Goal: Task Accomplishment & Management: Manage account settings

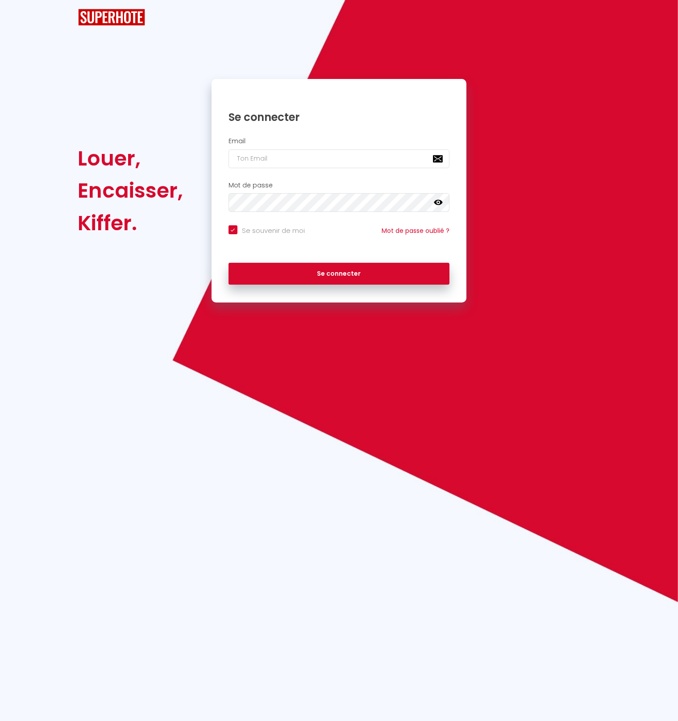
checkbox input "true"
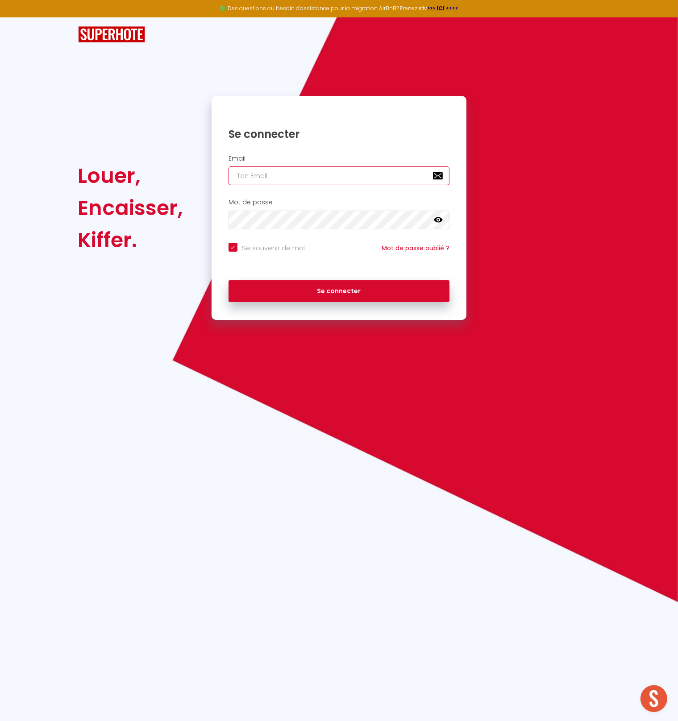
click at [245, 183] on input "email" at bounding box center [338, 175] width 221 height 19
paste input "[PHONE_NUMBER]"
type input "[PHONE_NUMBER]"
checkbox input "true"
type input "[PHONE_NUMBER]"
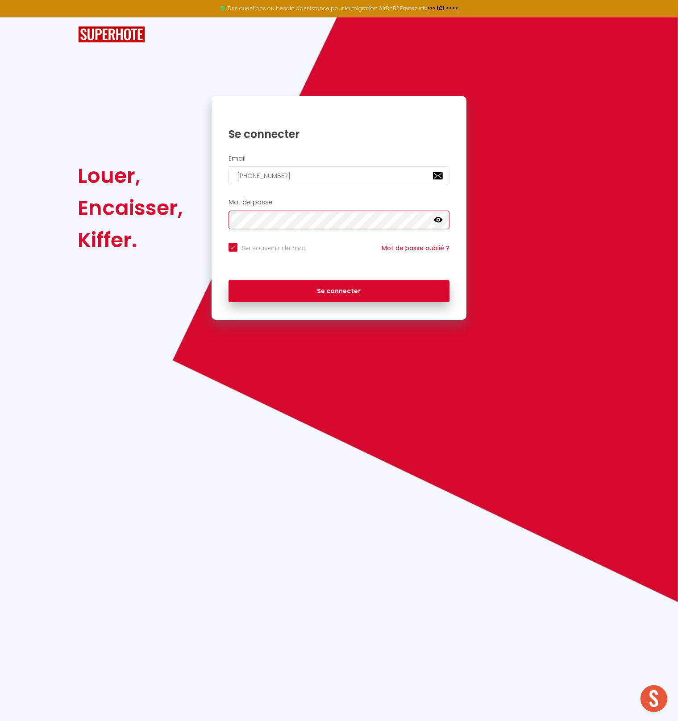
checkbox input "true"
click at [312, 174] on input "[PHONE_NUMBER]" at bounding box center [338, 175] width 221 height 19
paste input "[EMAIL_ADDRESS][DOMAIN_NAME]"
type input "[EMAIL_ADDRESS][DOMAIN_NAME]"
checkbox input "true"
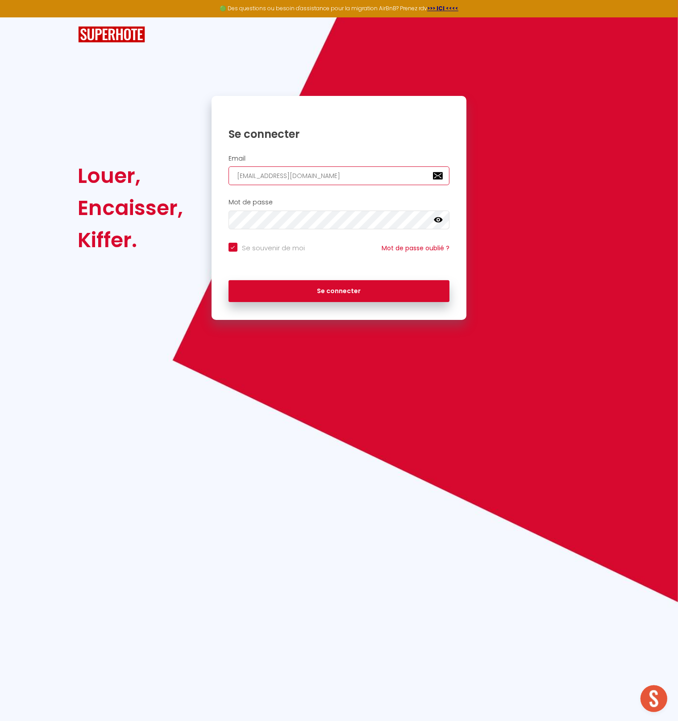
type input "[EMAIL_ADDRESS][DOMAIN_NAME]"
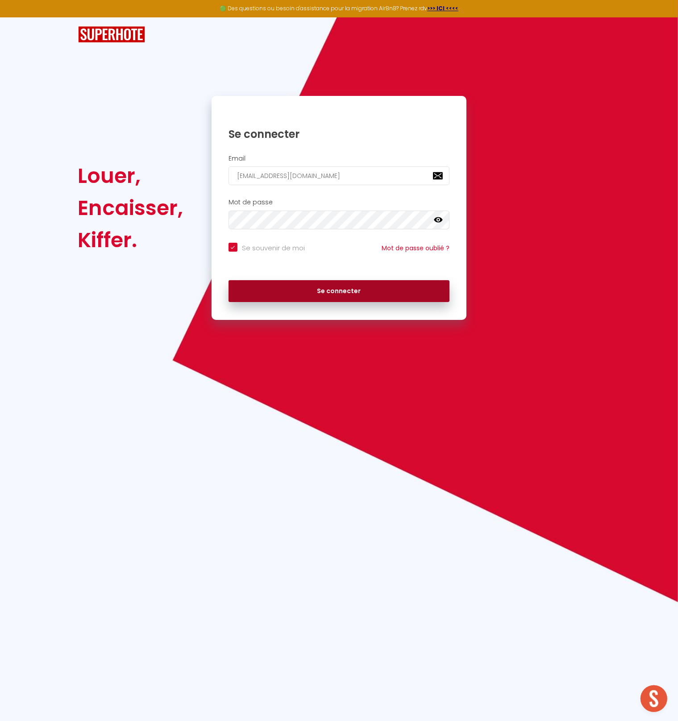
click at [307, 292] on button "Se connecter" at bounding box center [338, 291] width 221 height 22
checkbox input "true"
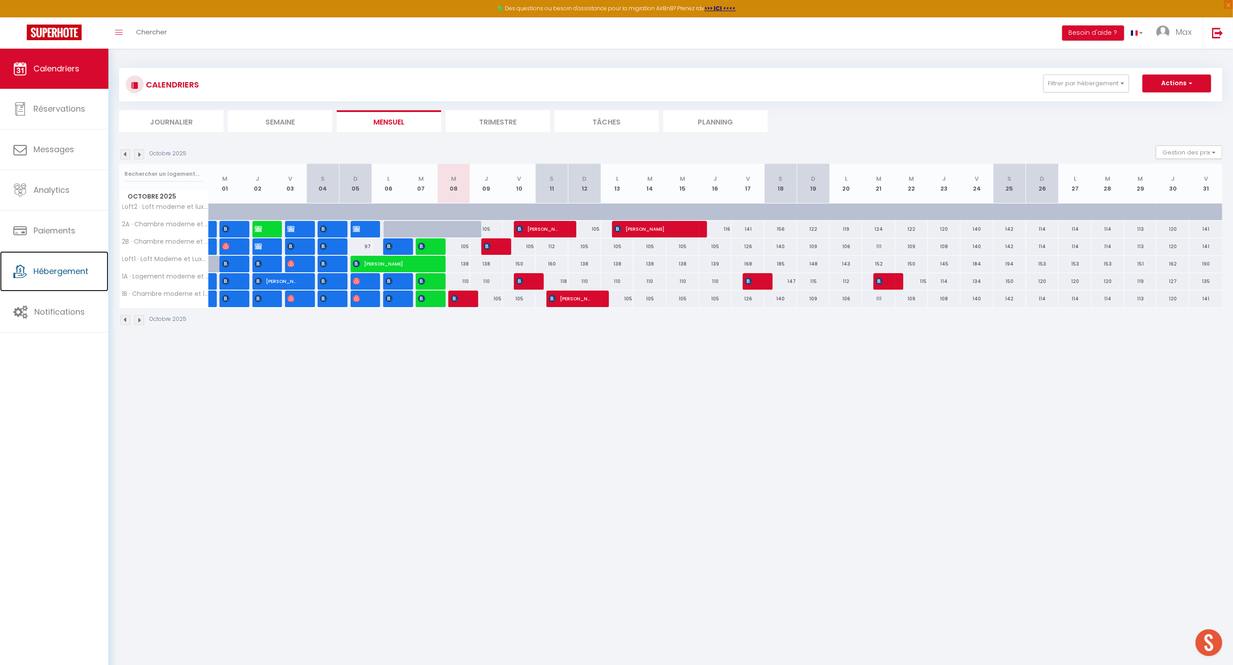
click at [84, 274] on span "Hébergement" at bounding box center [60, 271] width 55 height 11
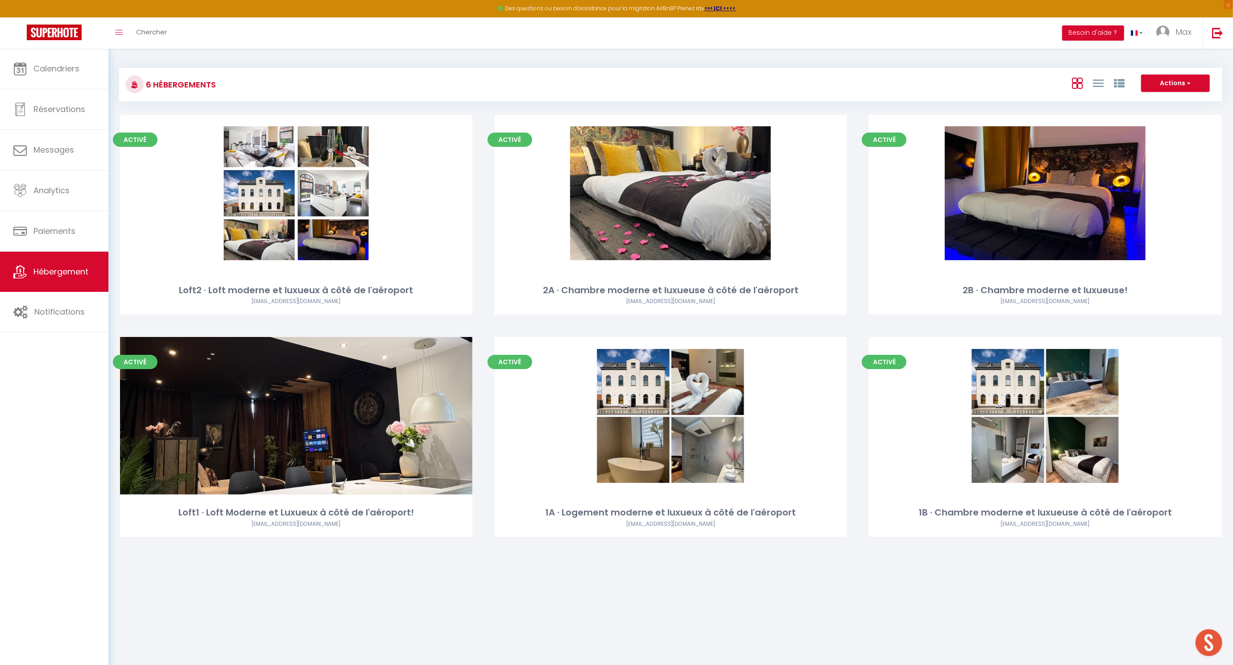
click at [299, 195] on link "Editer" at bounding box center [297, 193] width 54 height 18
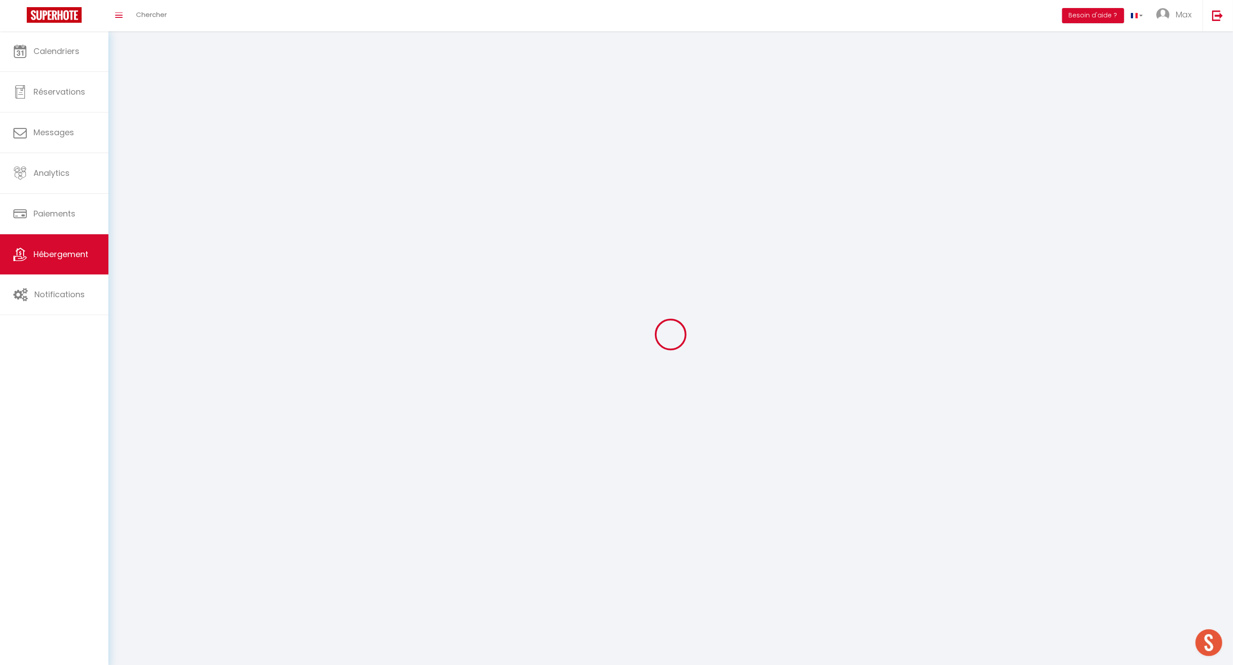
select select "1"
select select
select select "28"
select select
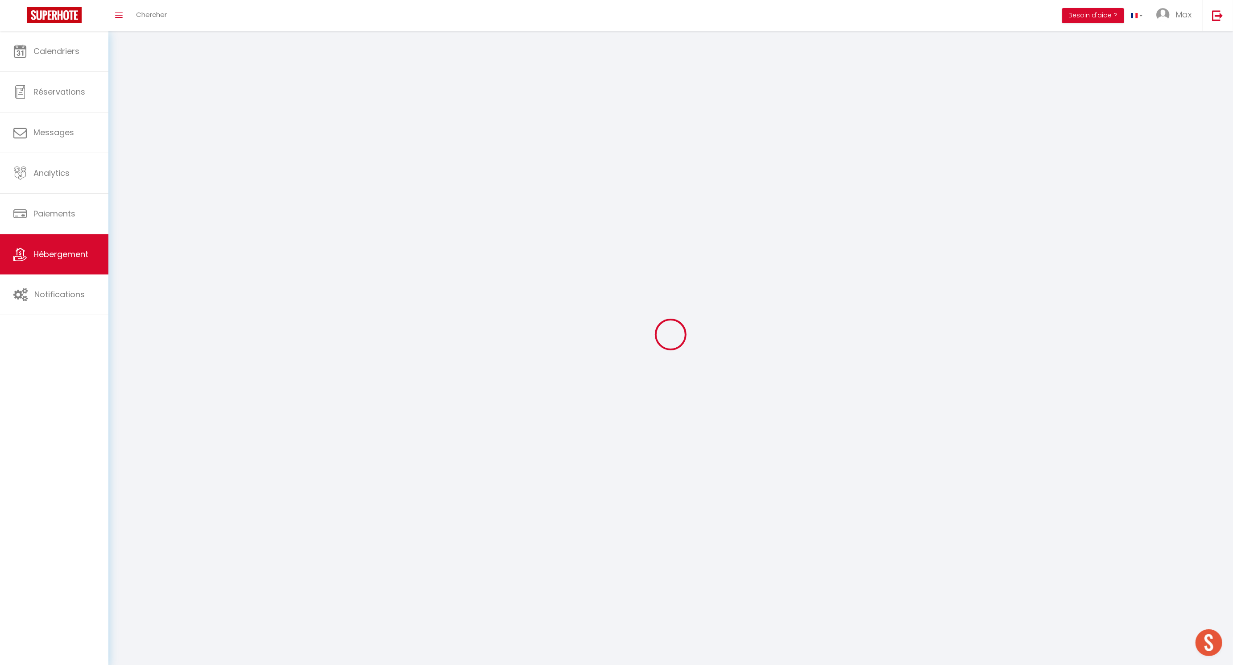
select select
checkbox input "false"
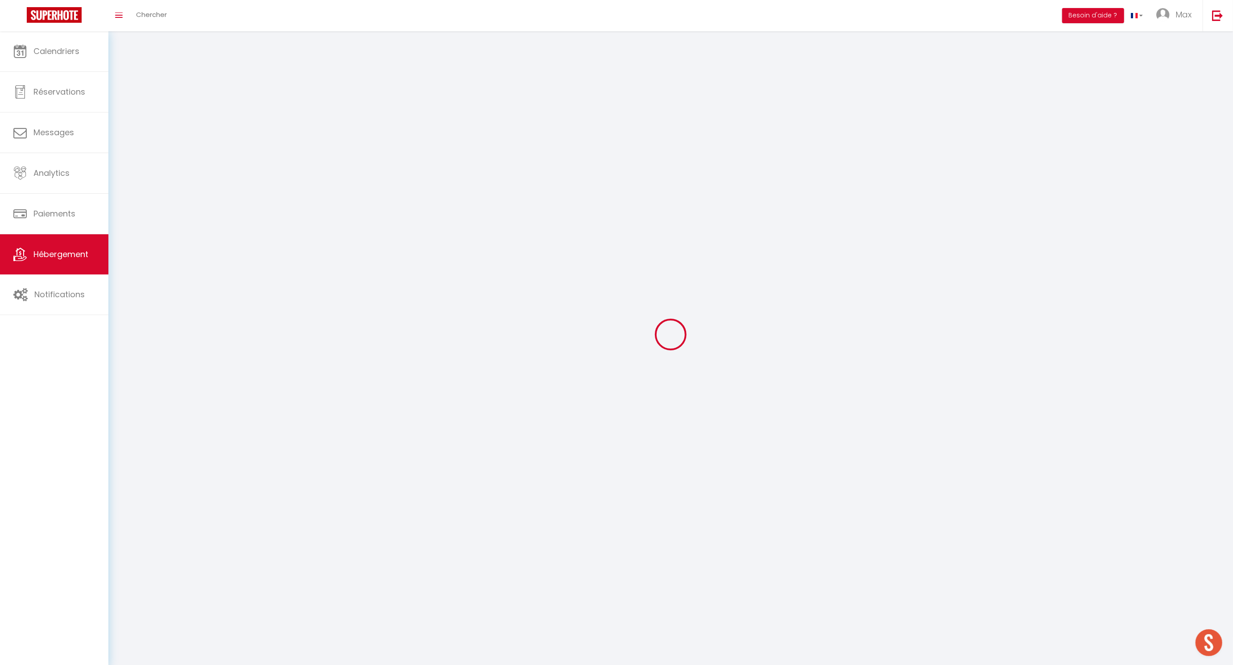
checkbox input "false"
select select
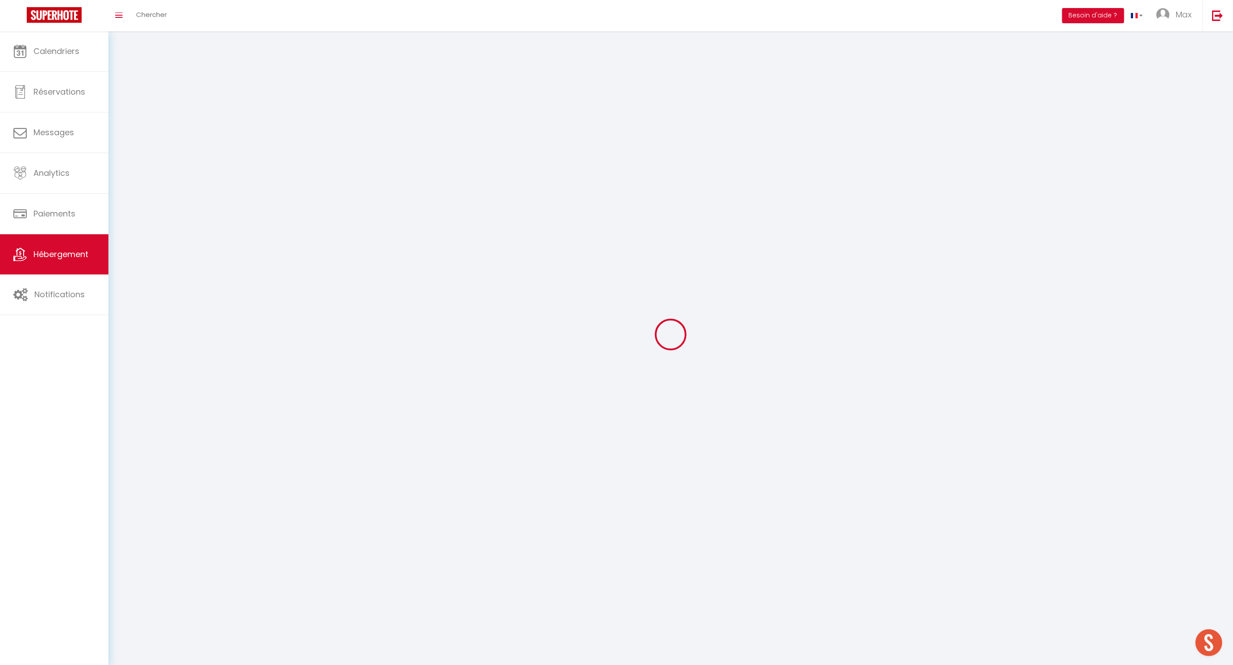
select select
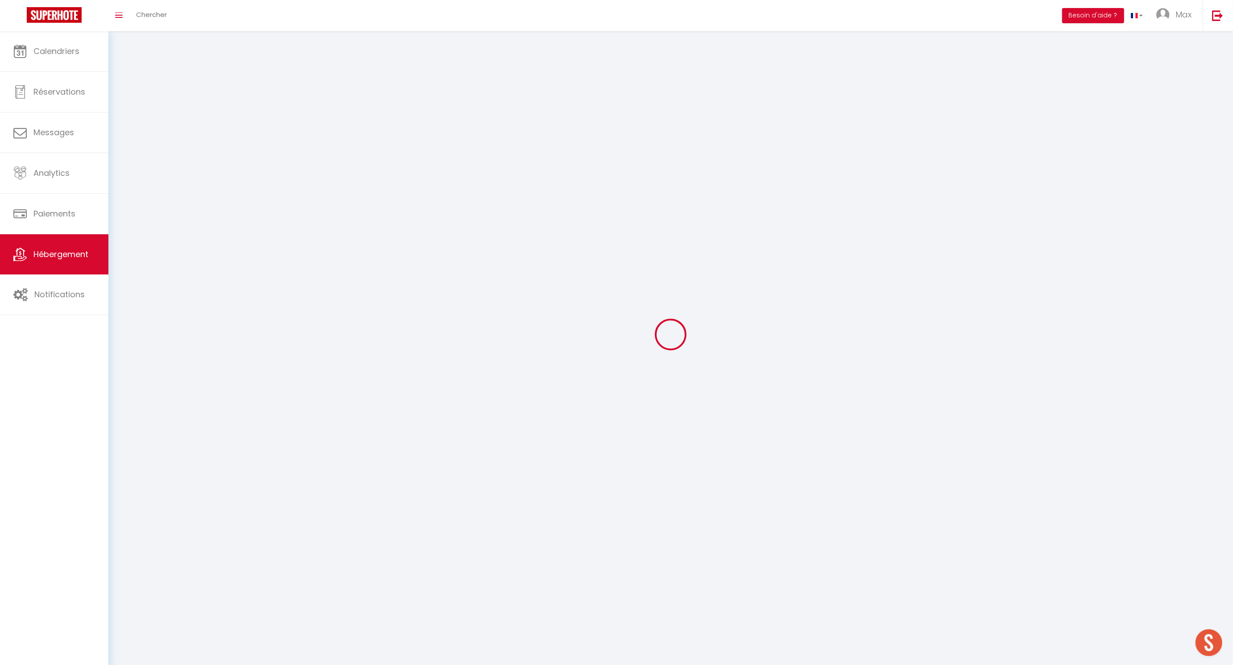
select select
checkbox input "false"
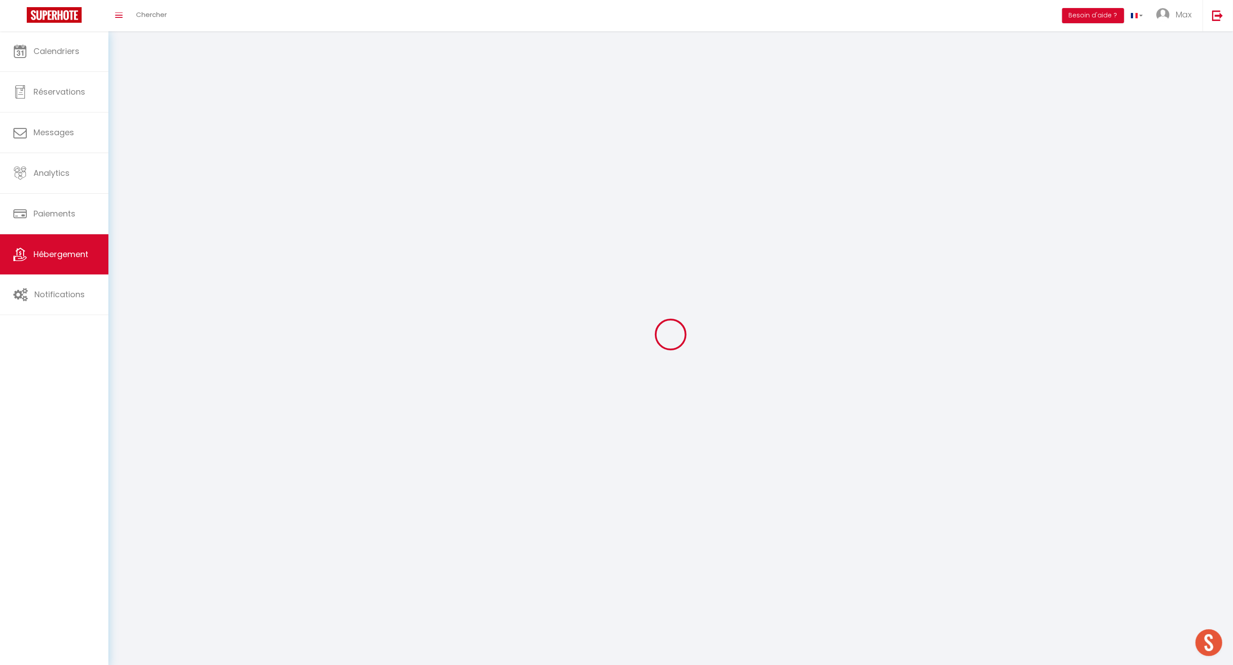
select select
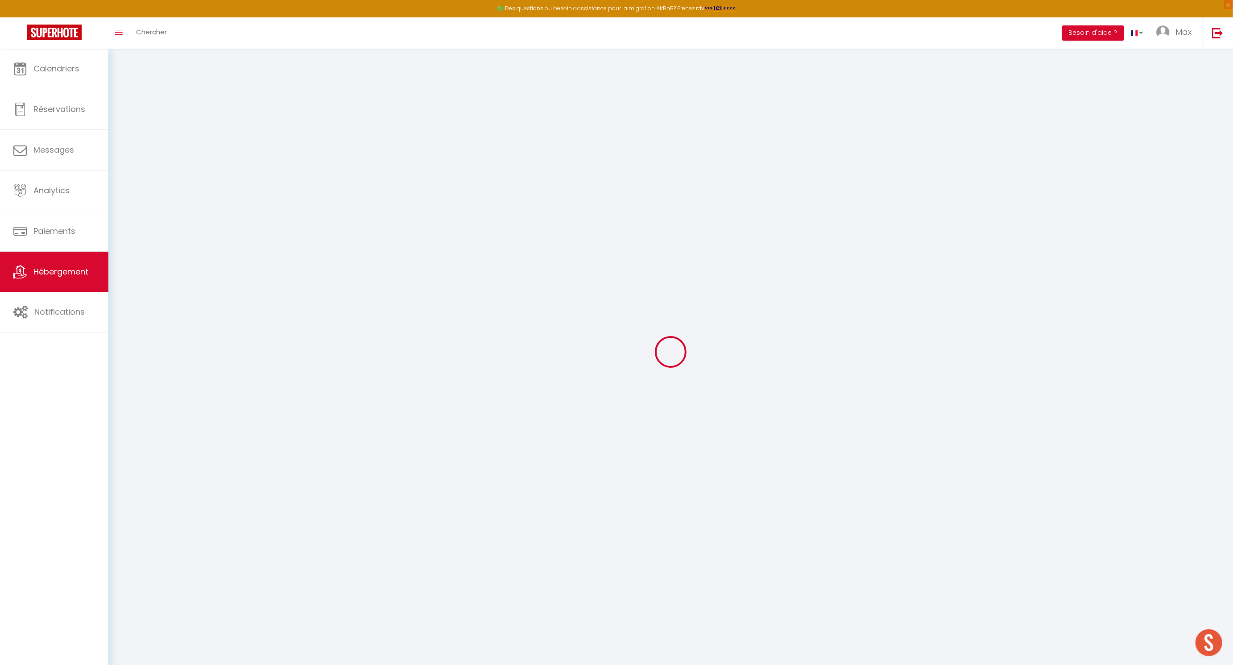
select select
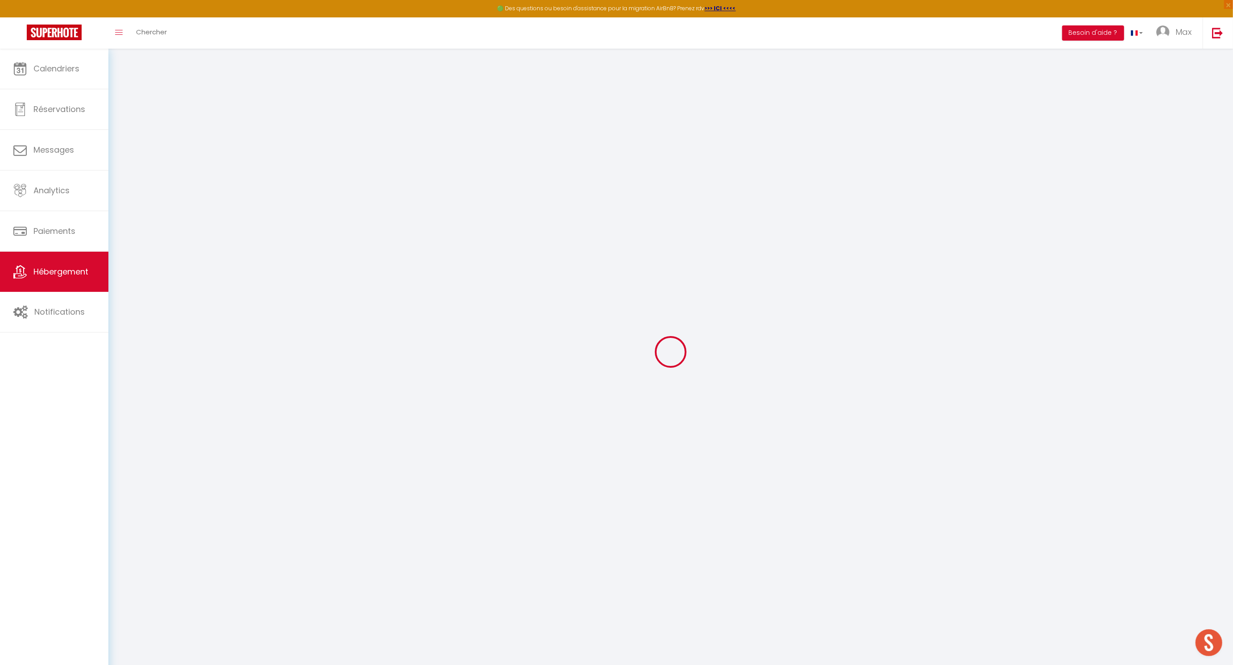
select select
checkbox input "false"
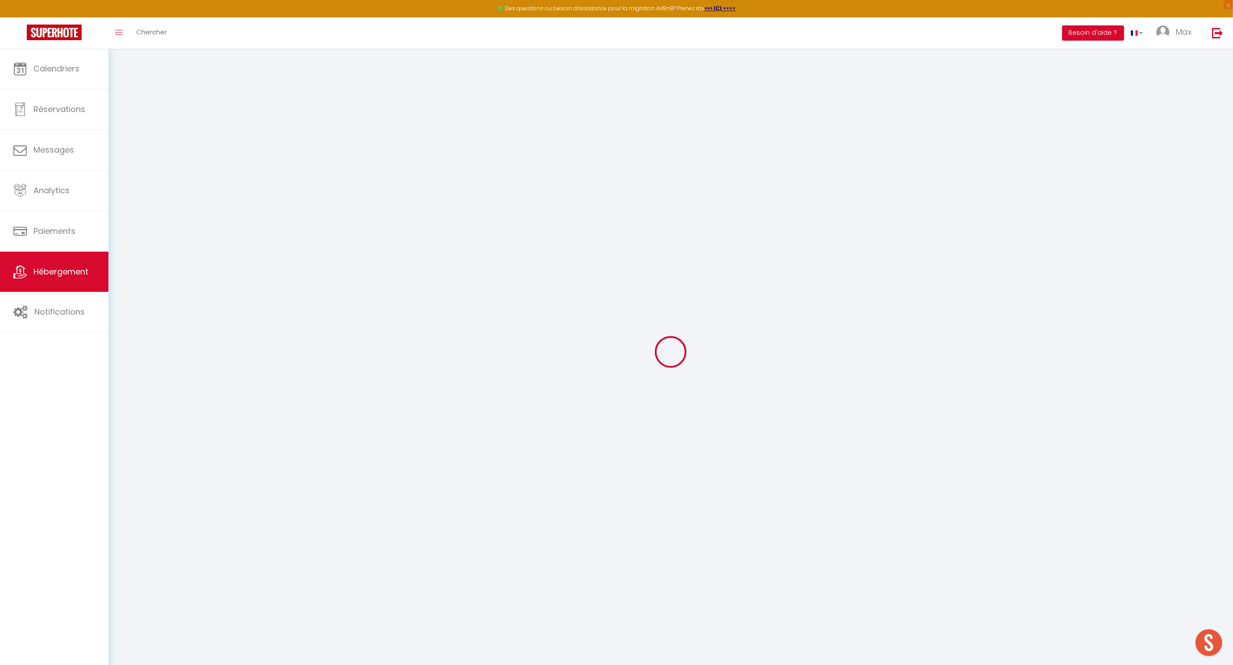
select select
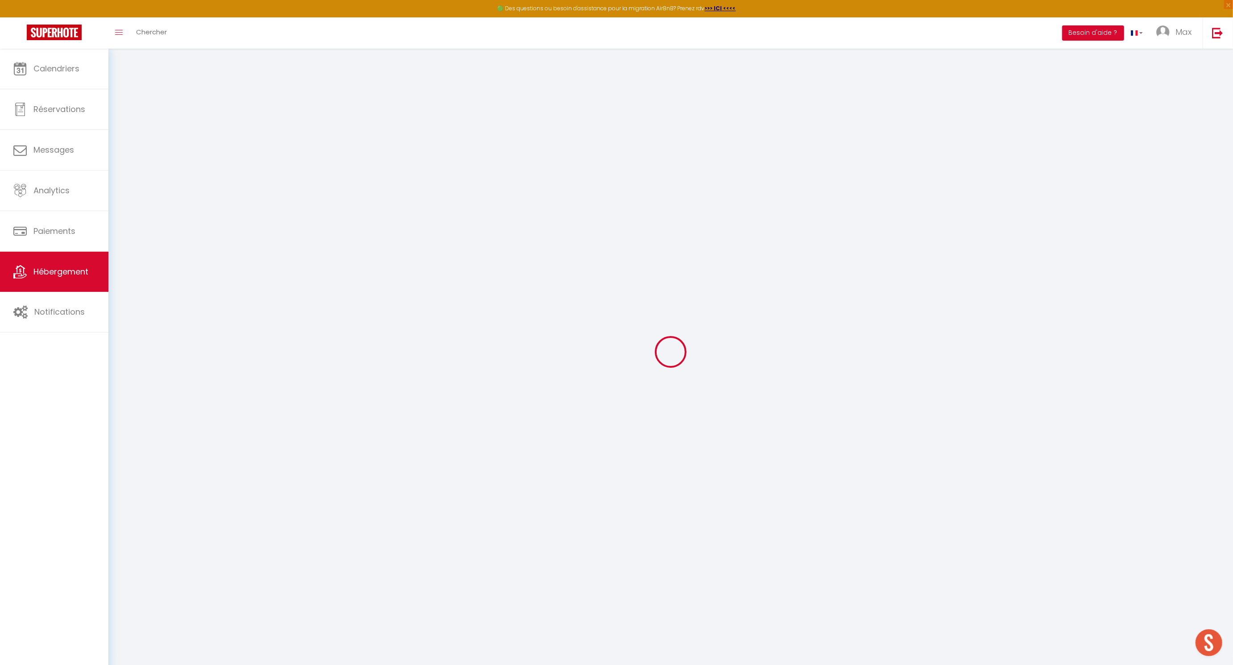
select select
checkbox input "false"
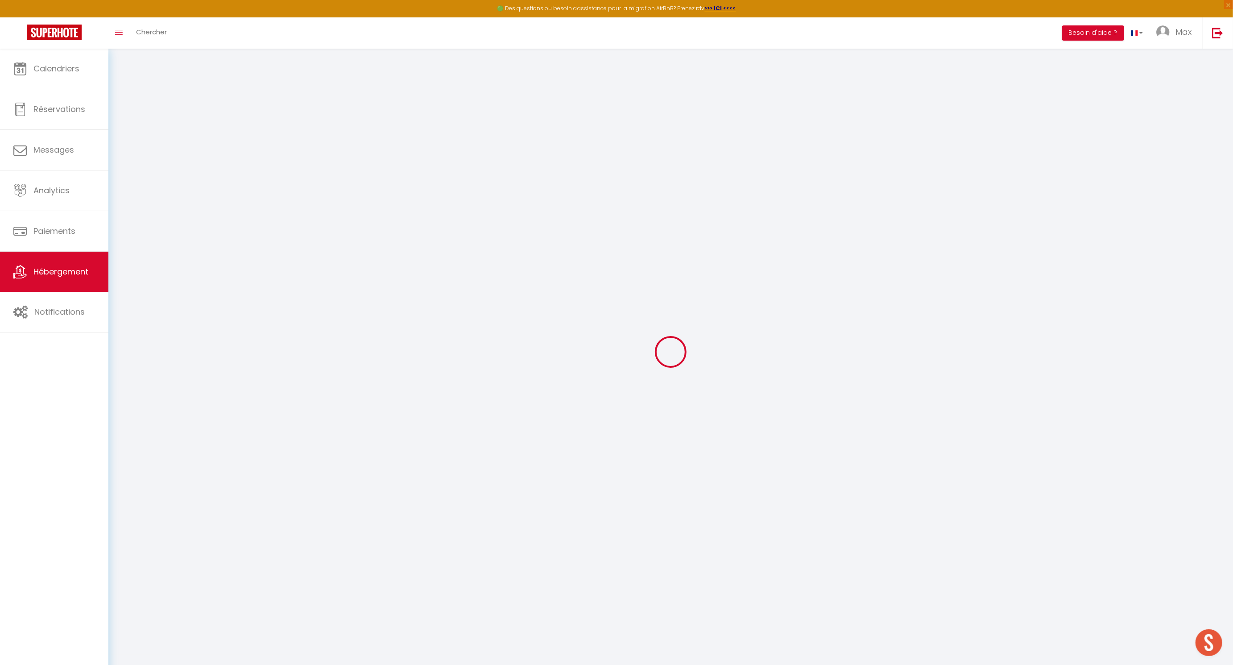
checkbox input "false"
select select
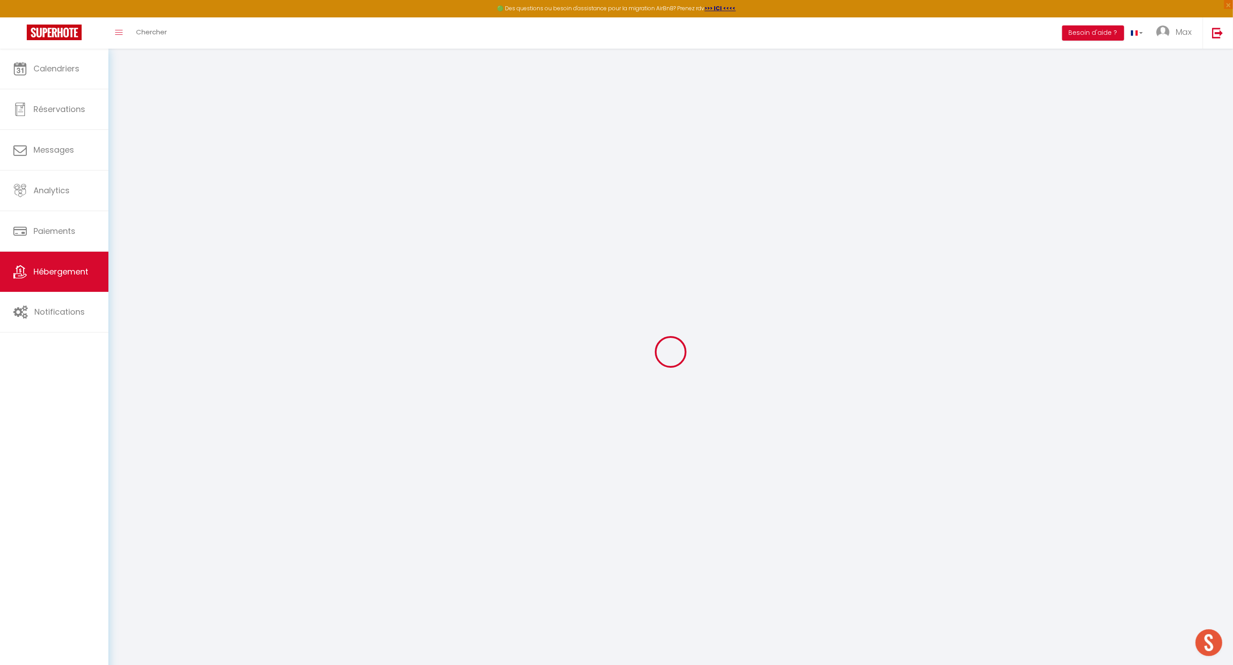
select select
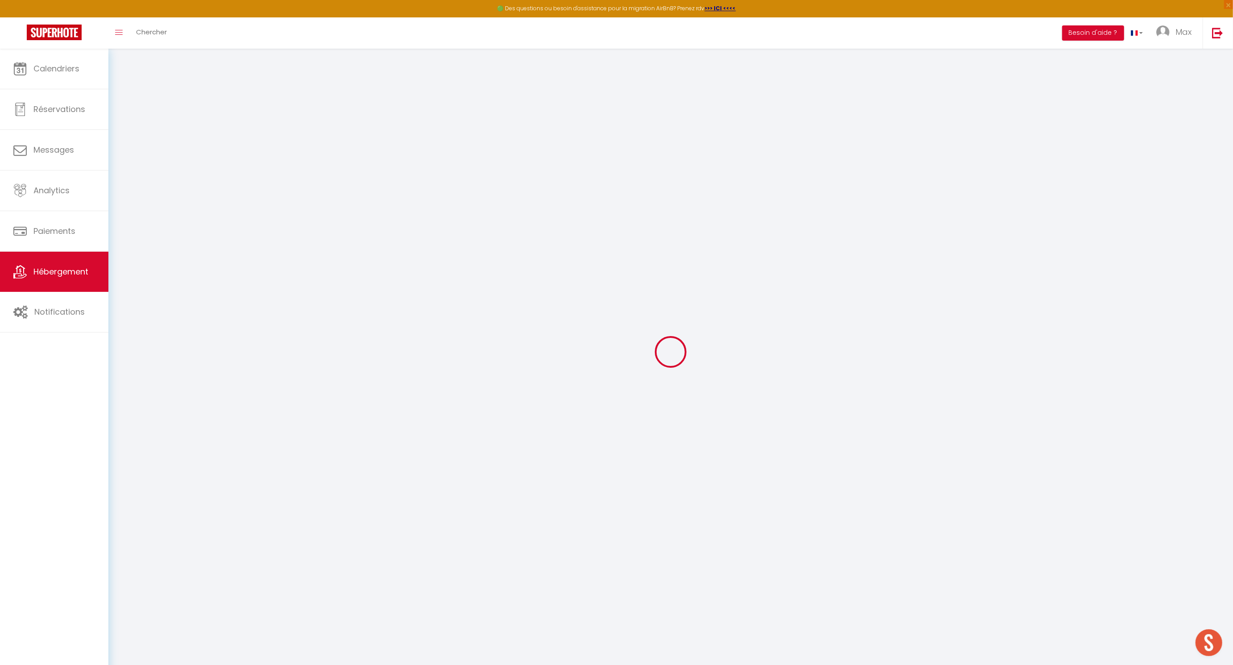
checkbox input "false"
select select
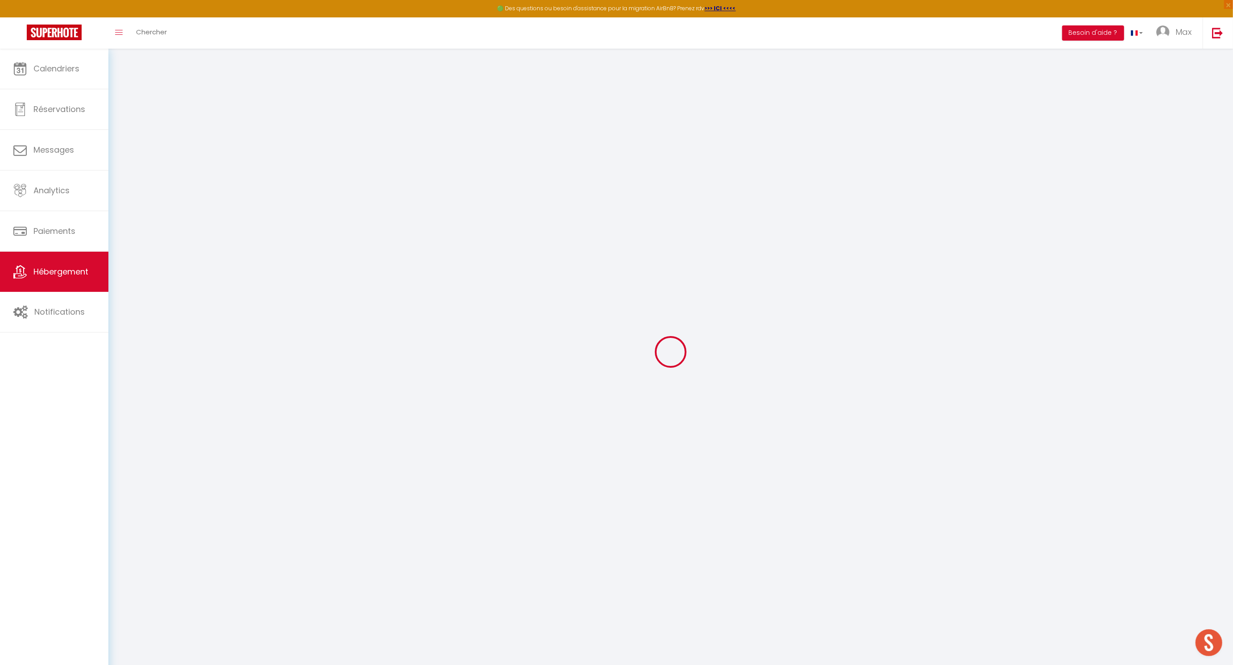
select select
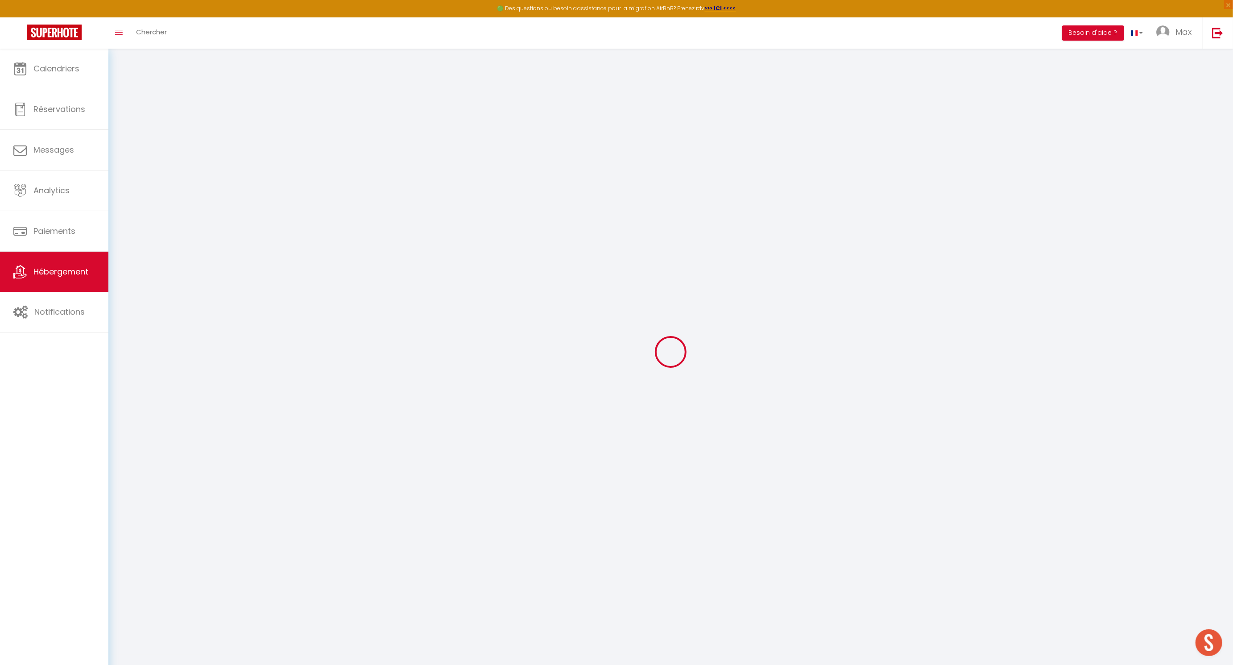
select select
checkbox input "false"
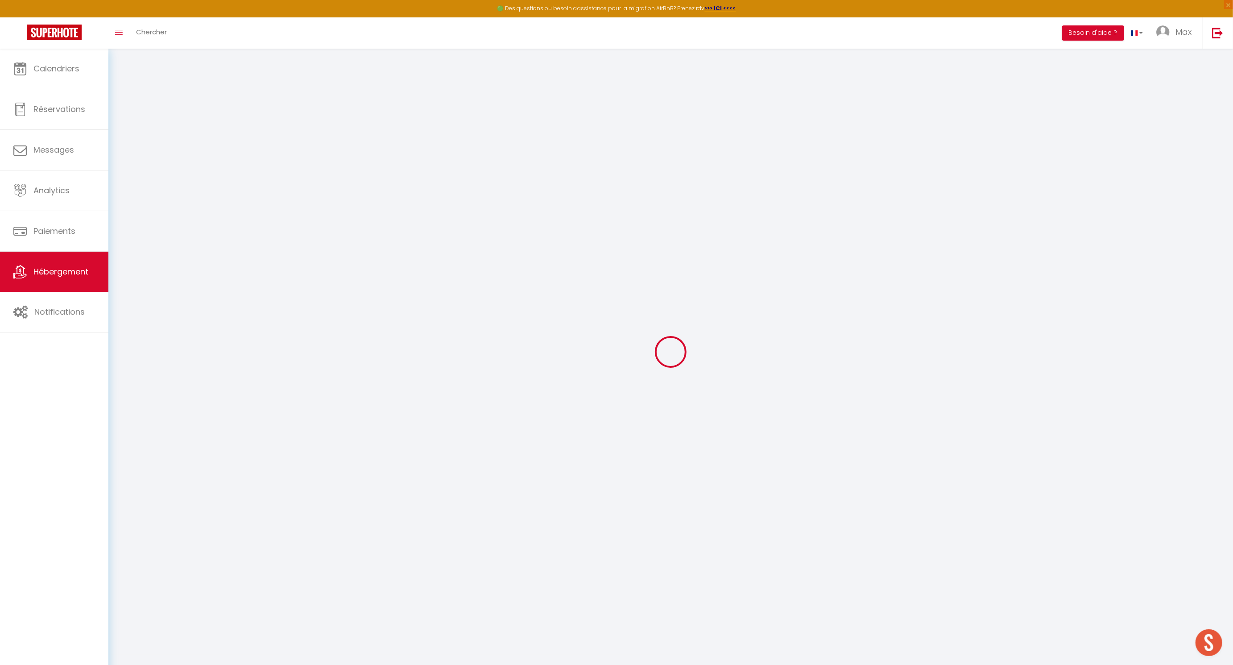
checkbox input "false"
select select
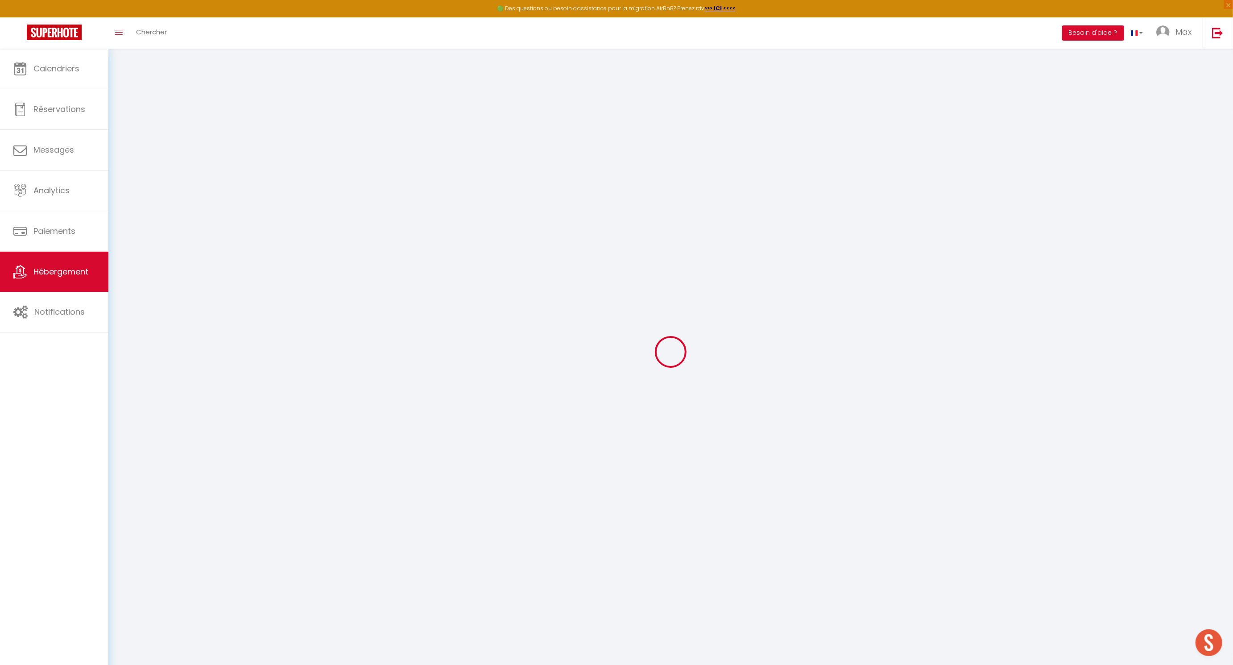
select select
checkbox input "false"
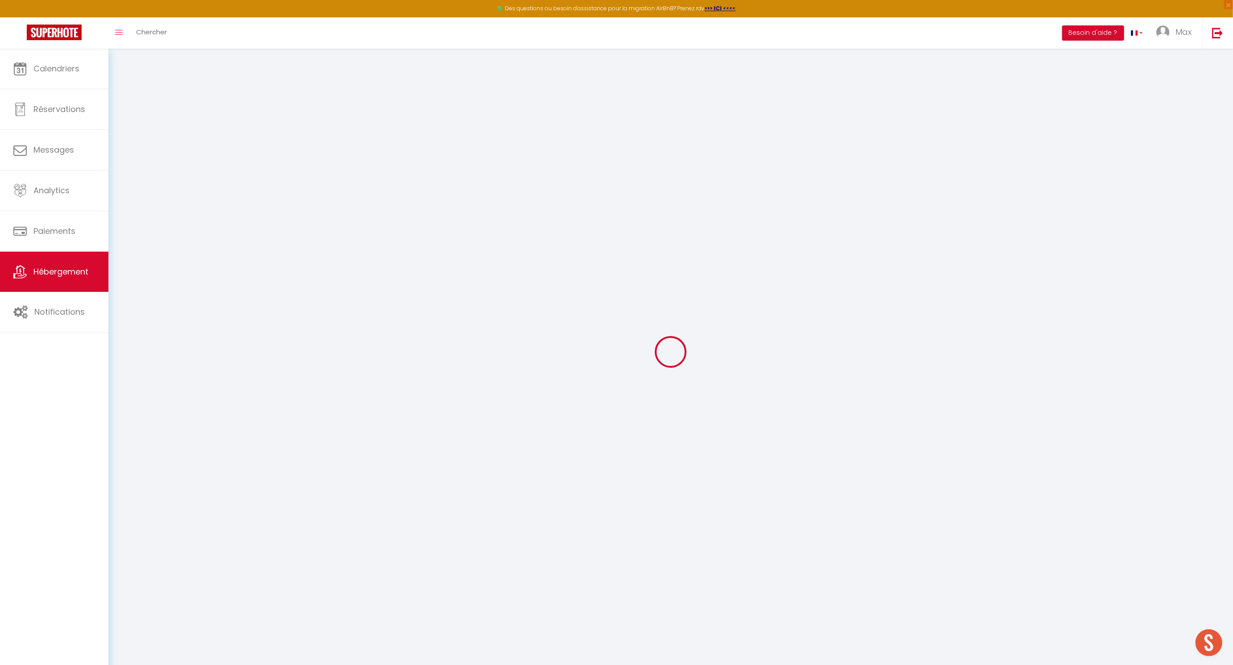
checkbox input "false"
select select
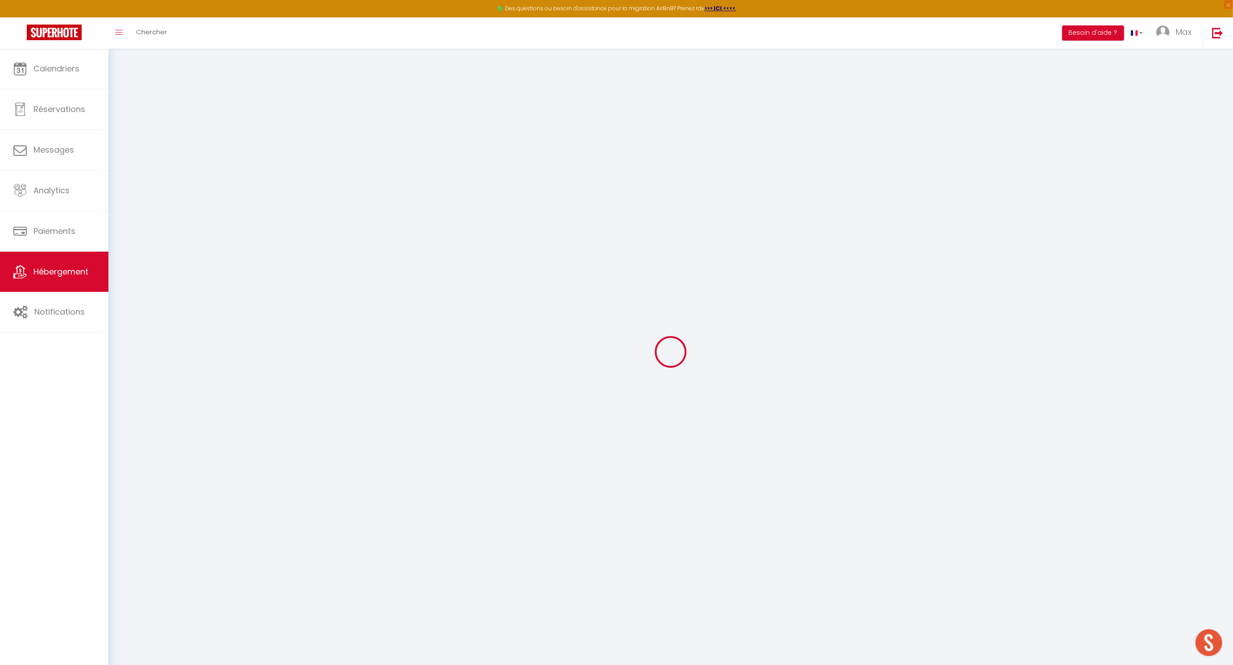
type input "Loft2 · Loft moderne et luxueux à côté de l'aéroport"
type input "[PERSON_NAME]"
type input "Avaux"
select select "loft"
select select "2"
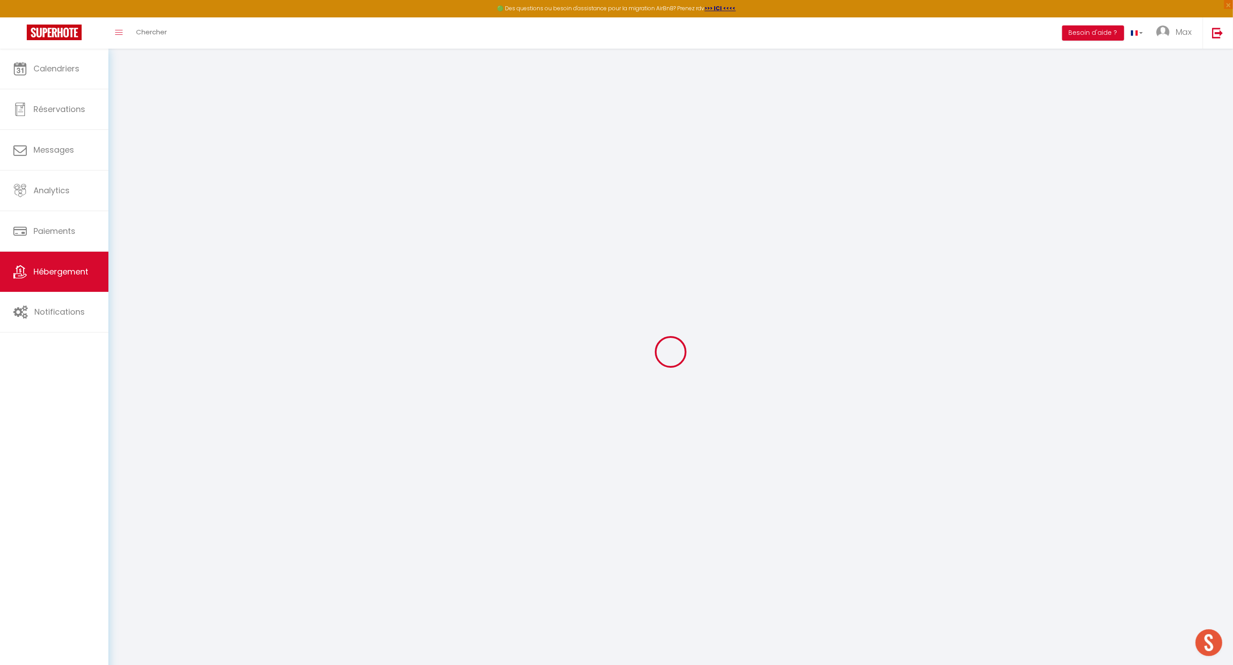
select select "2"
type input "450"
type input "20"
type input "2.00"
type input "200"
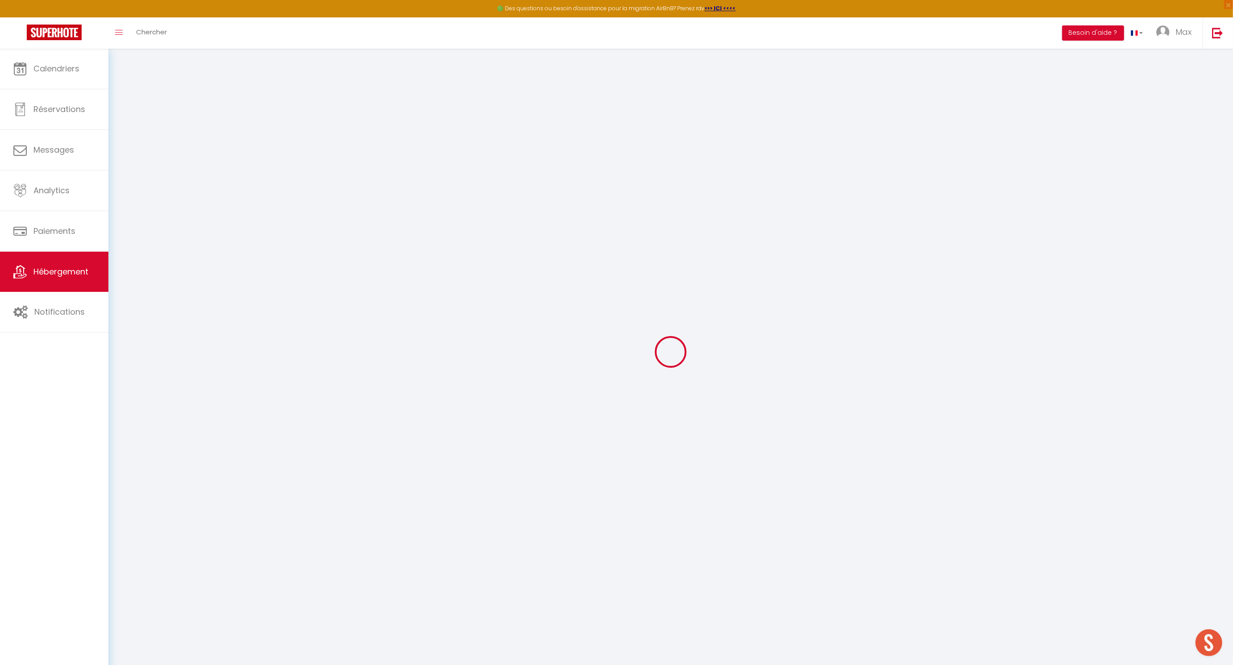
type input "6"
select select
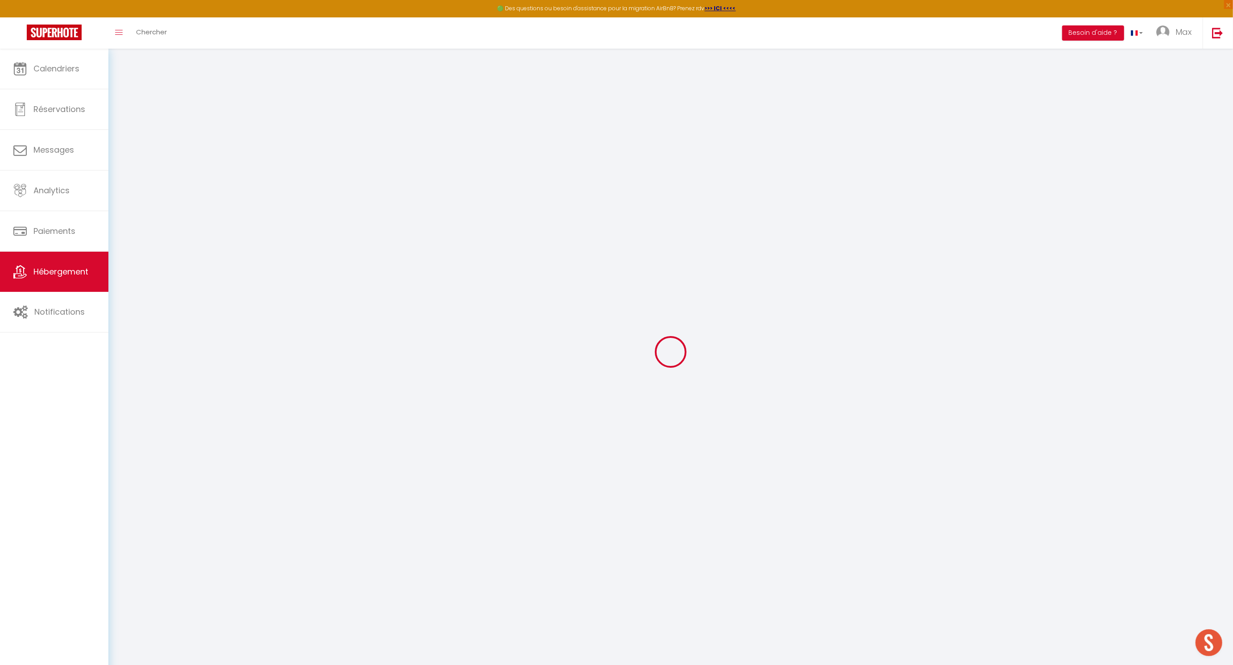
select select
type input "[GEOGRAPHIC_DATA] 142"
type input "6041"
type input "[GEOGRAPHIC_DATA]"
select select "23"
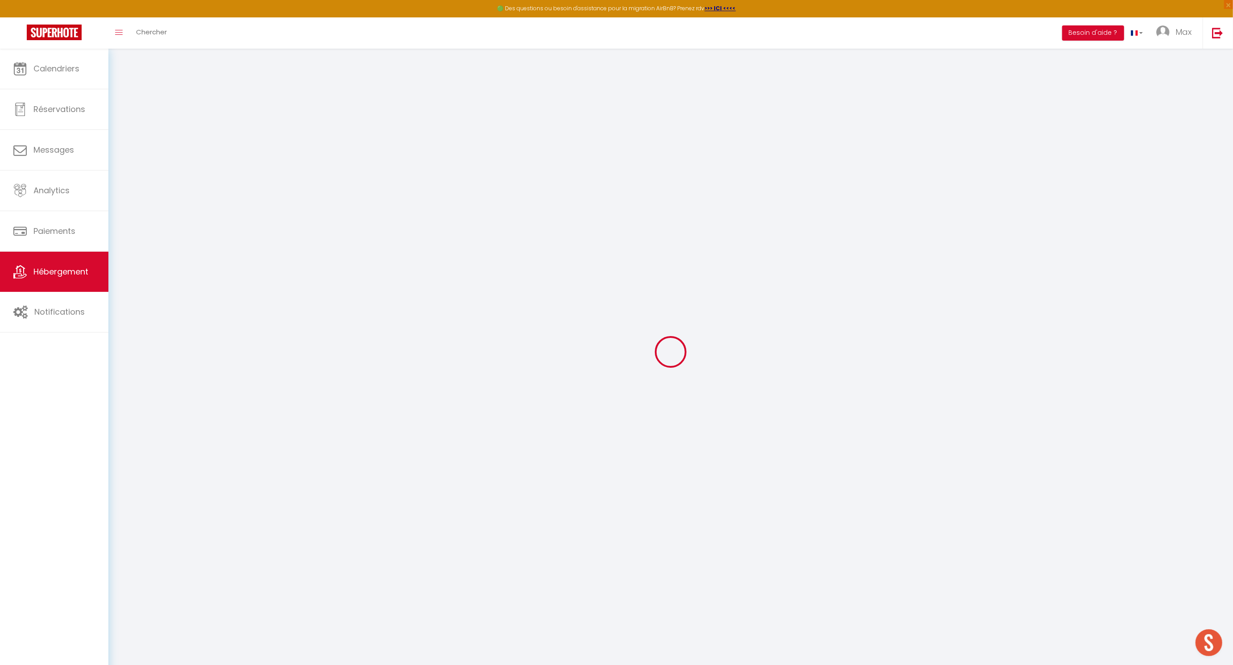
type input "[EMAIL_ADDRESS][DOMAIN_NAME]"
select select "15814"
checkbox input "false"
checkbox input "true"
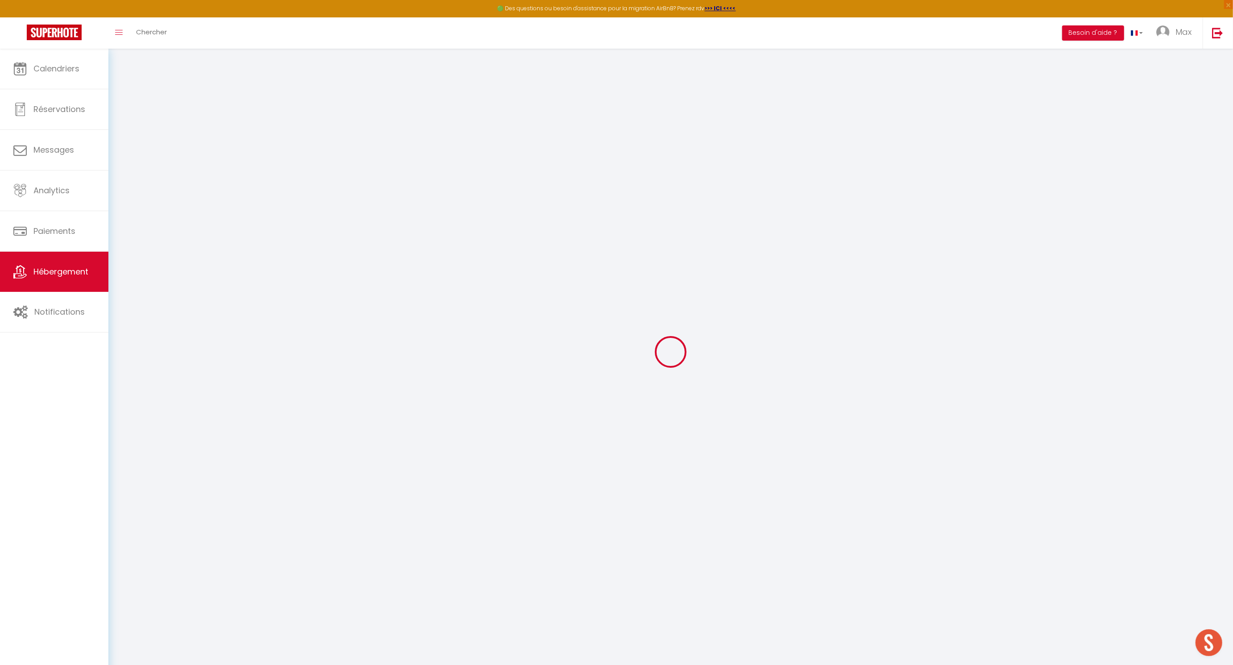
checkbox input "false"
type input "25"
type input "0"
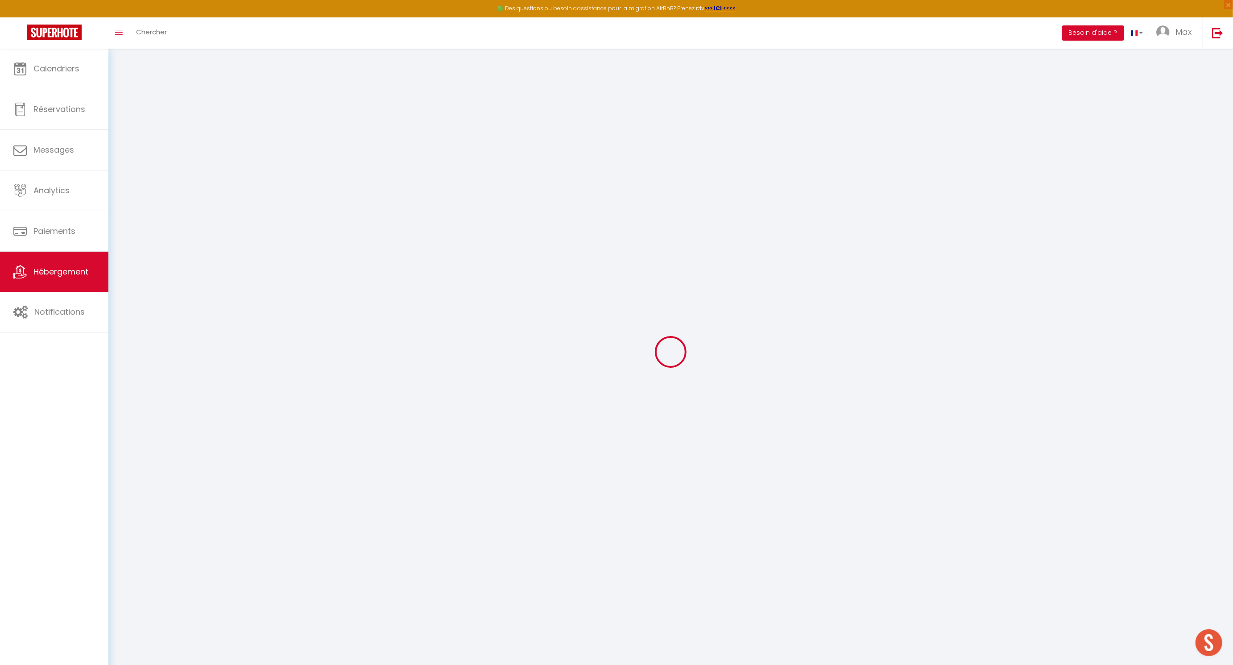
select select
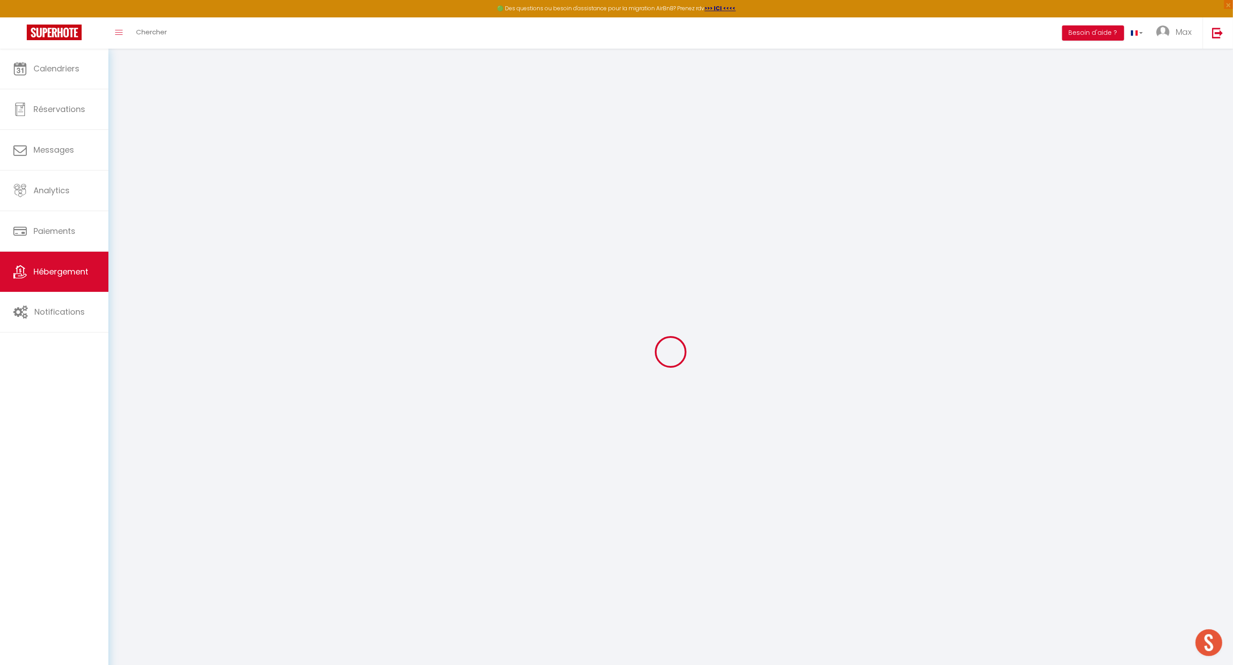
checkbox input "false"
checkbox input "true"
checkbox input "false"
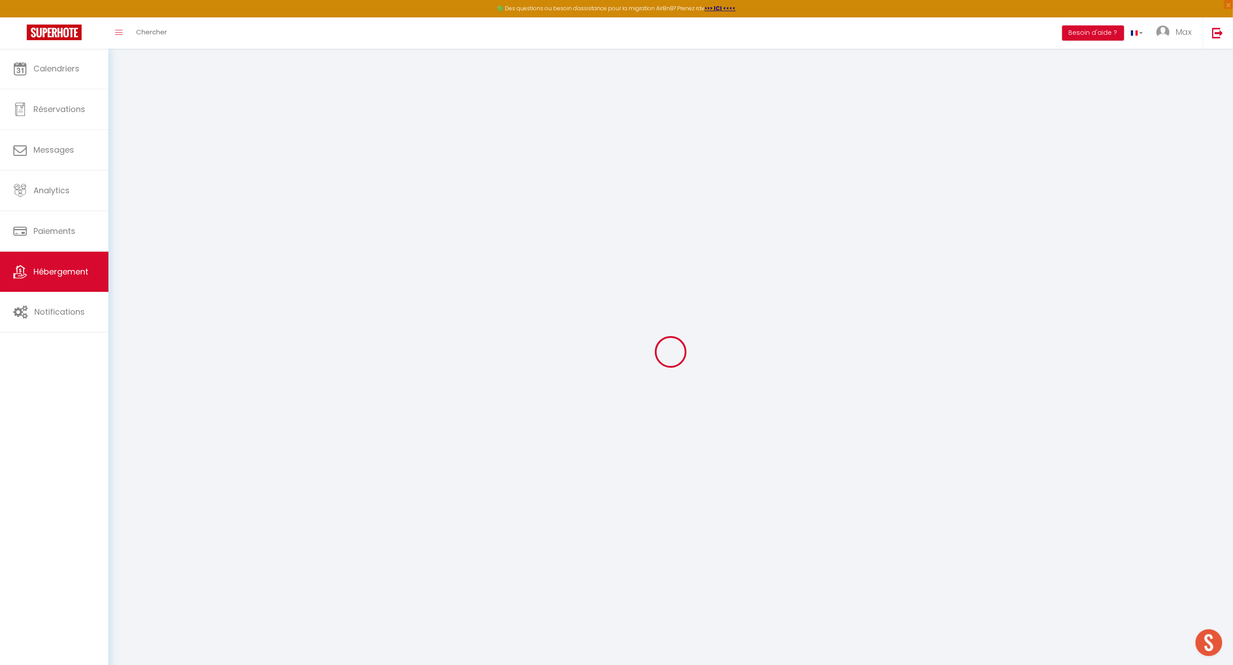
checkbox input "true"
checkbox input "false"
select select "16:00"
select select "22:30"
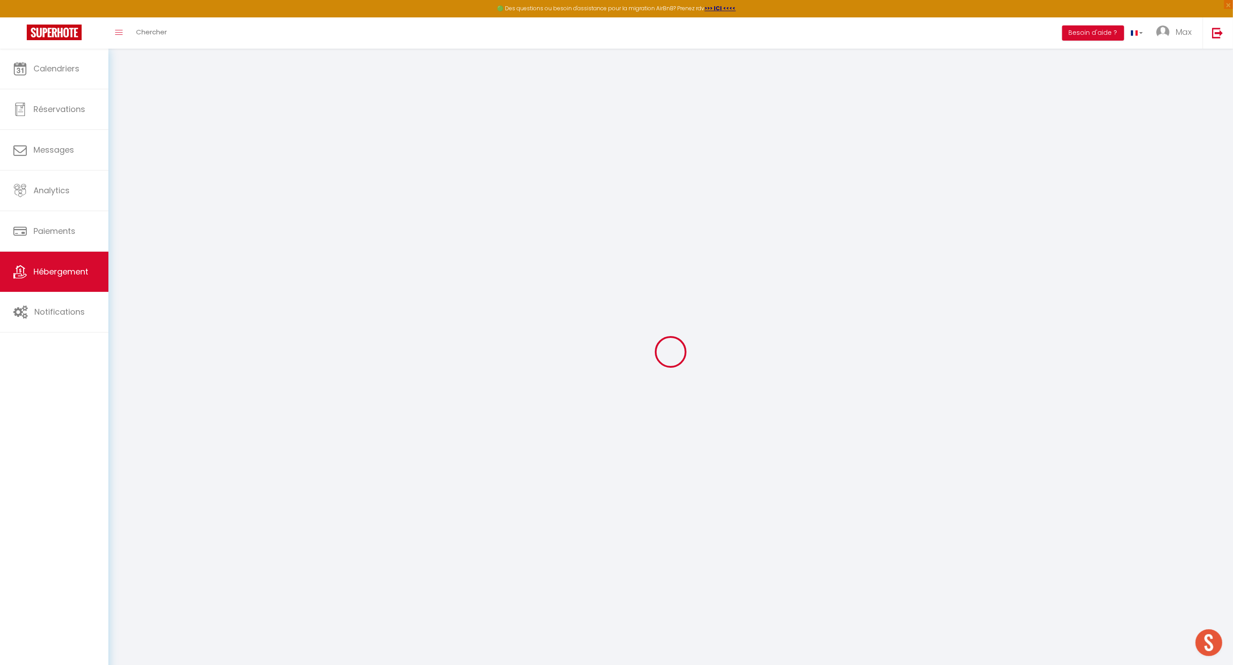
select select "11:00"
select select "30"
select select "120"
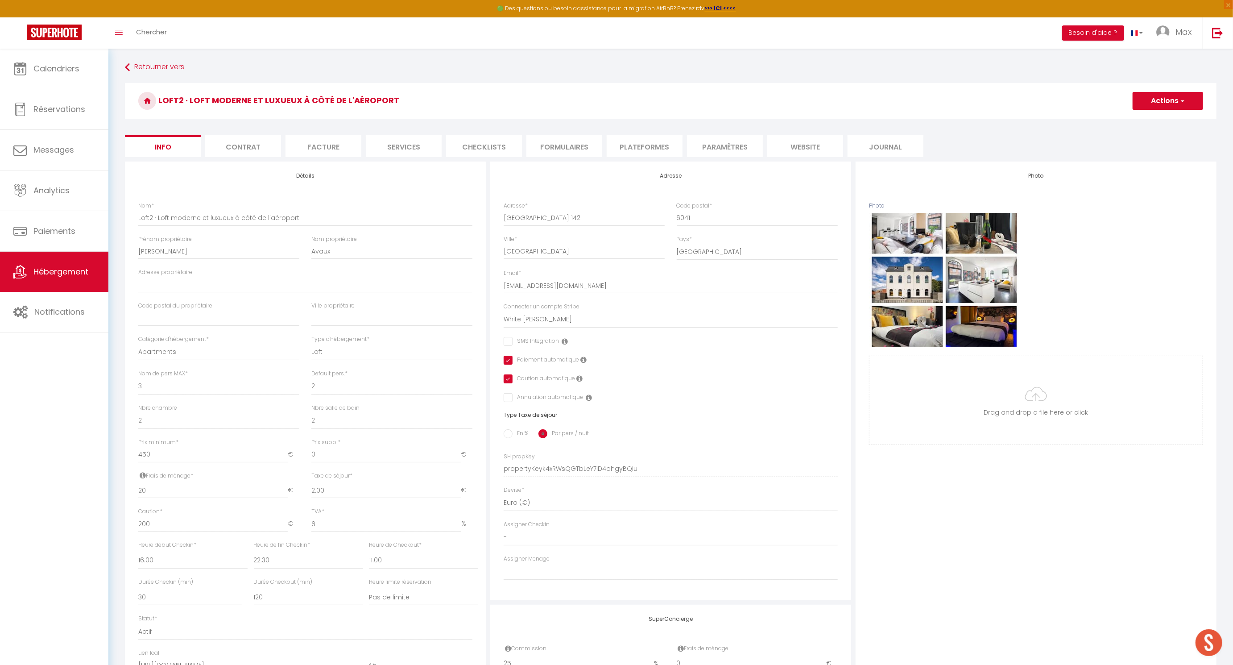
checkbox input "false"
checkbox input "true"
checkbox input "false"
click at [238, 215] on input "Loft2 · Loft moderne et luxueux à côté de l'aéroport" at bounding box center [305, 218] width 334 height 16
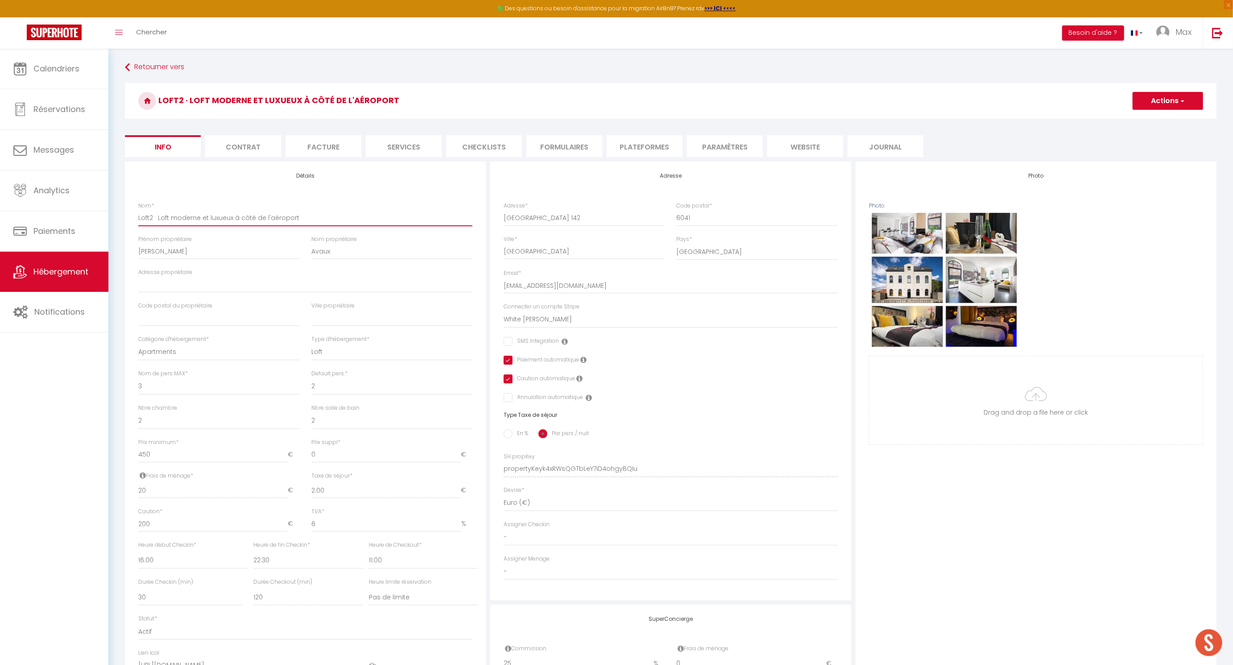
click at [238, 215] on input "Loft2 · Loft moderne et luxueux à côté de l'aéroport" at bounding box center [305, 218] width 334 height 16
click at [241, 145] on li "Contrat" at bounding box center [243, 146] width 76 height 22
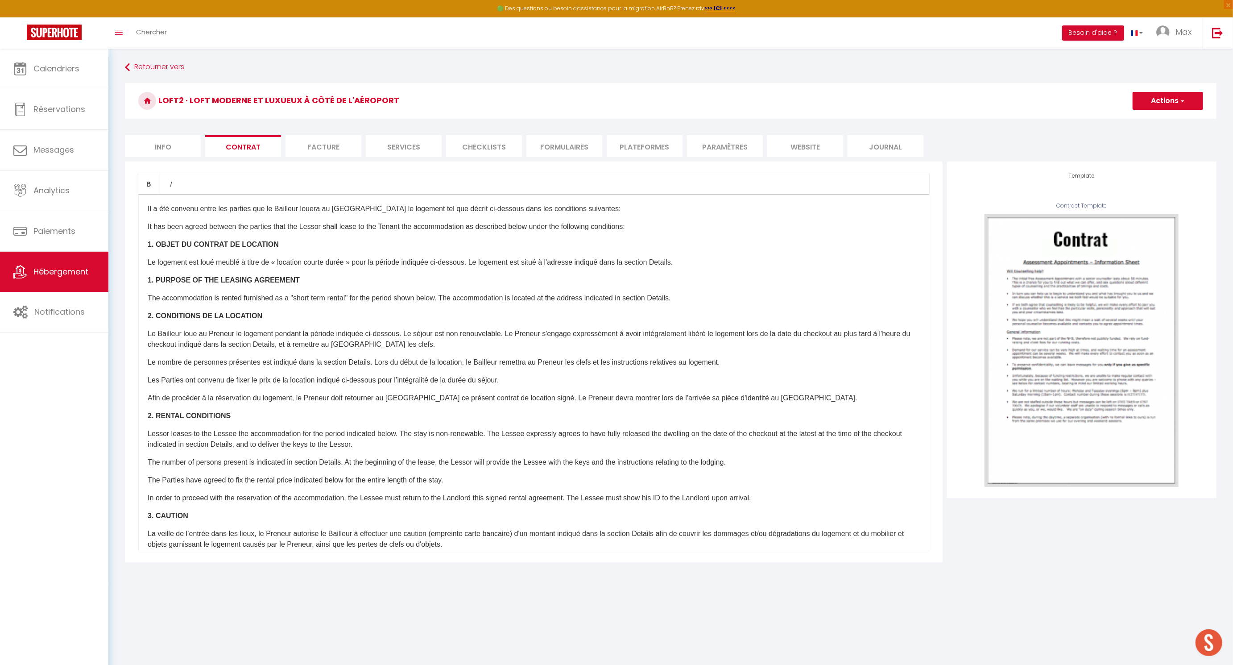
click at [335, 145] on li "Facture" at bounding box center [324, 146] width 76 height 22
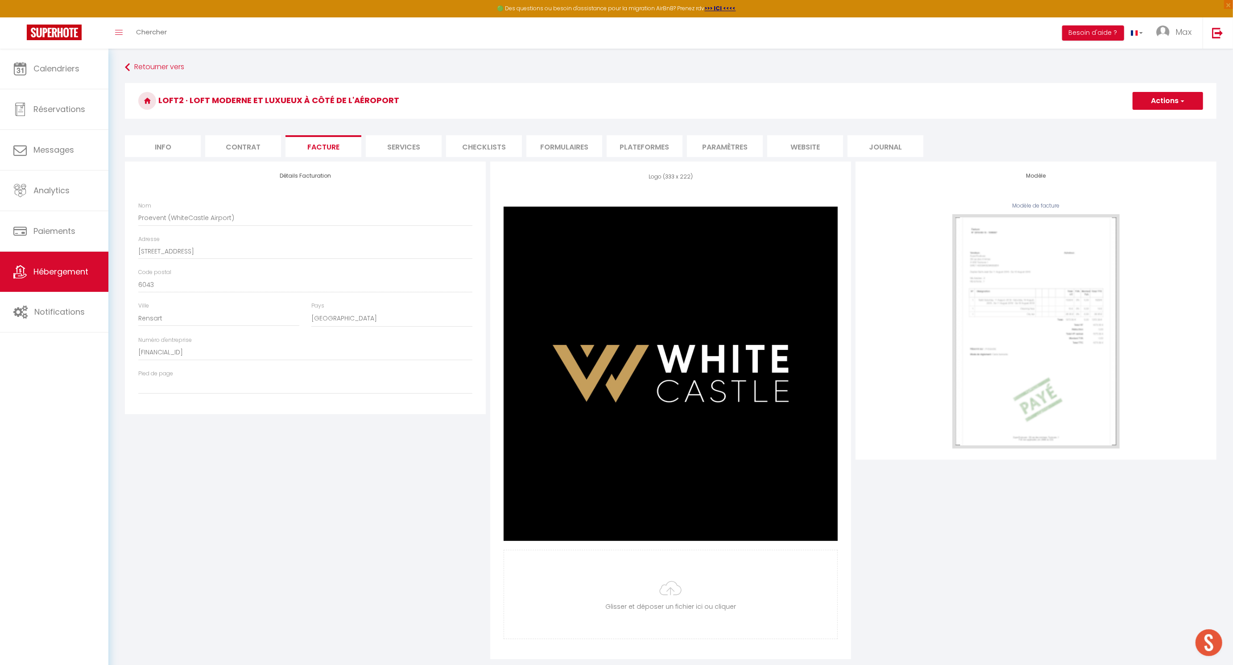
click at [394, 143] on li "Services" at bounding box center [404, 146] width 76 height 22
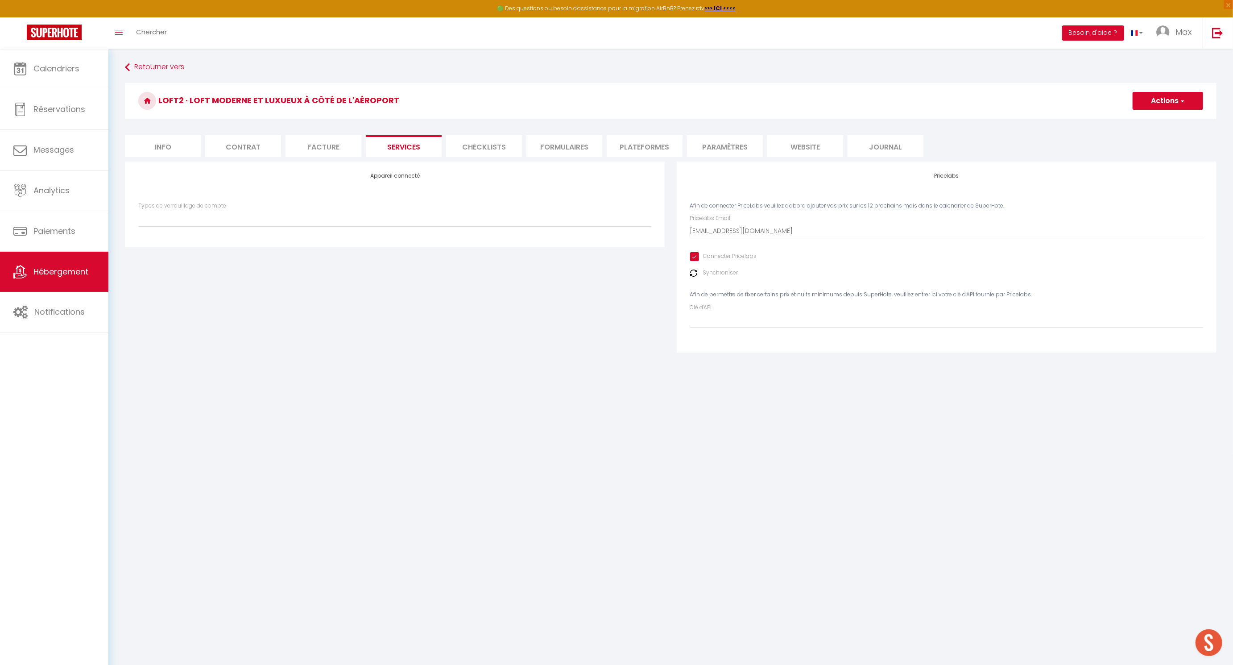
select select
click at [495, 144] on li "Checklists" at bounding box center [484, 146] width 76 height 22
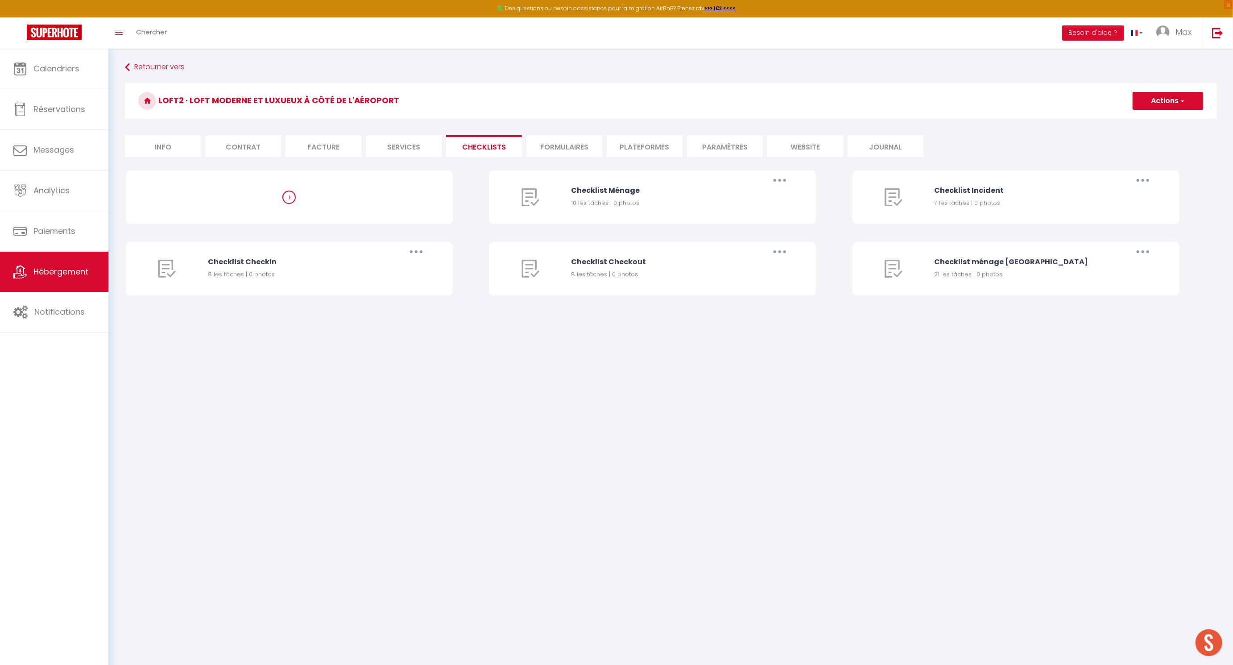
click at [567, 143] on li "Formulaires" at bounding box center [565, 146] width 76 height 22
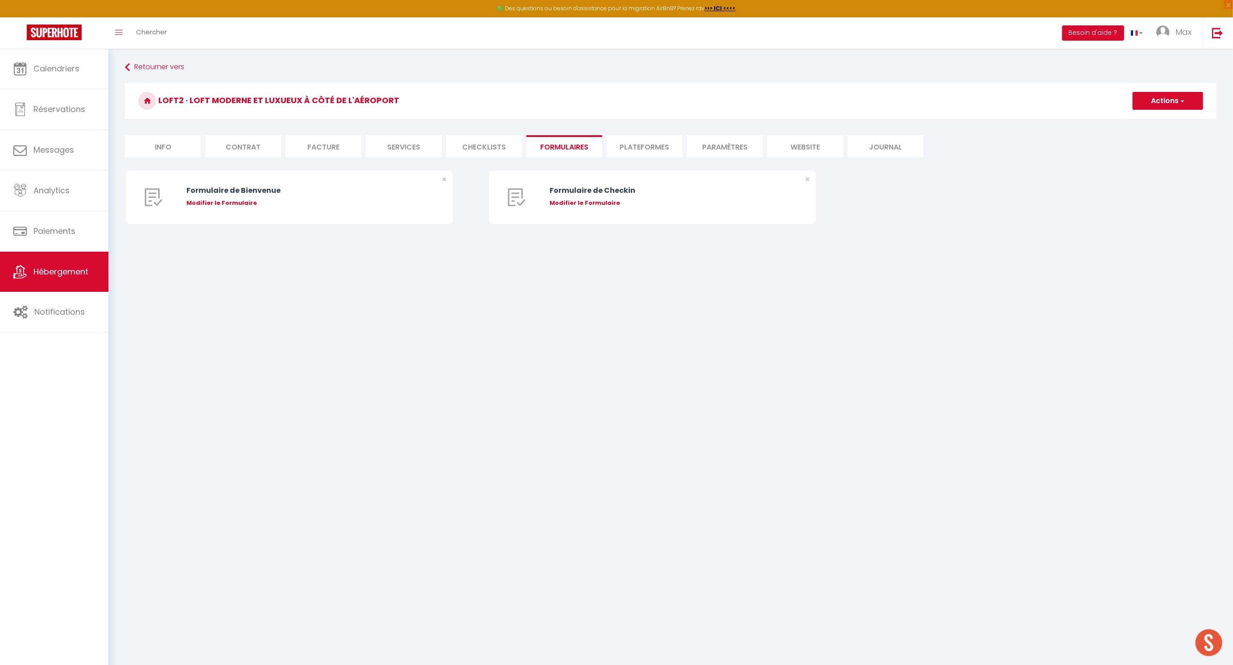
click at [628, 150] on li "Plateformes" at bounding box center [645, 146] width 76 height 22
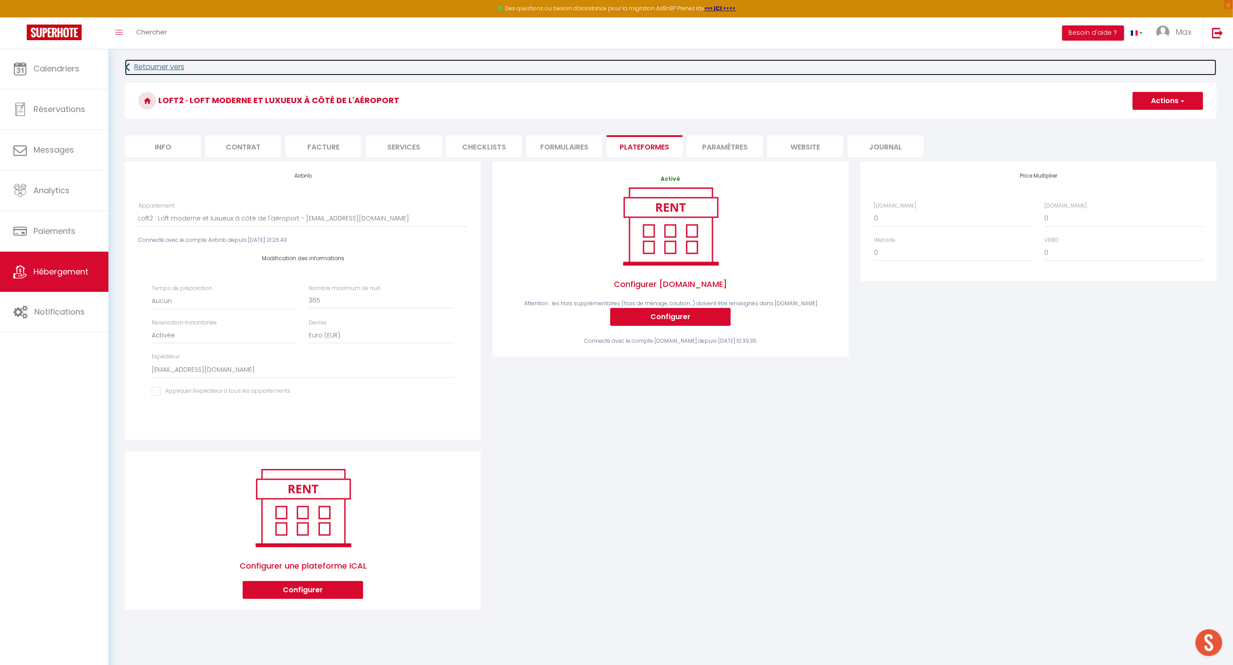
click at [165, 69] on link "Retourner vers" at bounding box center [671, 67] width 1092 height 16
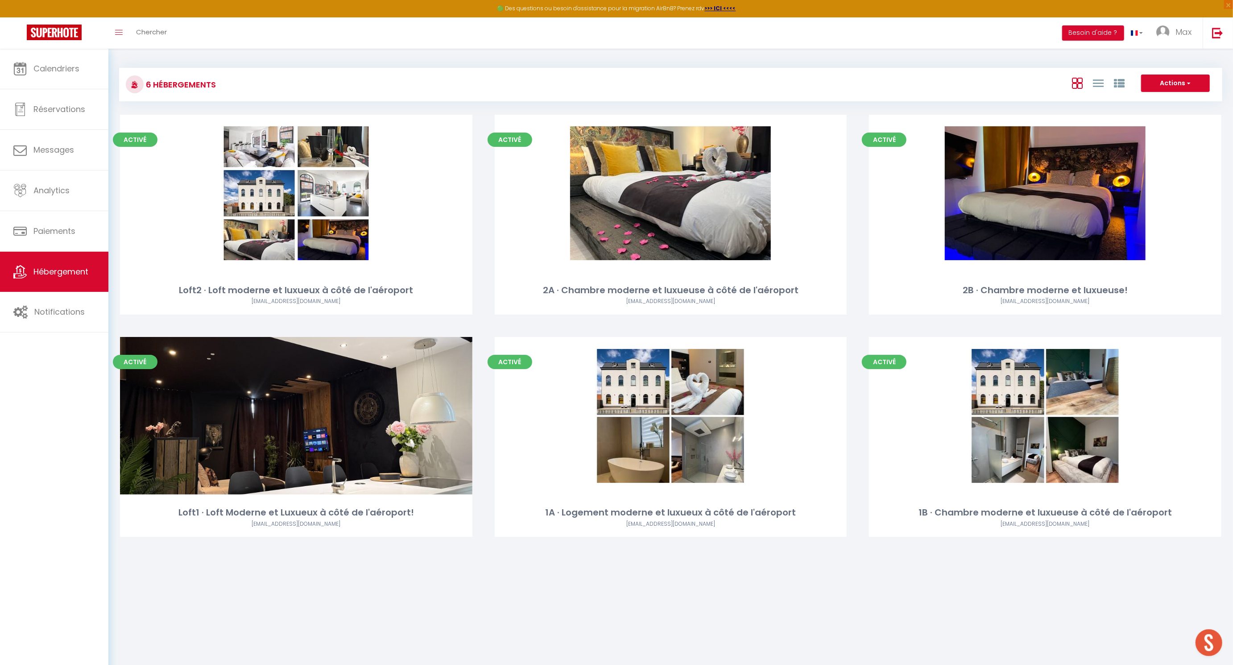
click at [298, 419] on link "Editer" at bounding box center [297, 416] width 54 height 18
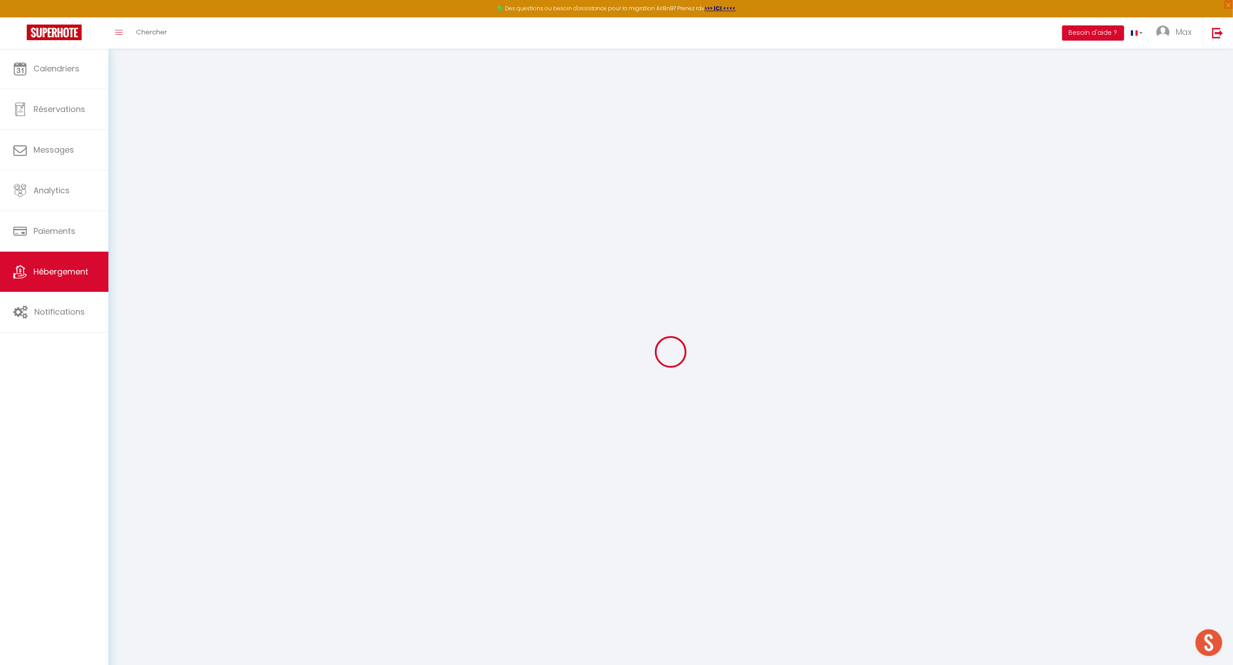
select select
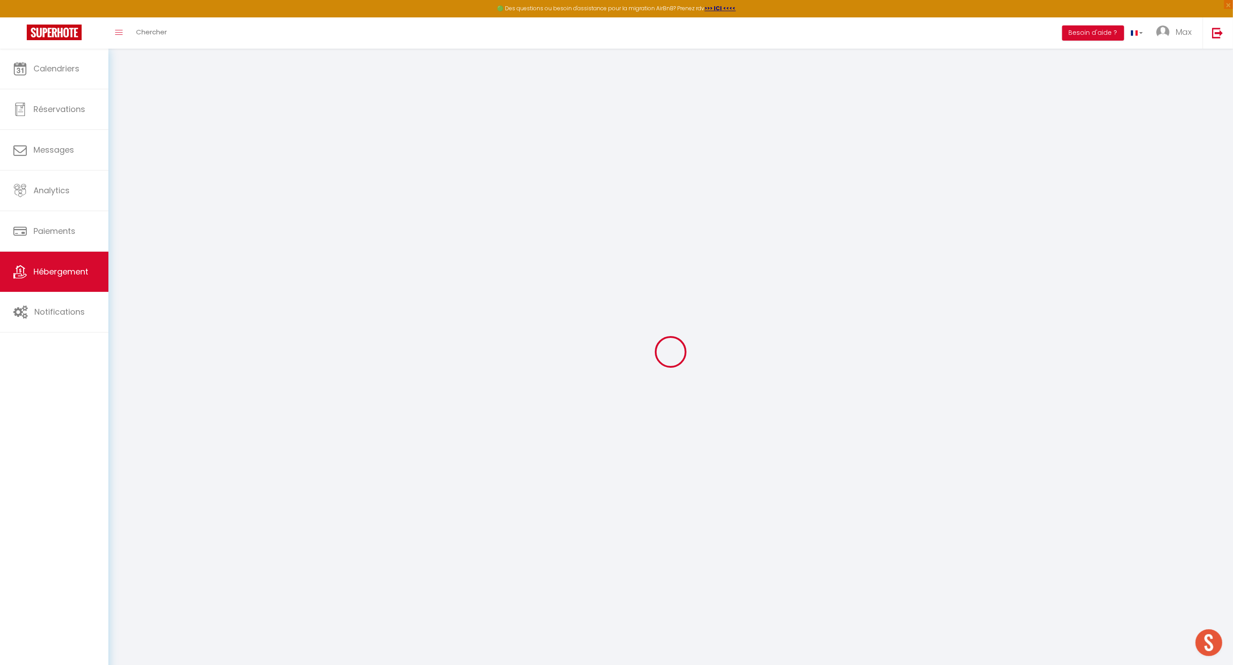
select select
checkbox input "false"
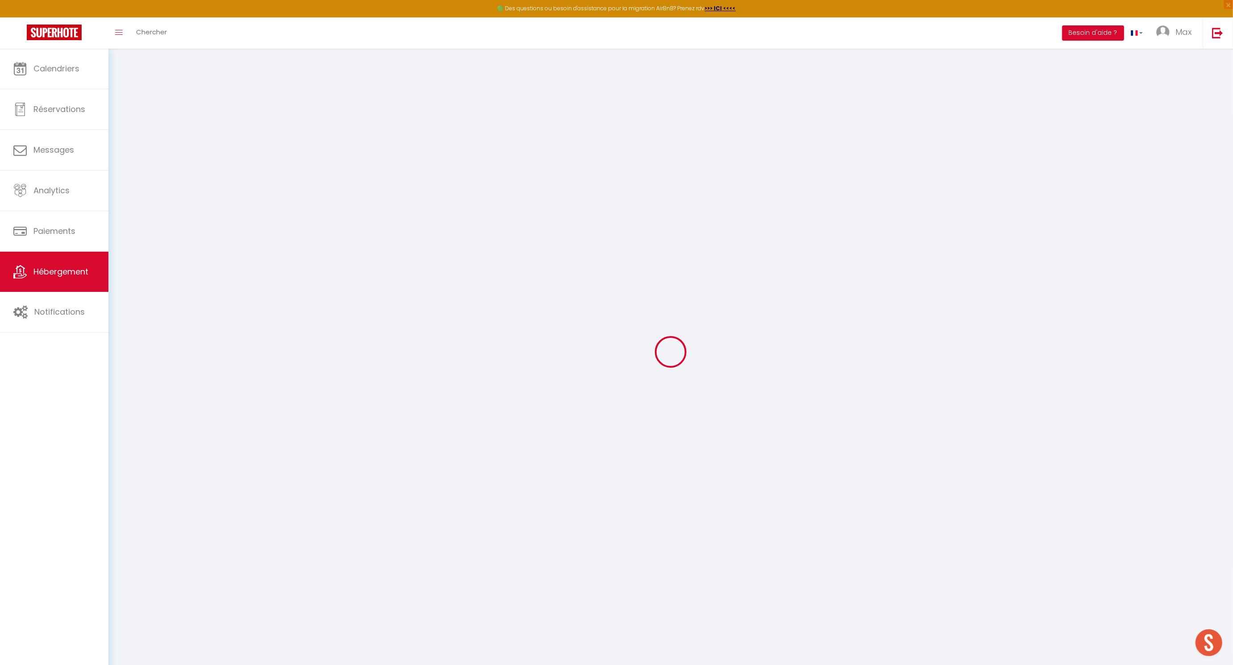
select select
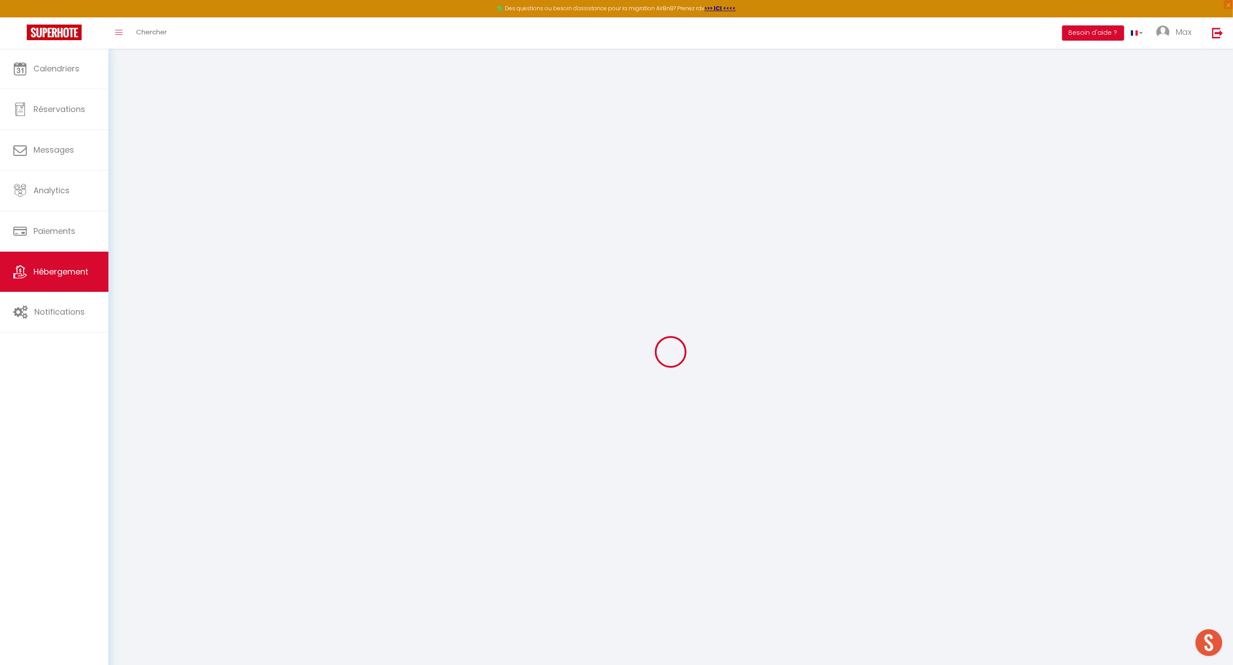
select select
checkbox input "false"
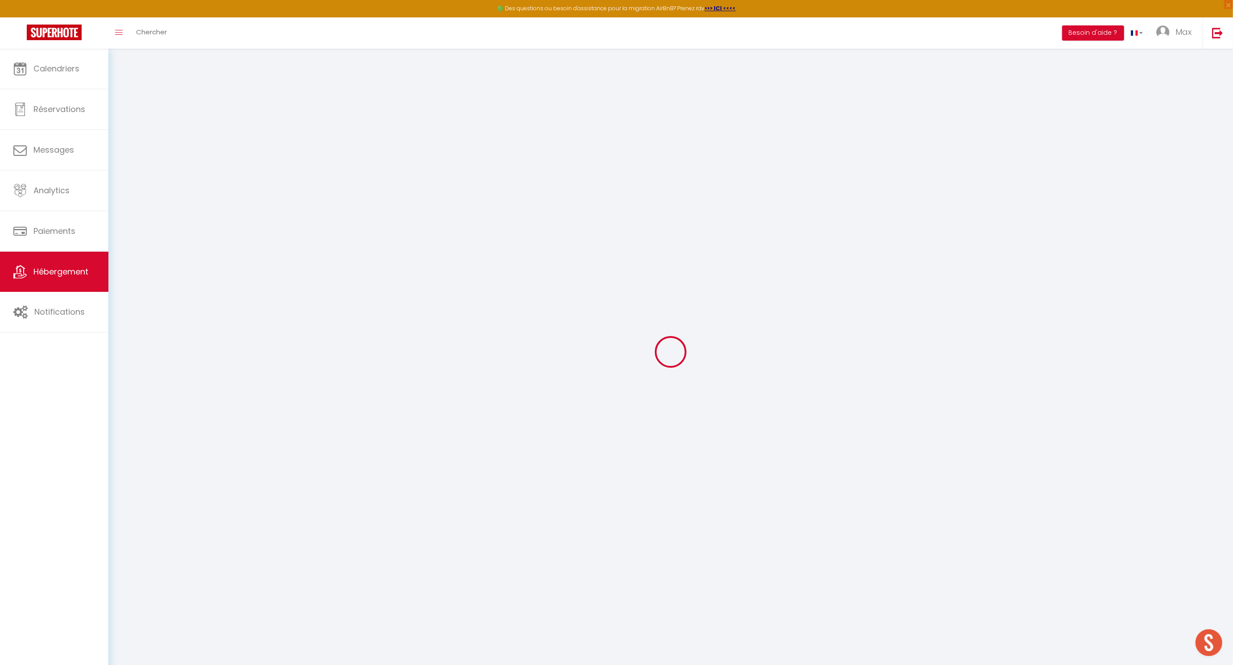
checkbox input "false"
select select
type input "Loft1 · Loft Moderne et Luxueux à côté de l'aéroport!"
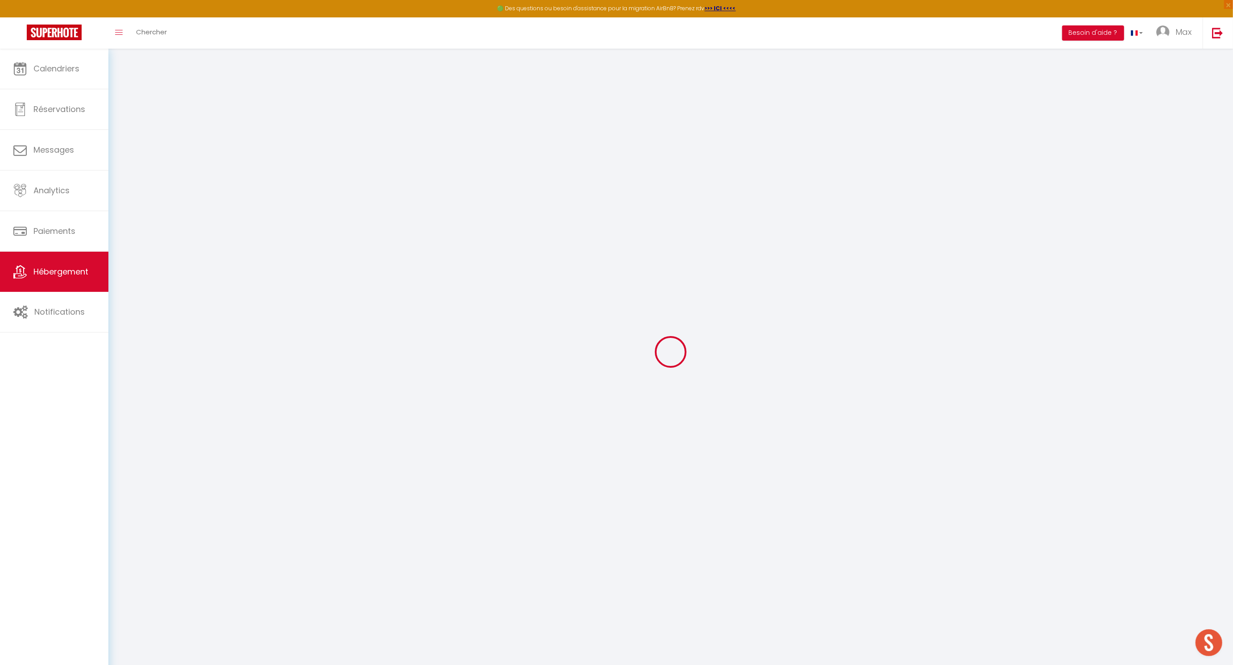
type input "[PERSON_NAME]"
type input "Avaux"
select select "loft"
select select "2"
type input "295"
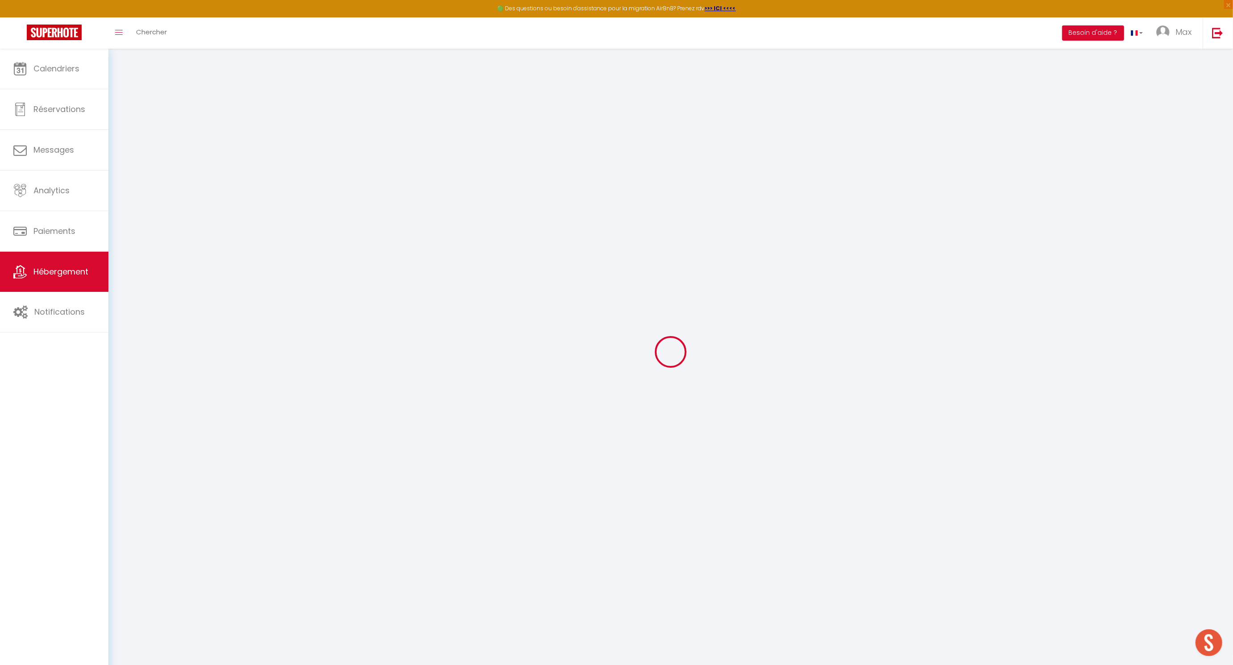
type input "2.00"
type input "200"
type input "6"
select select
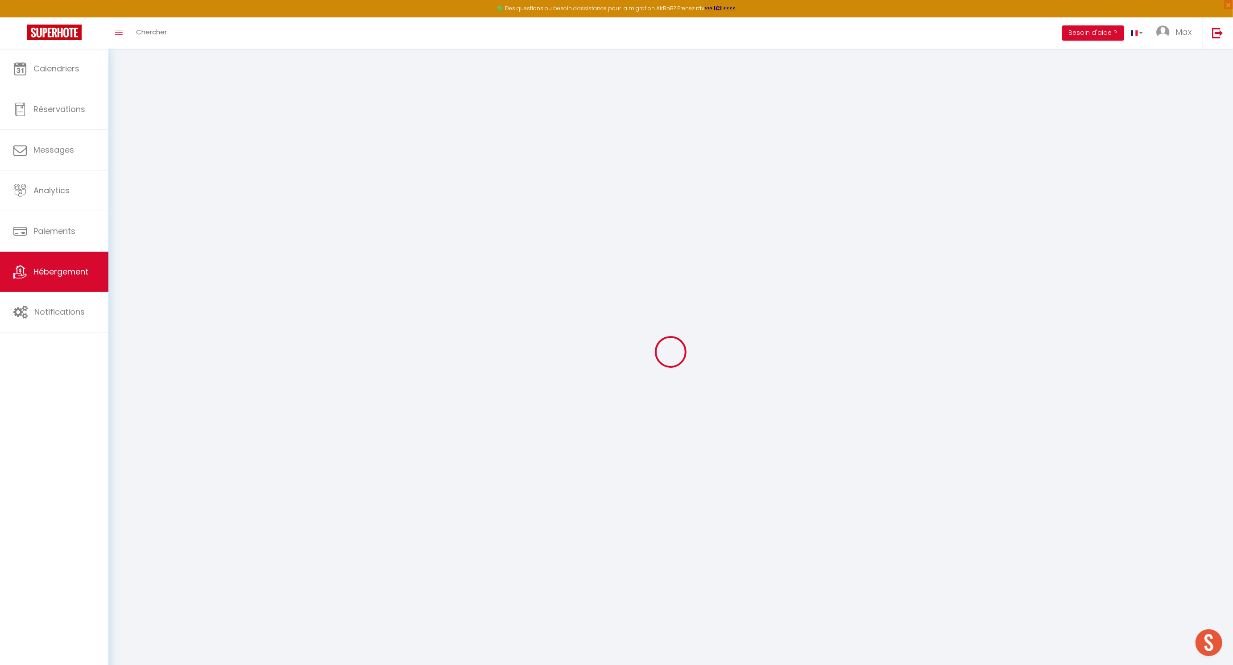
select select
type input "[GEOGRAPHIC_DATA] 142"
type input "6041"
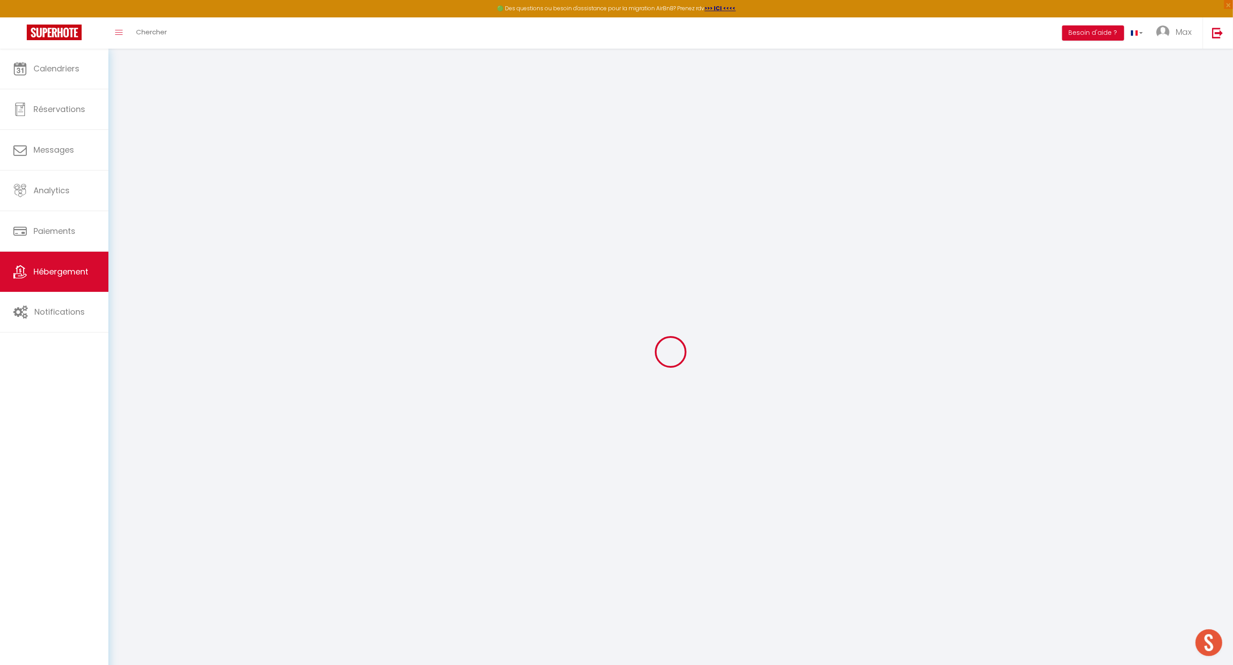
type input "[GEOGRAPHIC_DATA]"
select select "23"
type input "[EMAIL_ADDRESS][DOMAIN_NAME]"
select select "15814"
checkbox input "false"
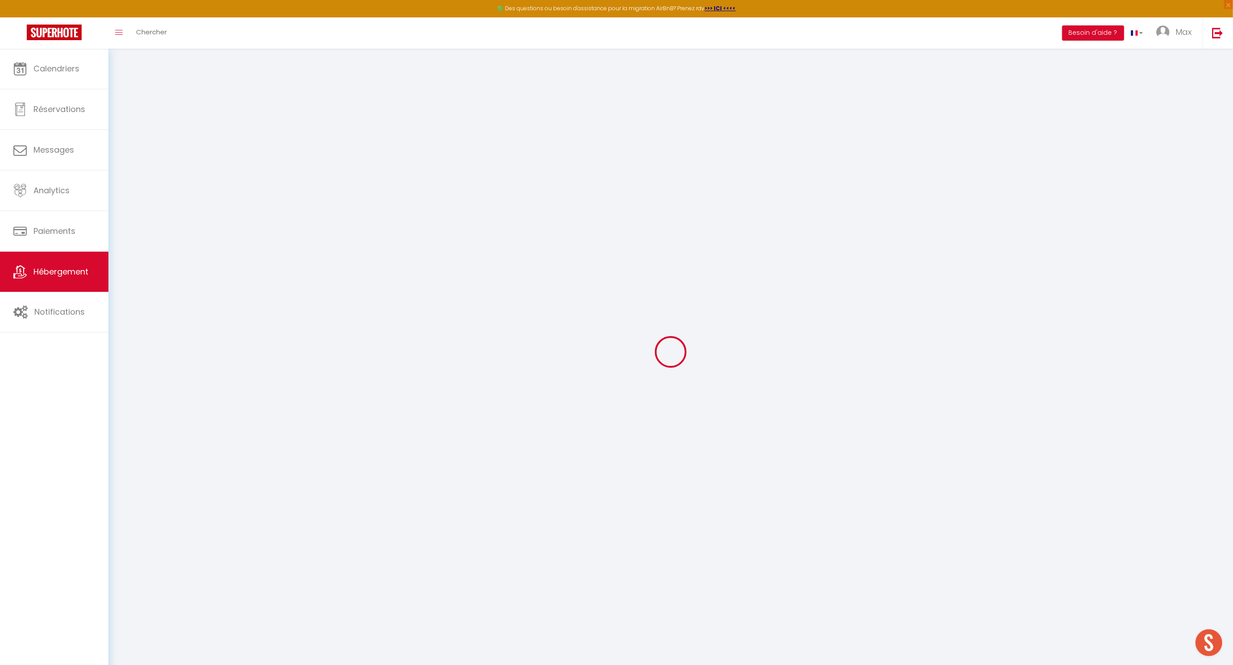
checkbox input "true"
checkbox input "false"
type input "25"
type input "0"
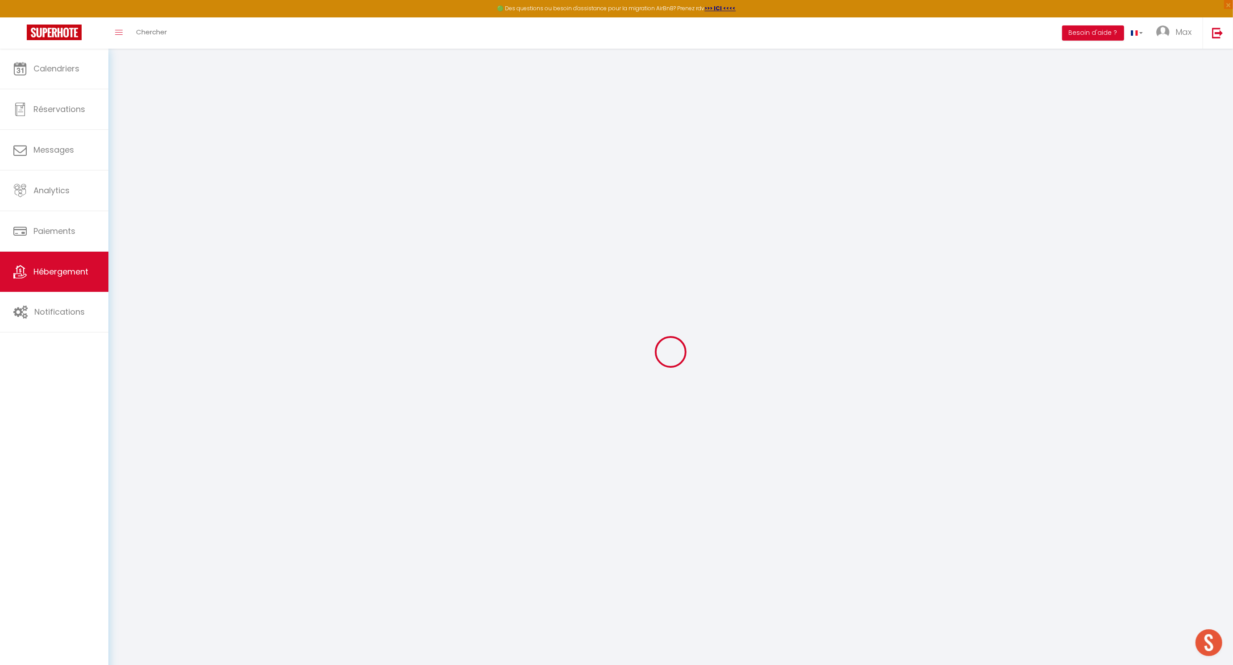
type input "0"
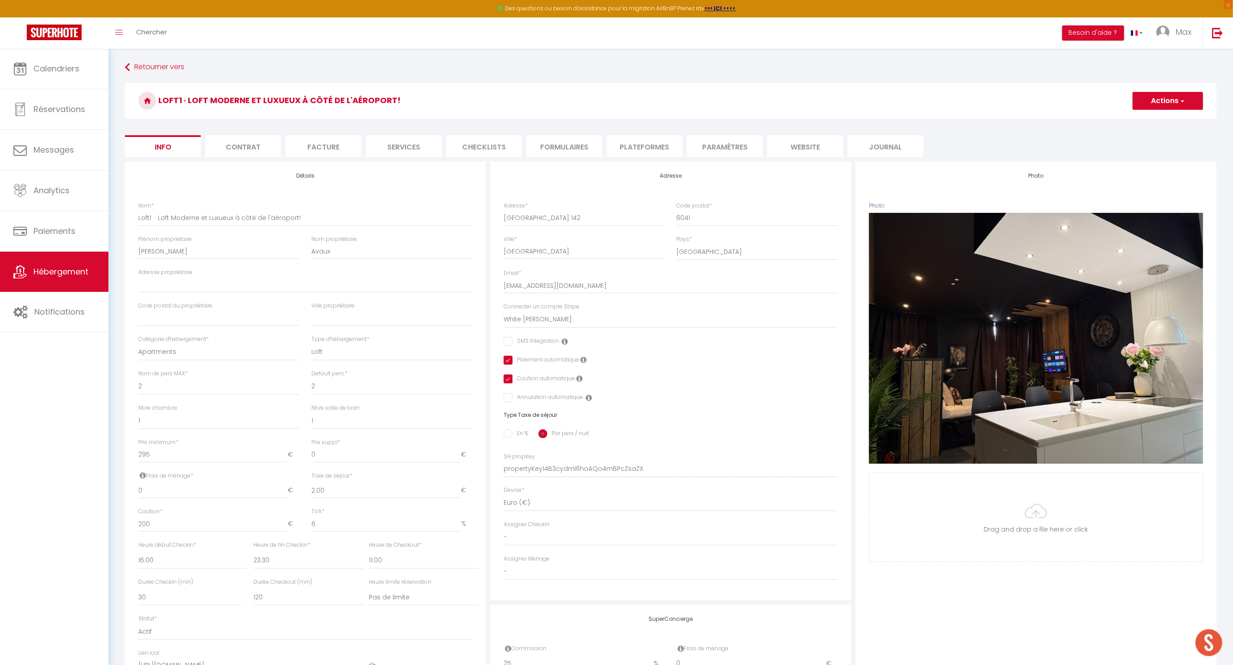
click at [237, 147] on li "Contrat" at bounding box center [243, 146] width 76 height 22
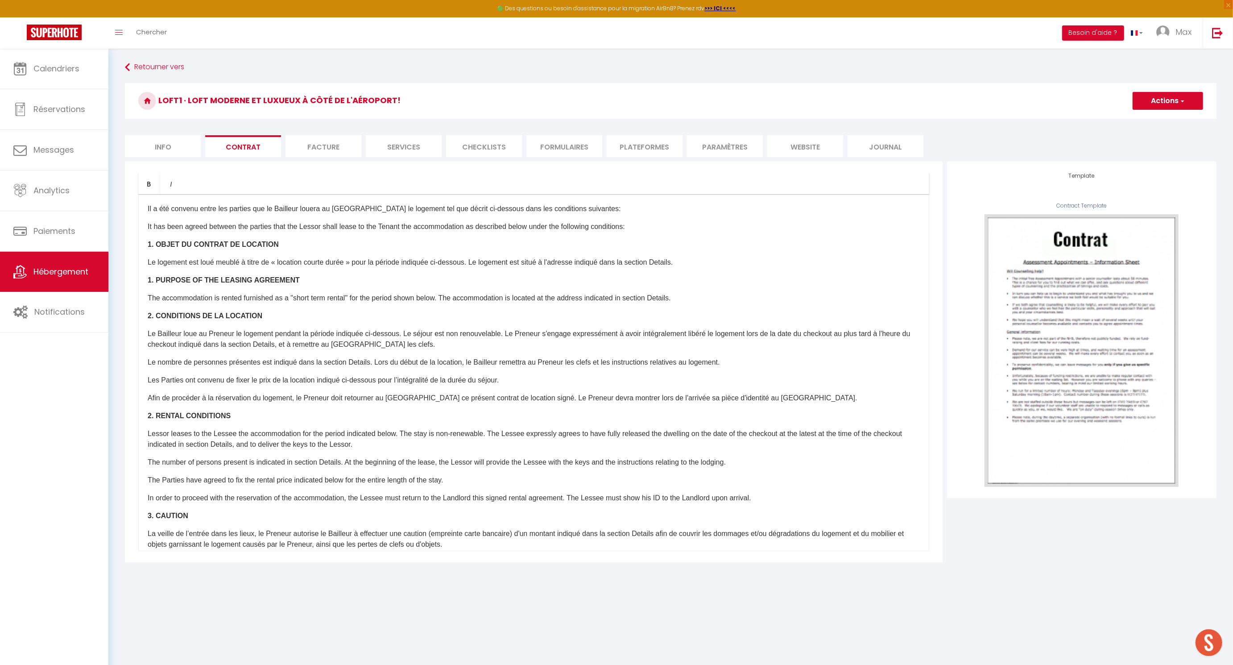
click at [313, 145] on li "Facture" at bounding box center [324, 146] width 76 height 22
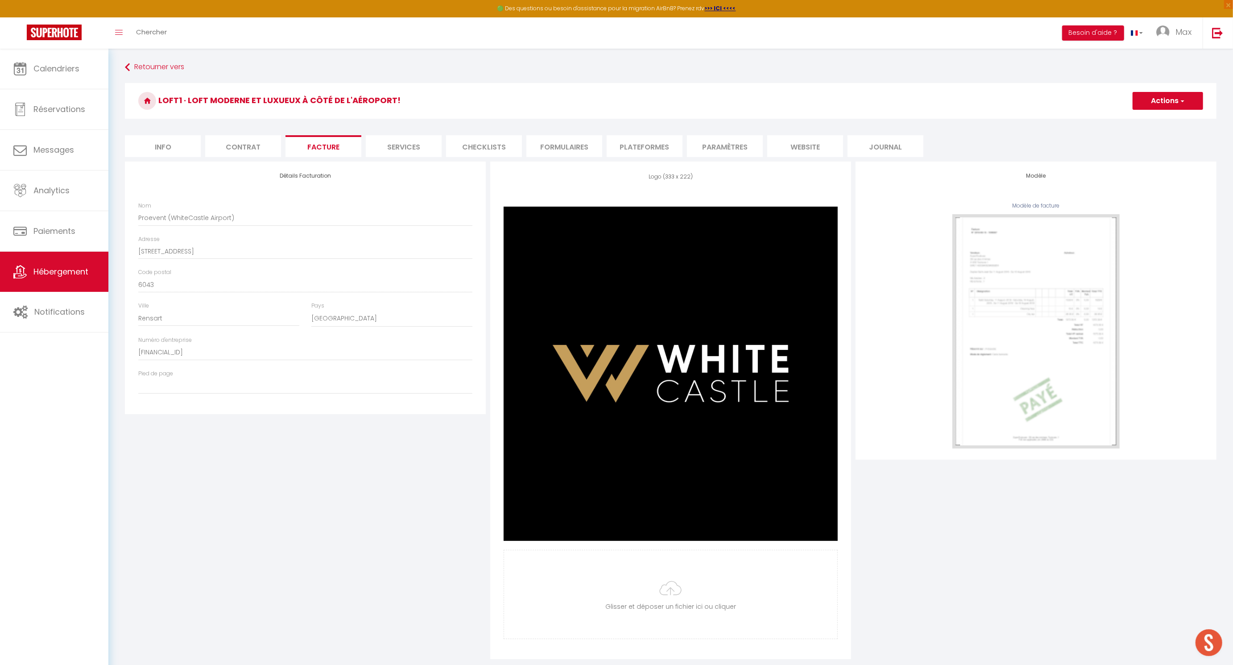
click at [394, 143] on li "Services" at bounding box center [404, 146] width 76 height 22
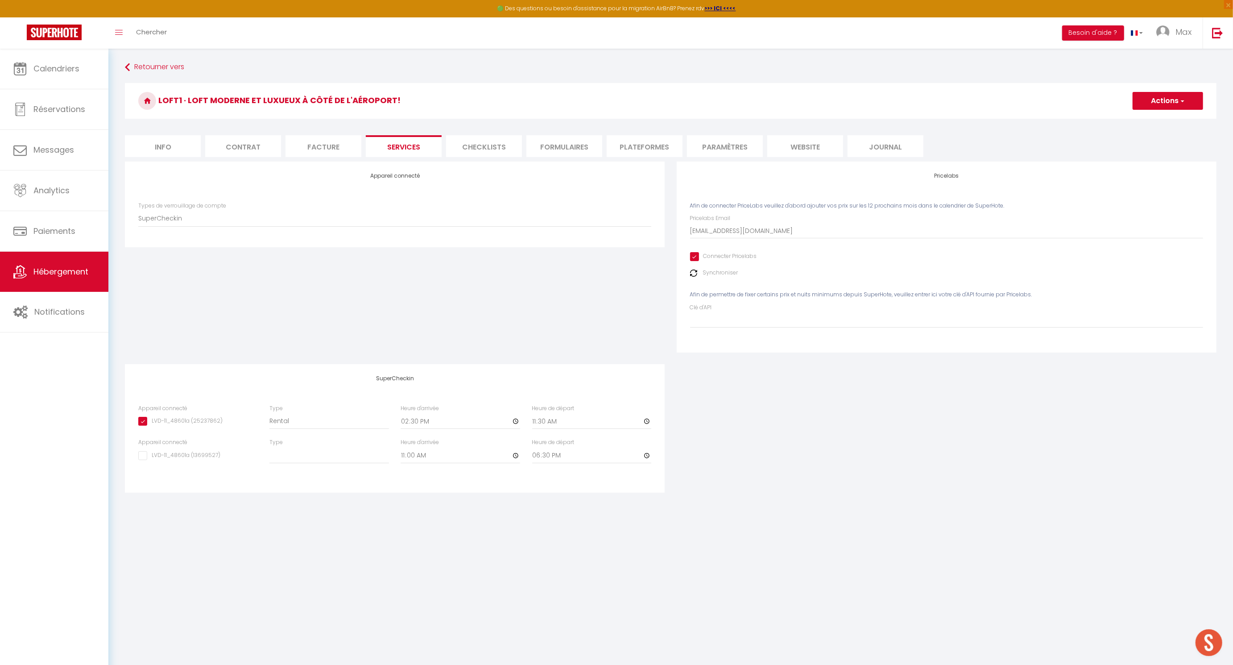
click at [496, 146] on li "Checklists" at bounding box center [484, 146] width 76 height 22
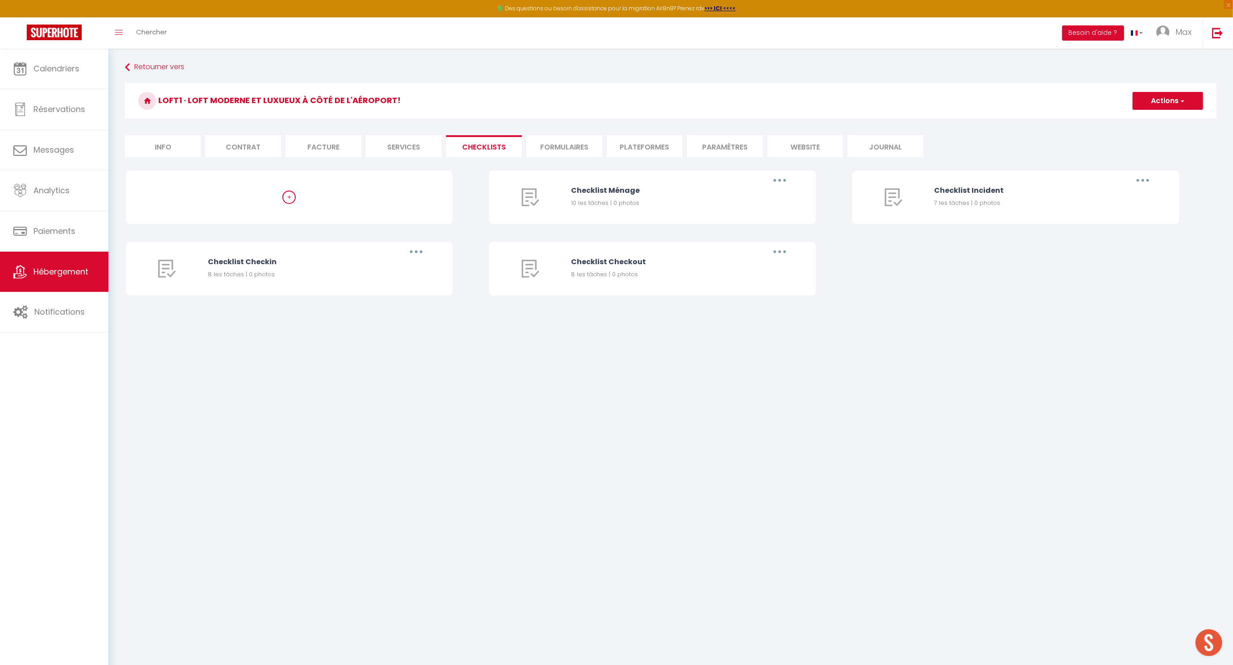
click at [565, 146] on li "Formulaires" at bounding box center [565, 146] width 76 height 22
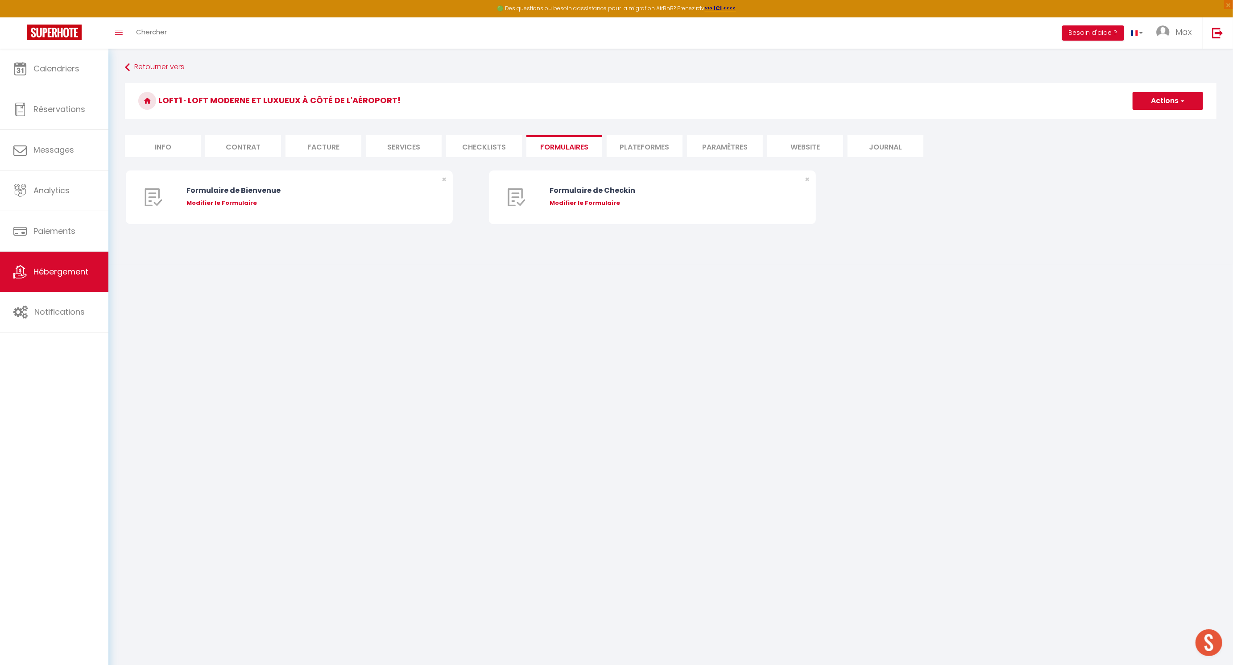
click at [636, 145] on li "Plateformes" at bounding box center [645, 146] width 76 height 22
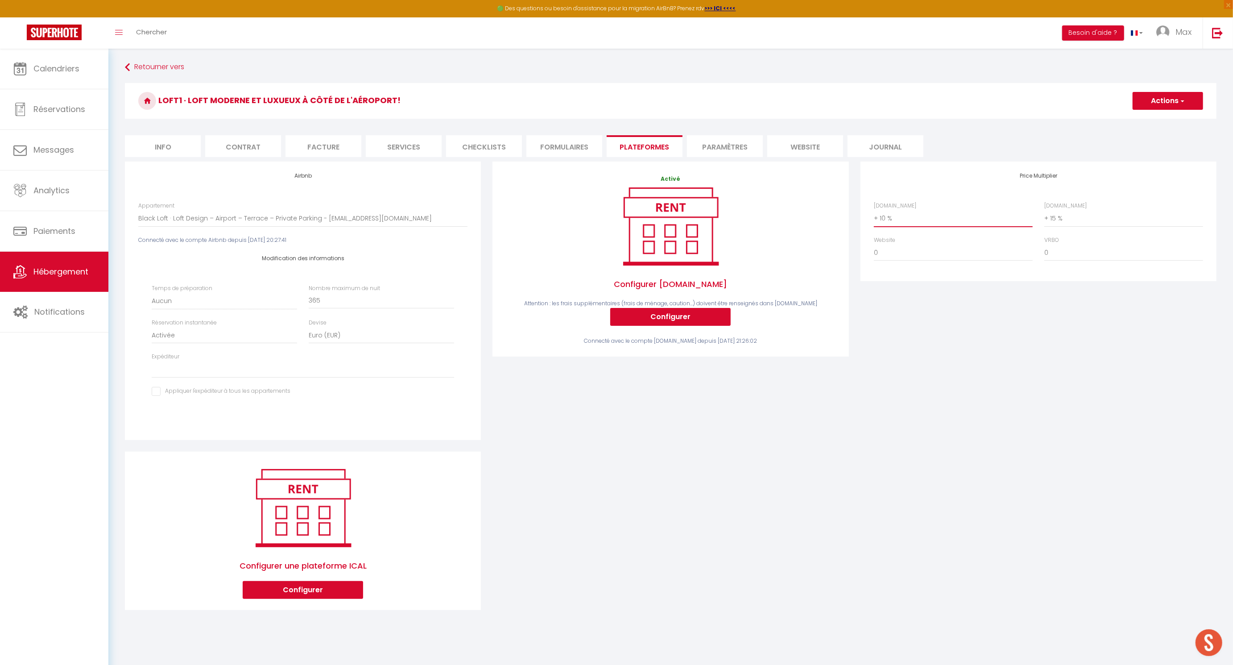
click at [671, 218] on select "0 + 1 % + 2 % + 3 % + 4 % + 5 % + 6 % + 7 % + 8 % + 9 %" at bounding box center [953, 218] width 159 height 17
drag, startPoint x: 820, startPoint y: 393, endPoint x: 841, endPoint y: 363, distance: 36.5
click at [671, 393] on div "Activé Configurer [DOMAIN_NAME] Attention : les frais supplémentaires (frais de…" at bounding box center [671, 307] width 368 height 290
click at [671, 149] on li "Paramètres" at bounding box center [725, 146] width 76 height 22
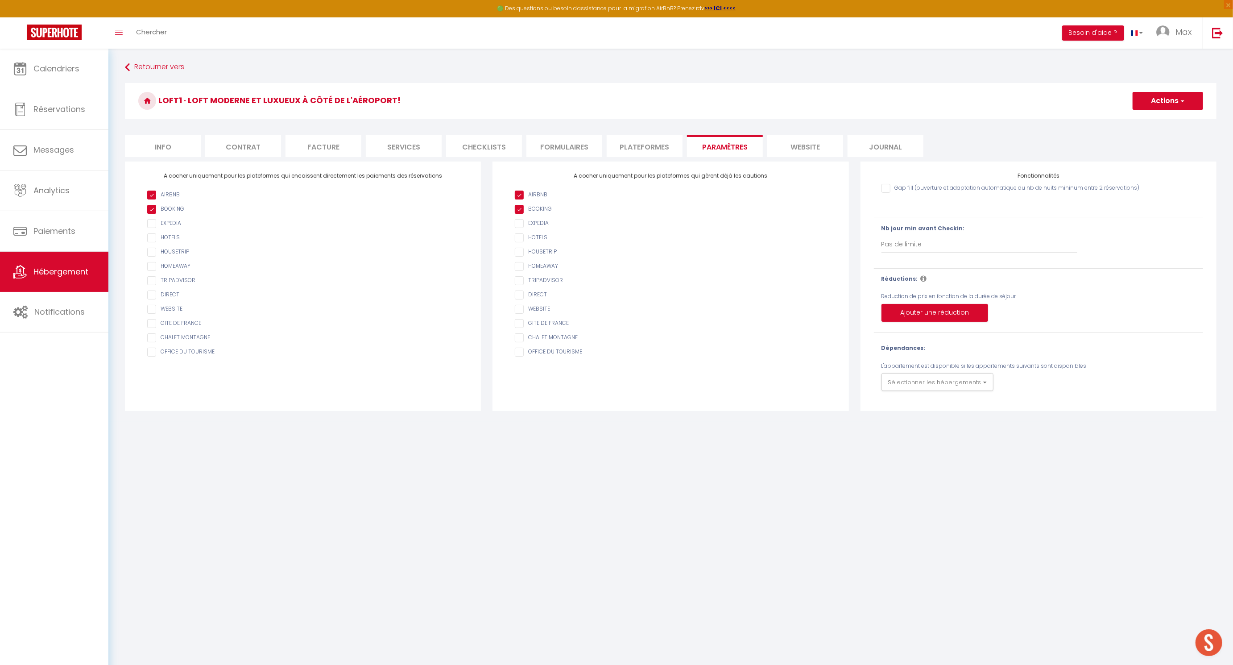
click at [671, 150] on li "website" at bounding box center [806, 146] width 76 height 22
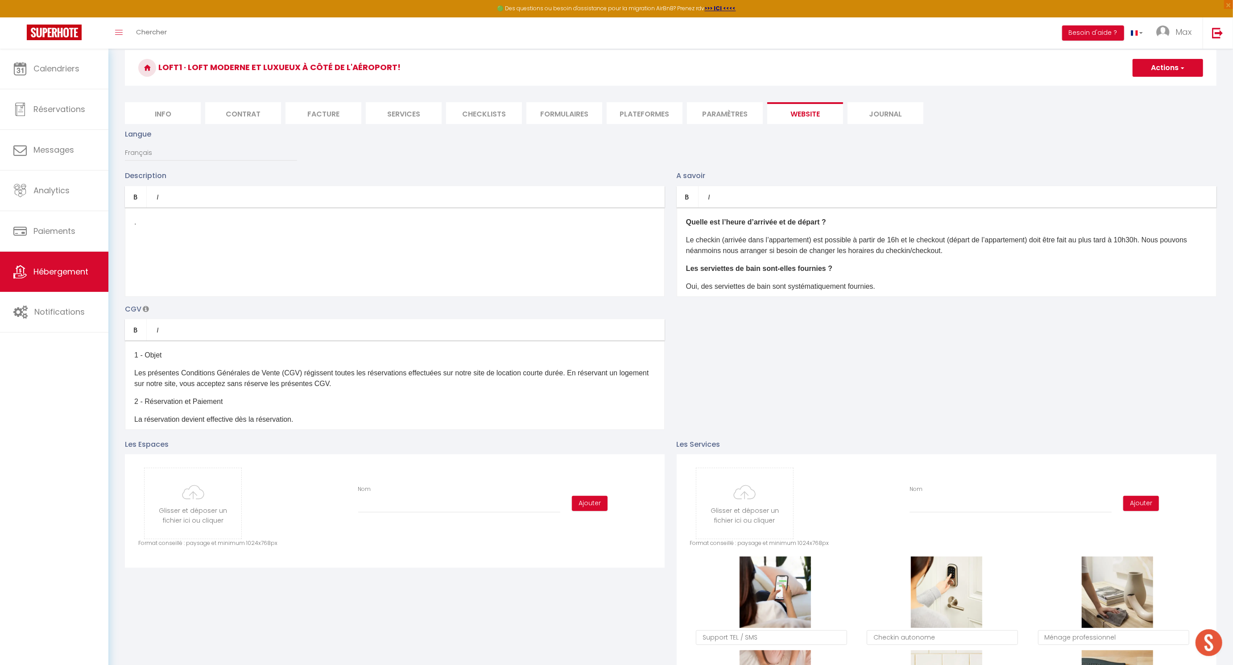
scroll to position [28, 0]
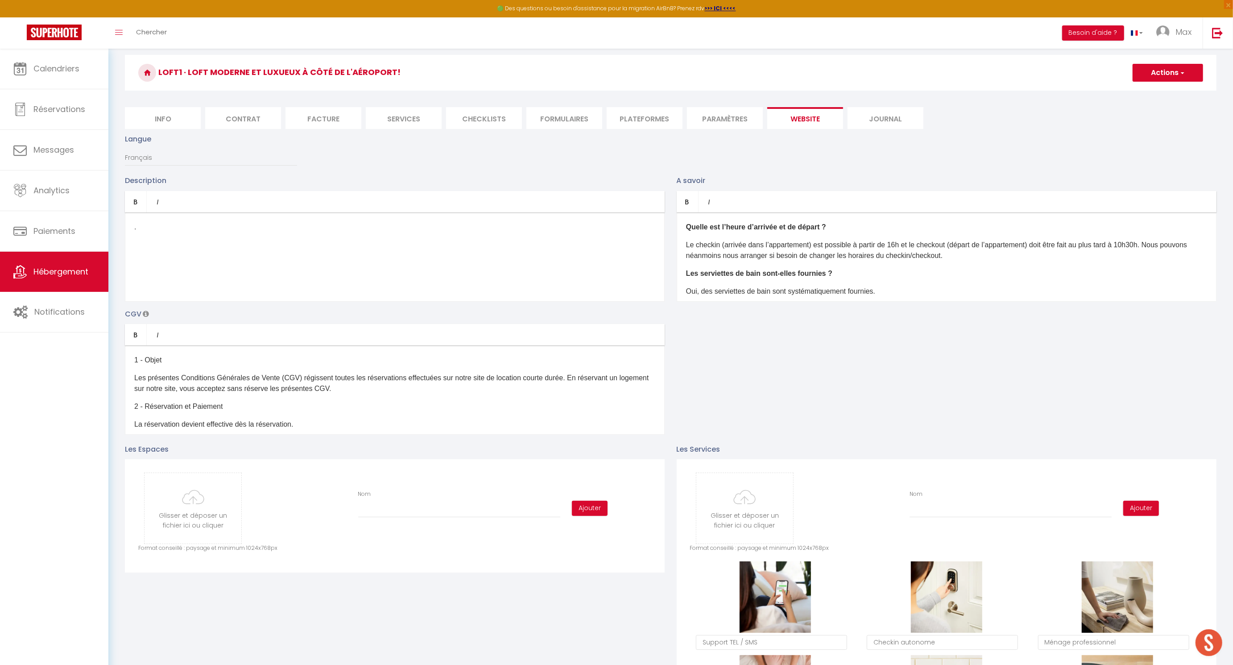
drag, startPoint x: 166, startPoint y: 228, endPoint x: 129, endPoint y: 228, distance: 37.5
click at [129, 229] on div ".​" at bounding box center [395, 256] width 540 height 89
click at [133, 226] on div ".​" at bounding box center [395, 256] width 540 height 89
drag, startPoint x: 133, startPoint y: 226, endPoint x: 332, endPoint y: 264, distance: 202.3
click at [332, 264] on div ".​" at bounding box center [395, 256] width 540 height 89
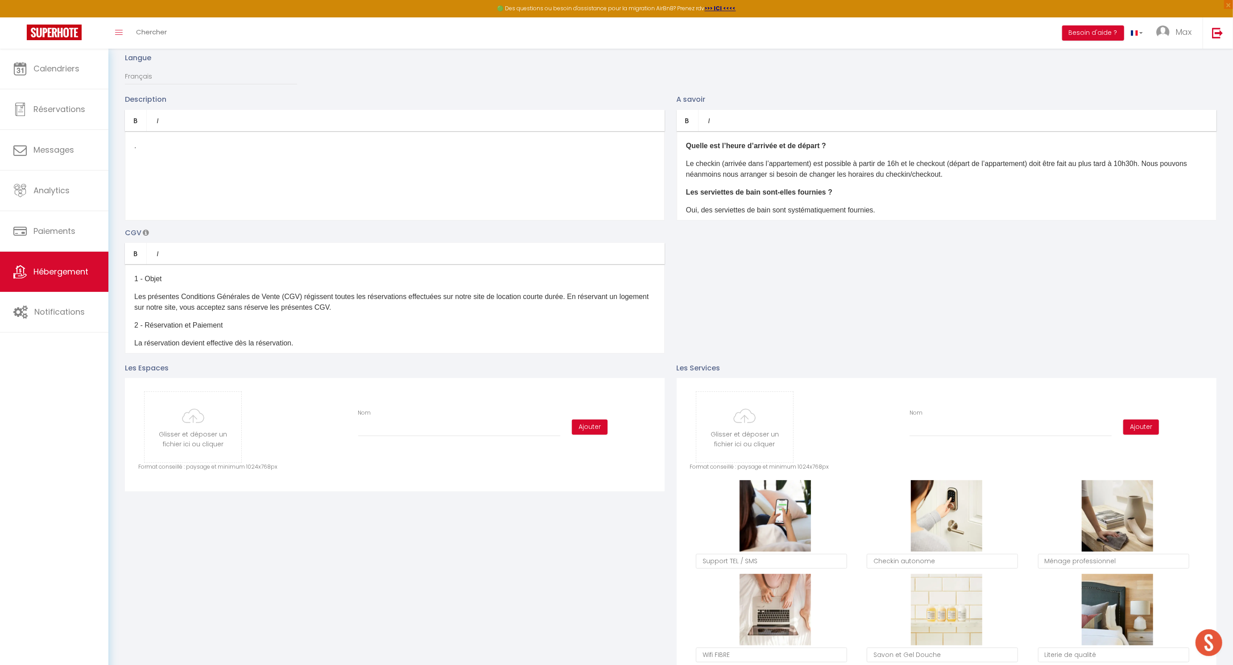
scroll to position [0, 0]
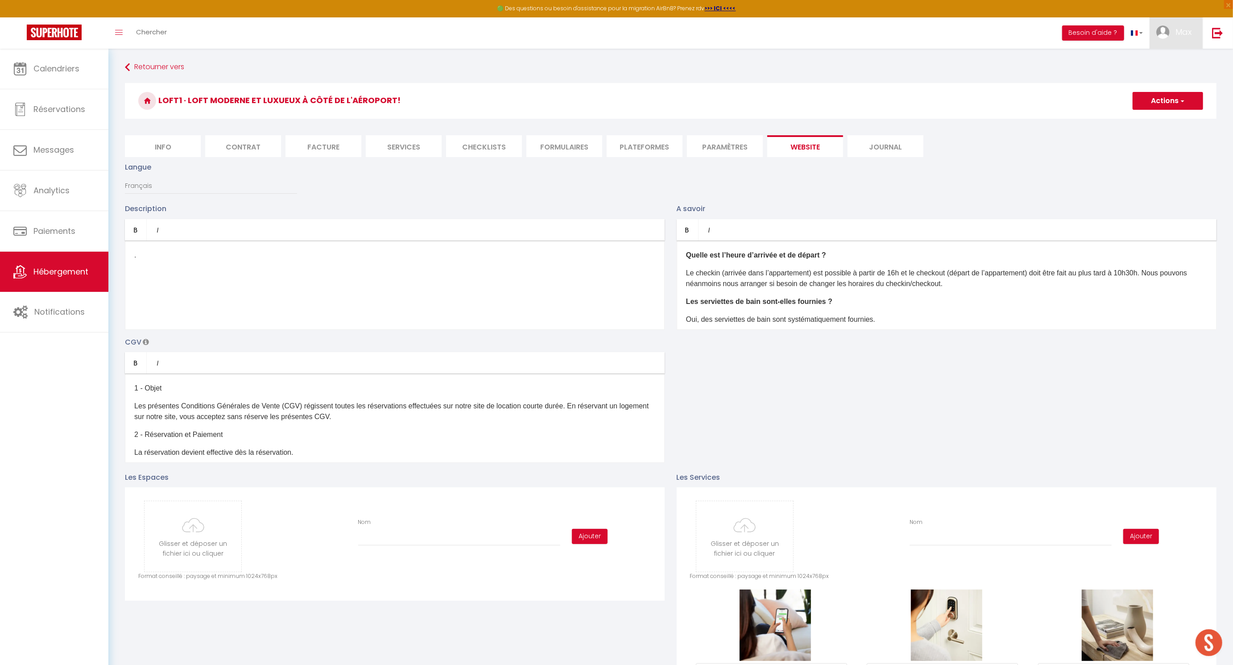
click at [671, 34] on span "Max" at bounding box center [1184, 31] width 16 height 11
click at [671, 77] on link "Équipe" at bounding box center [1167, 78] width 66 height 15
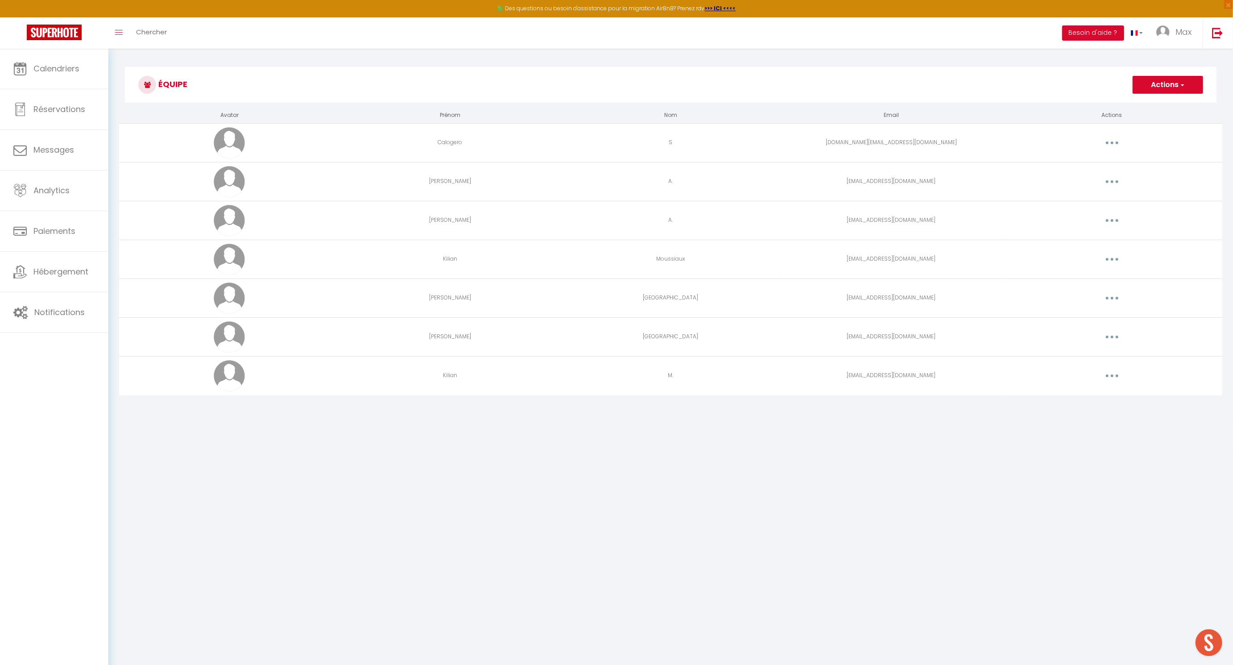
click at [671, 179] on button "button" at bounding box center [1112, 181] width 25 height 14
click at [671, 196] on link "Editer" at bounding box center [1089, 202] width 66 height 15
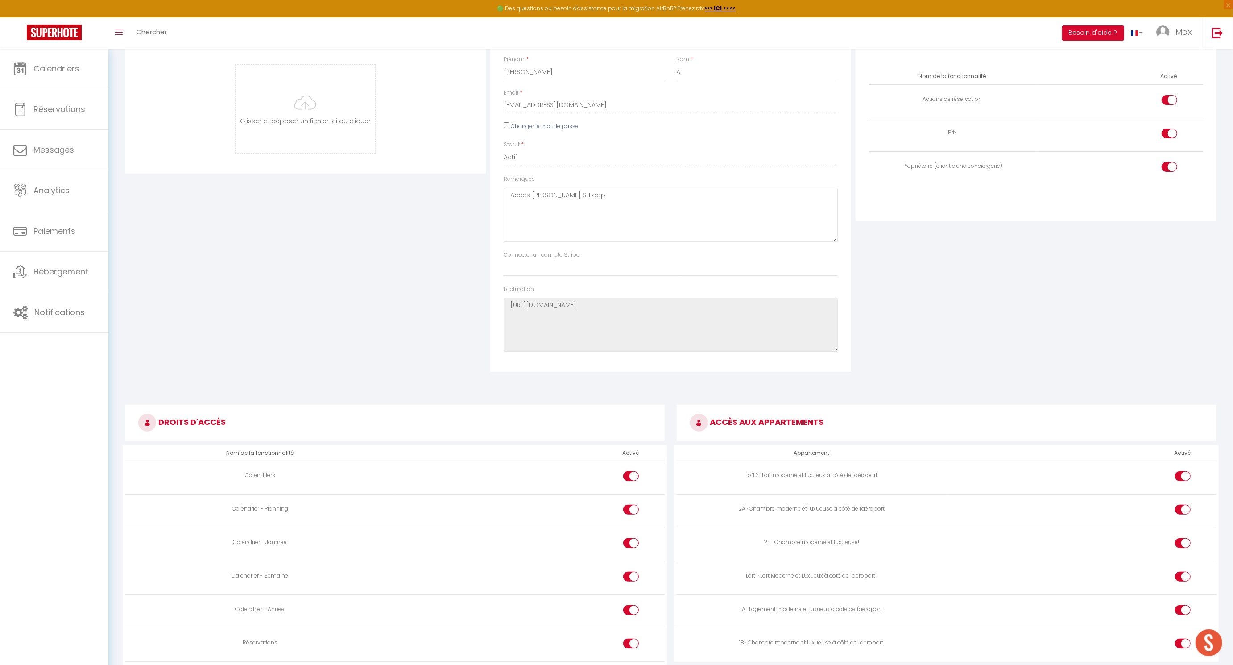
scroll to position [25, 0]
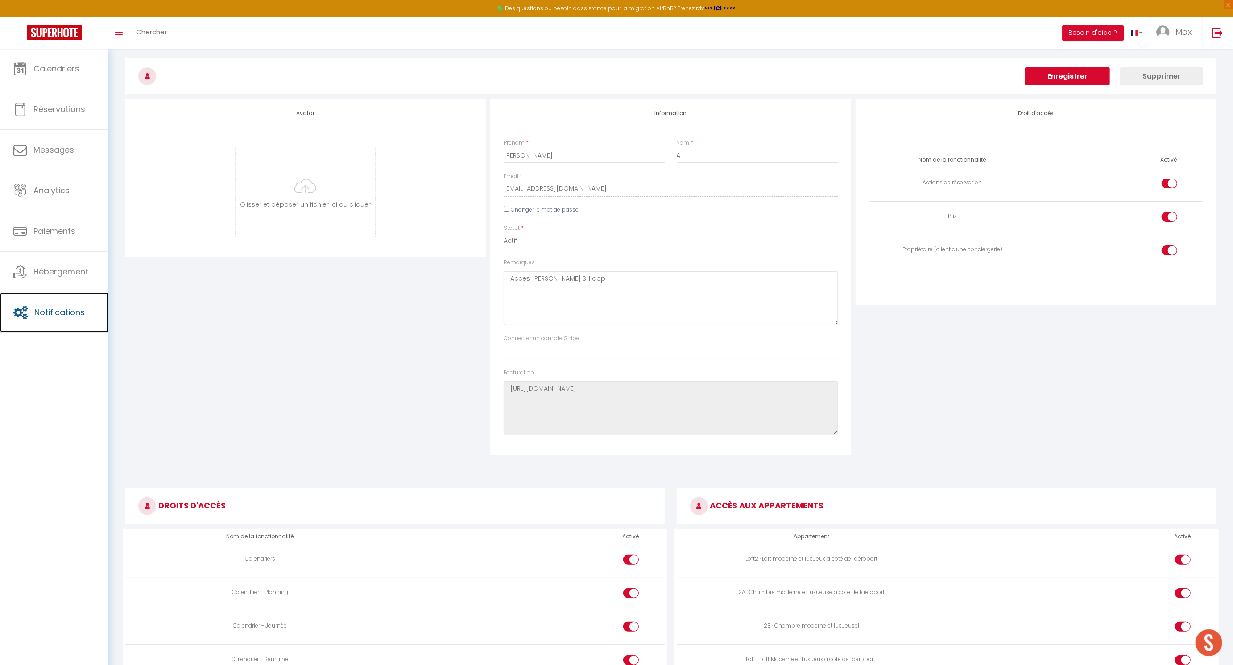
click at [62, 307] on span "Notifications" at bounding box center [59, 312] width 50 height 11
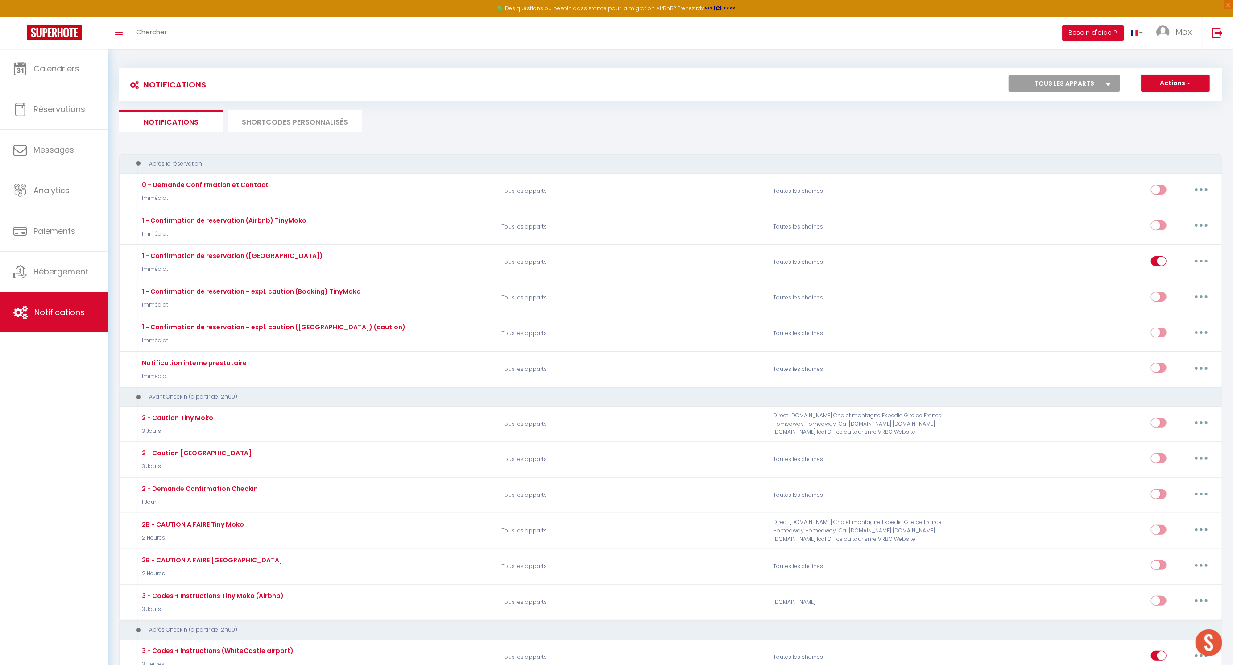
click at [274, 123] on li "SHORTCODES PERSONNALISÉS" at bounding box center [295, 121] width 134 height 22
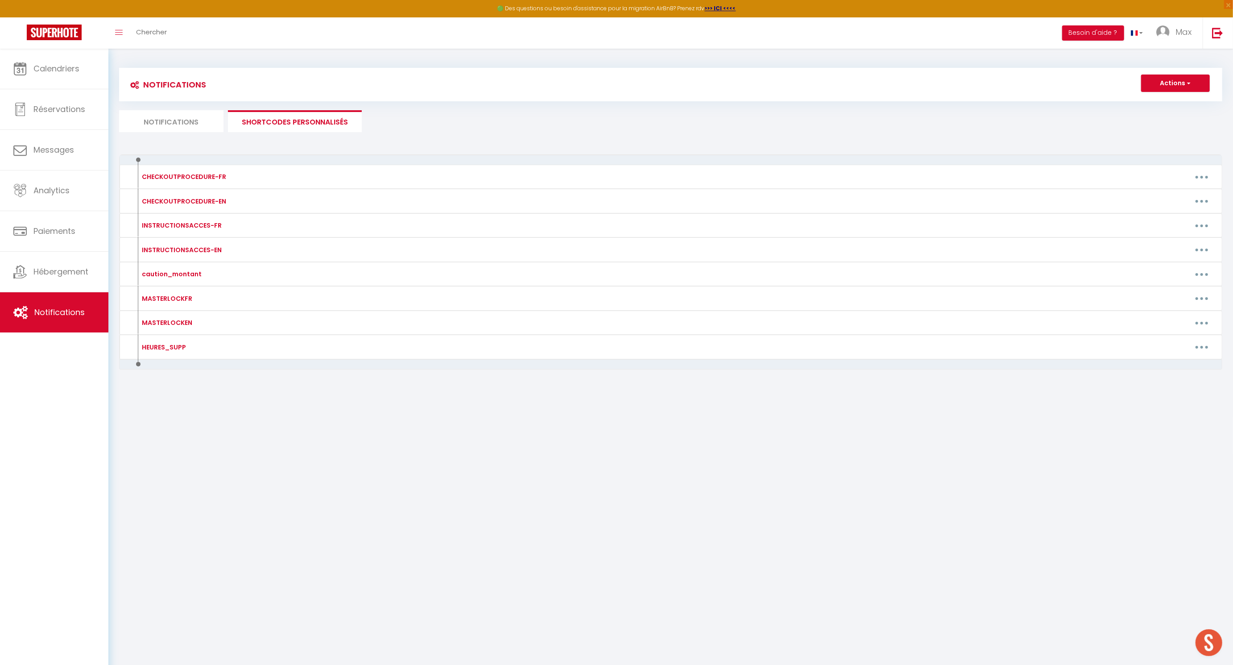
click at [671, 340] on button "button" at bounding box center [1202, 347] width 25 height 14
click at [671, 366] on link "Editer" at bounding box center [1179, 367] width 66 height 15
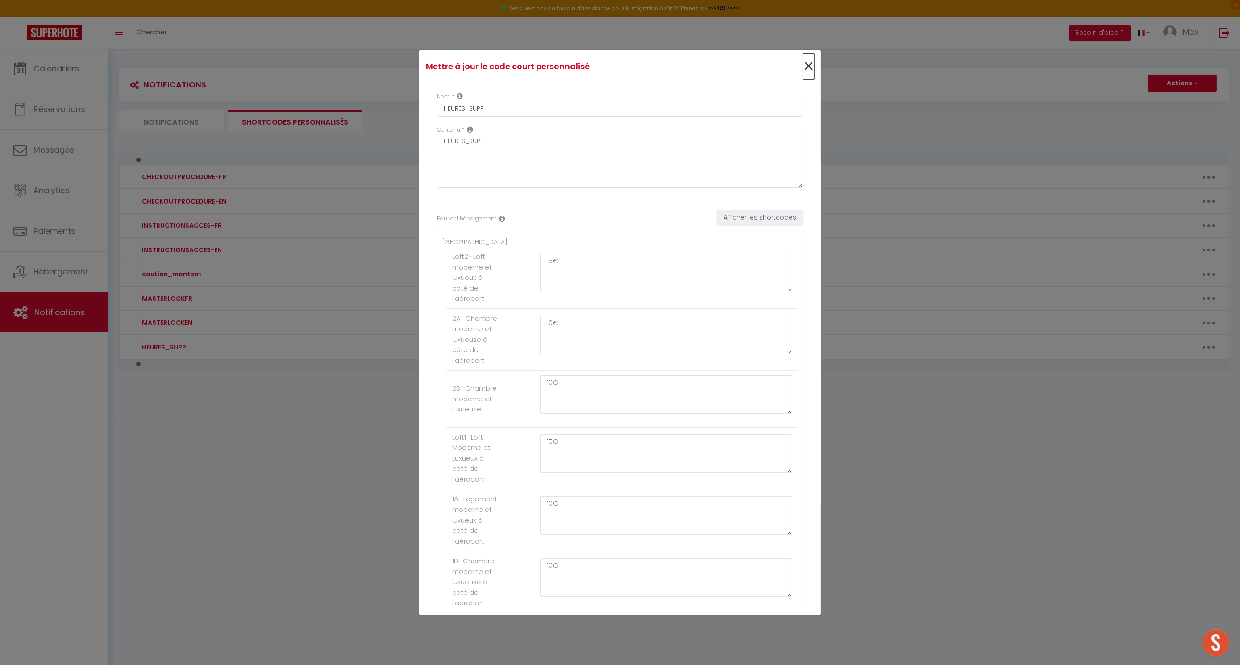
click at [671, 64] on span "×" at bounding box center [808, 66] width 11 height 27
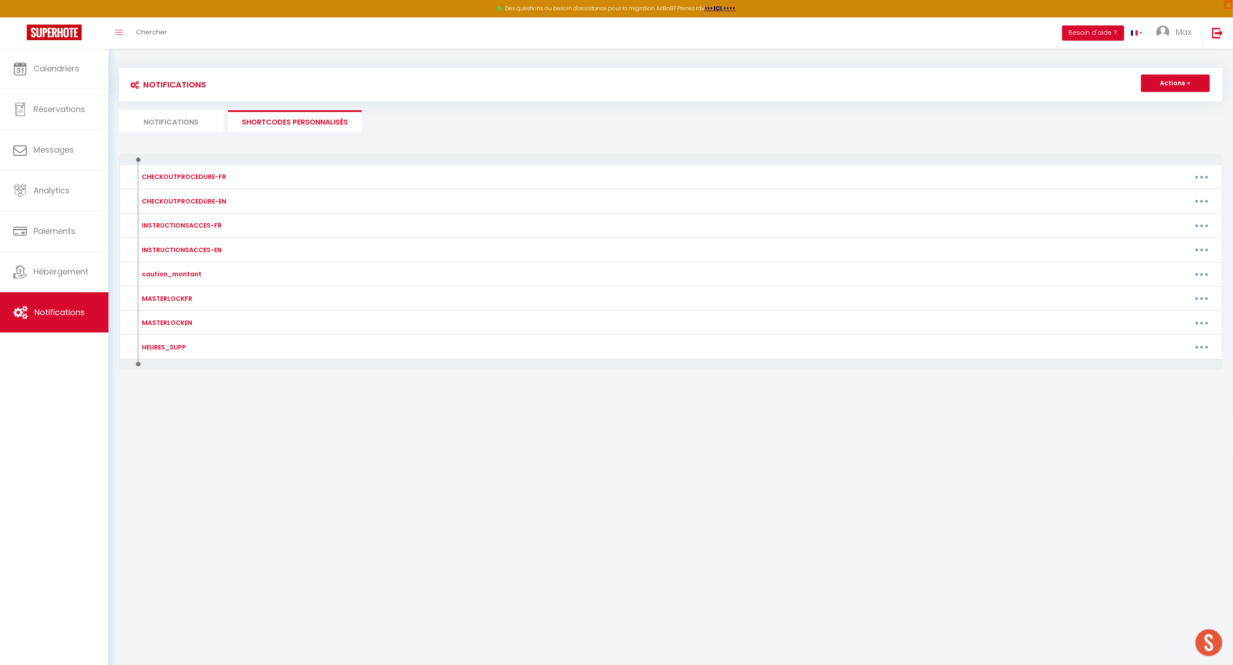
click at [671, 271] on button "button" at bounding box center [1202, 274] width 25 height 14
click at [671, 291] on link "Editer" at bounding box center [1179, 294] width 66 height 15
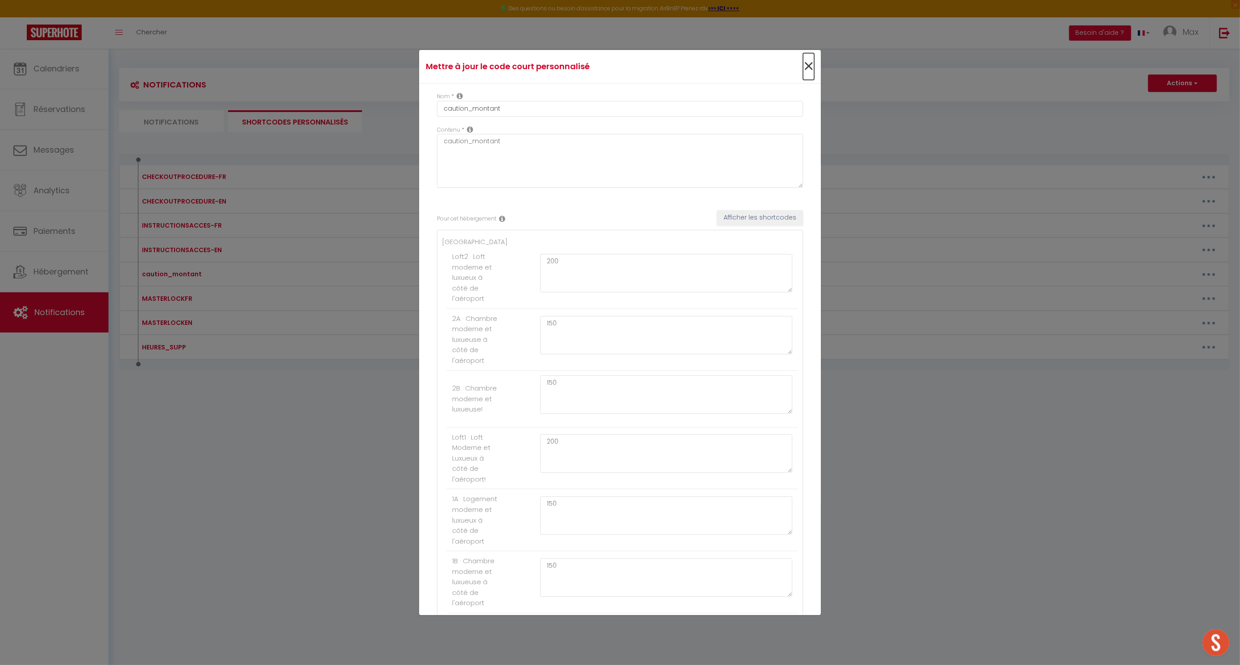
click at [671, 68] on span "×" at bounding box center [808, 66] width 11 height 27
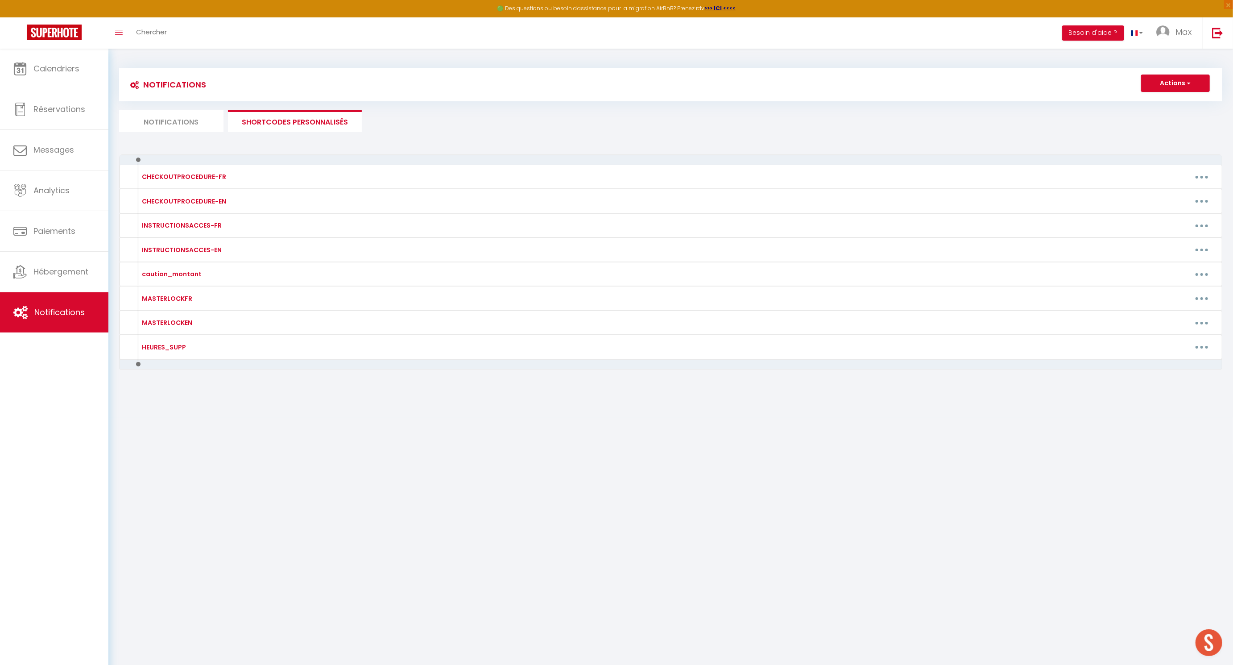
click at [198, 121] on li "Notifications" at bounding box center [171, 121] width 104 height 22
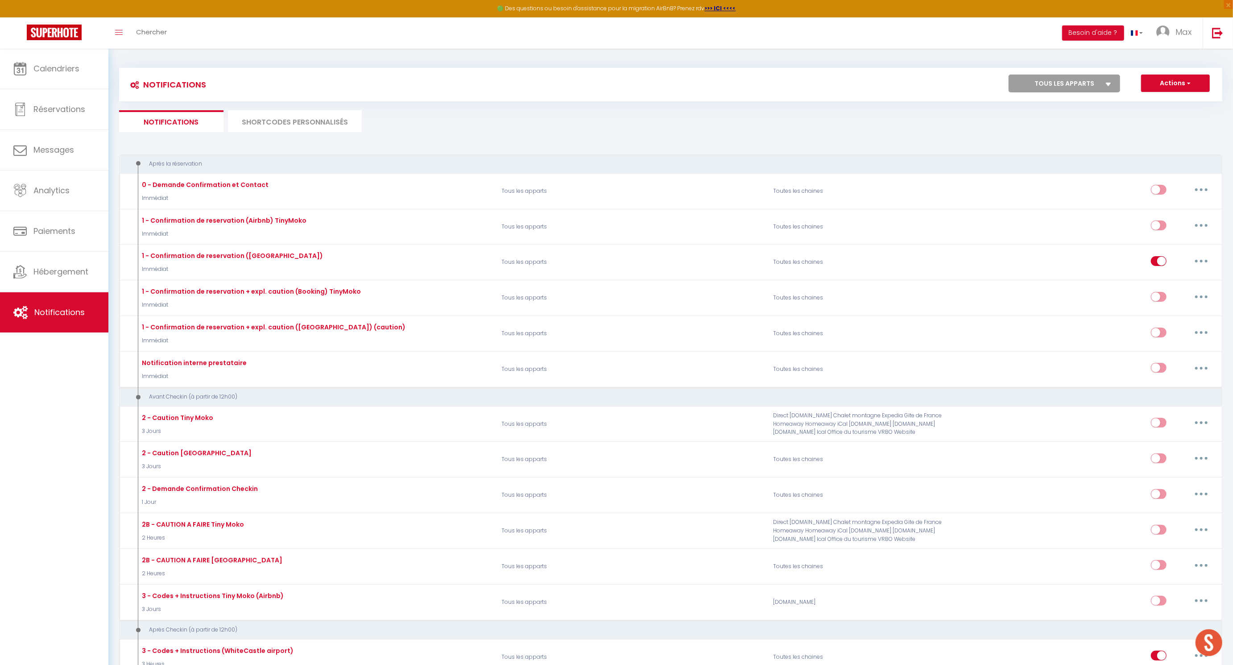
click at [671, 263] on button "button" at bounding box center [1201, 261] width 25 height 14
click at [671, 279] on link "Editer" at bounding box center [1179, 281] width 66 height 15
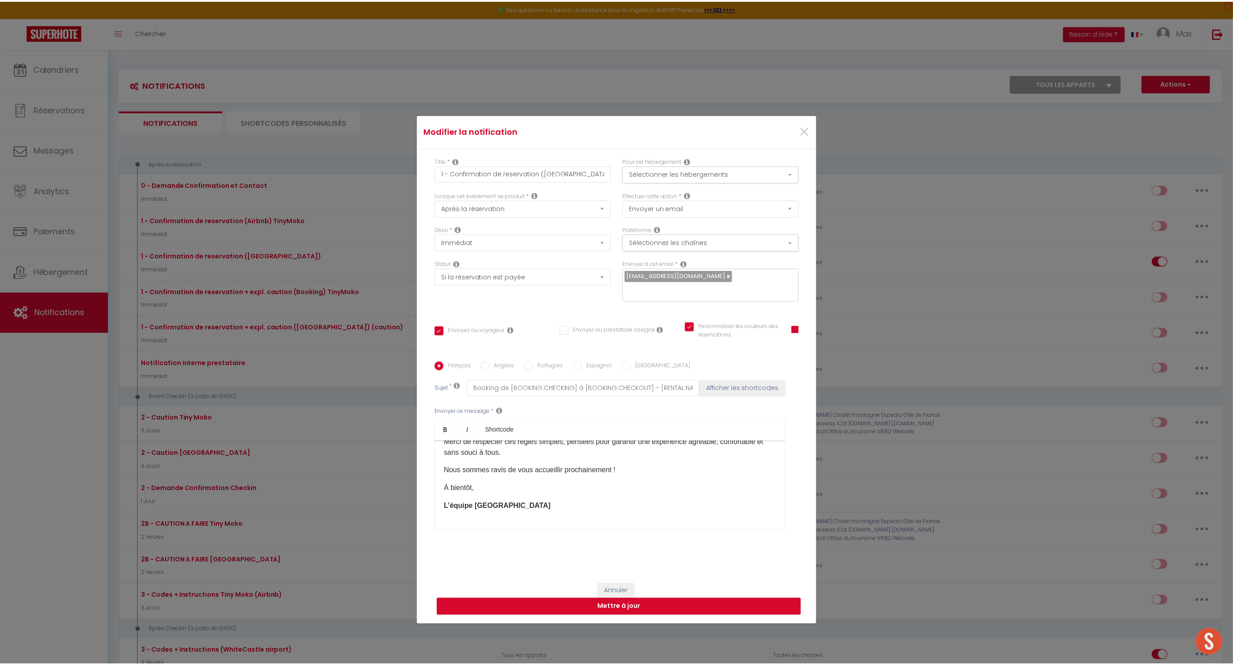
scroll to position [766, 0]
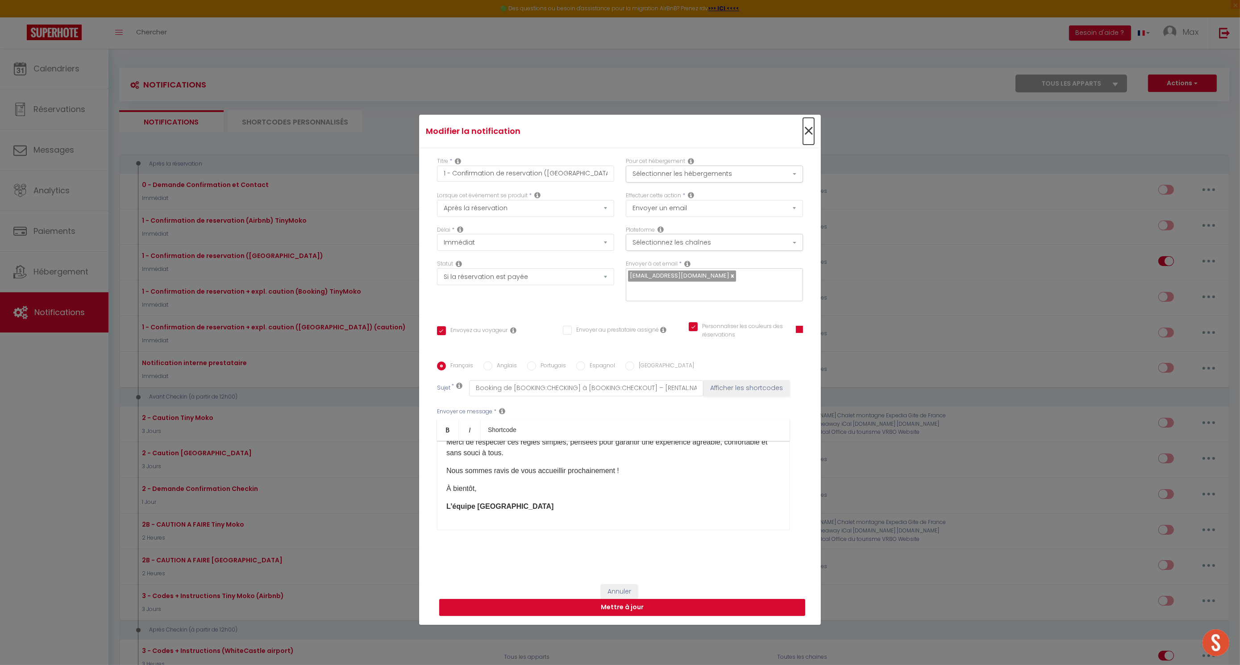
click at [671, 141] on span "×" at bounding box center [808, 131] width 11 height 27
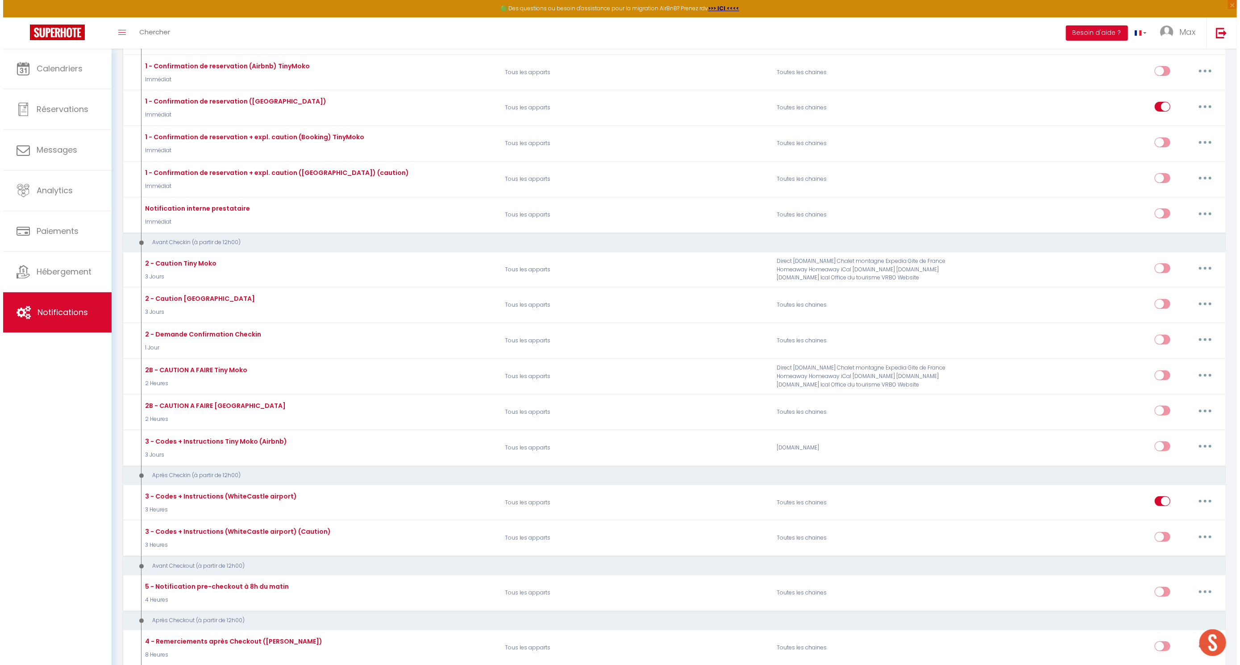
scroll to position [162, 0]
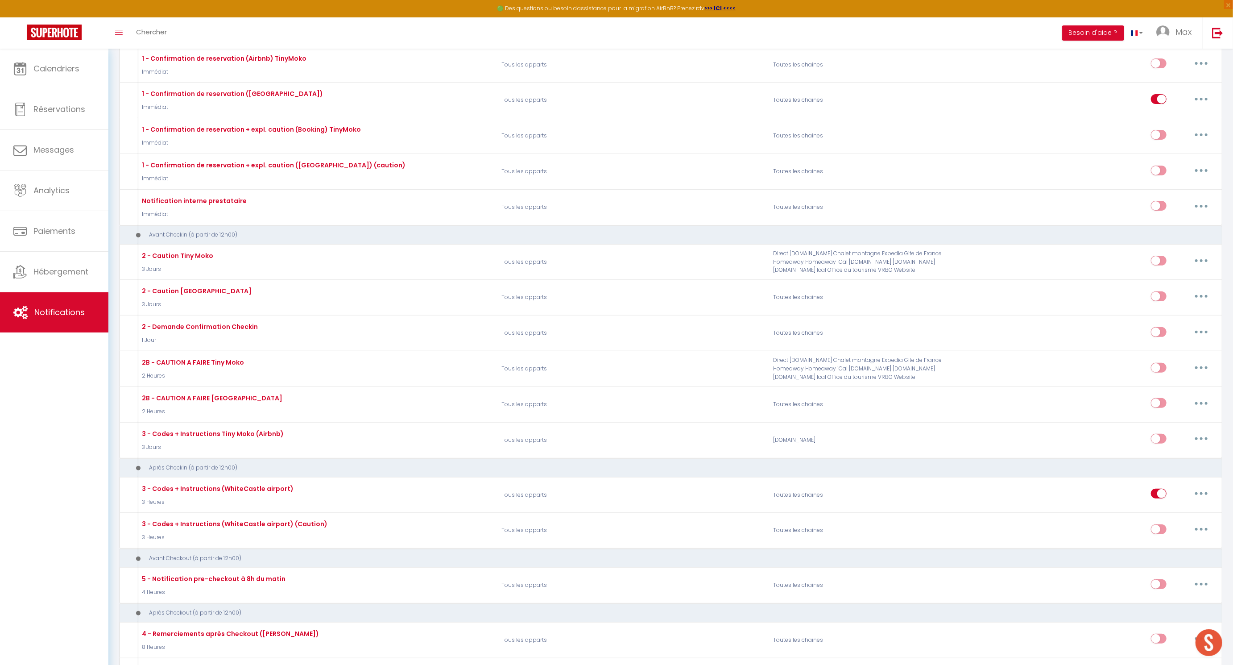
click at [671, 486] on button "button" at bounding box center [1201, 493] width 25 height 14
click at [671, 508] on link "Editer" at bounding box center [1179, 513] width 66 height 15
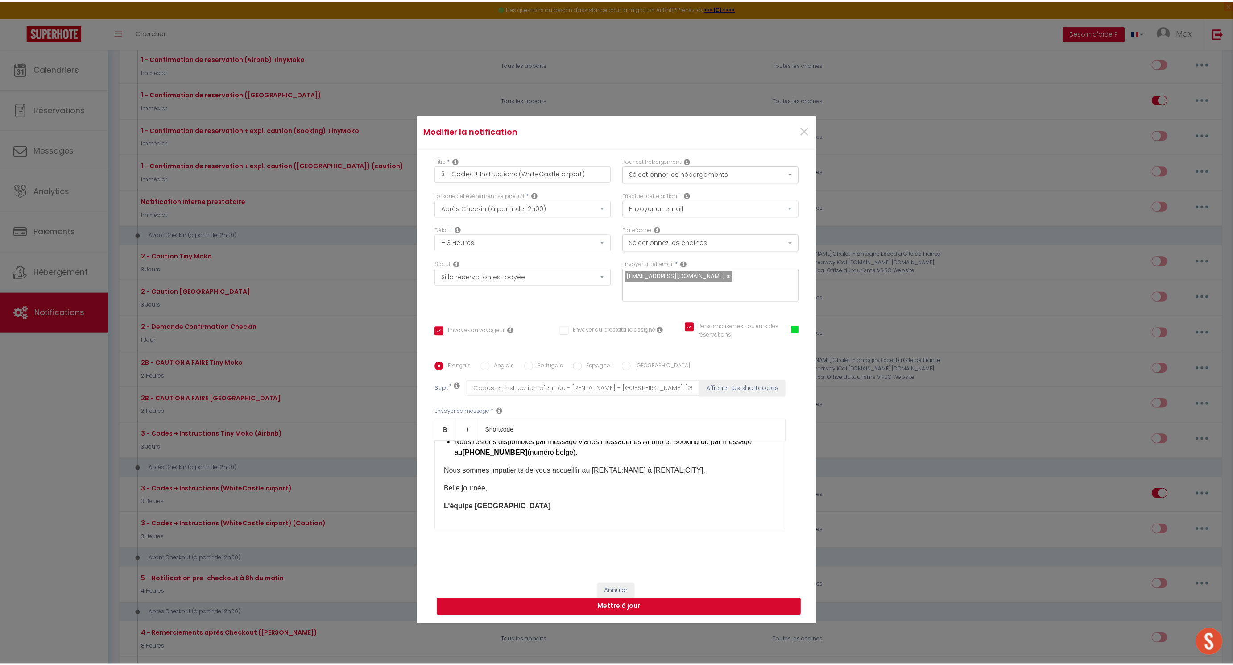
scroll to position [327, 0]
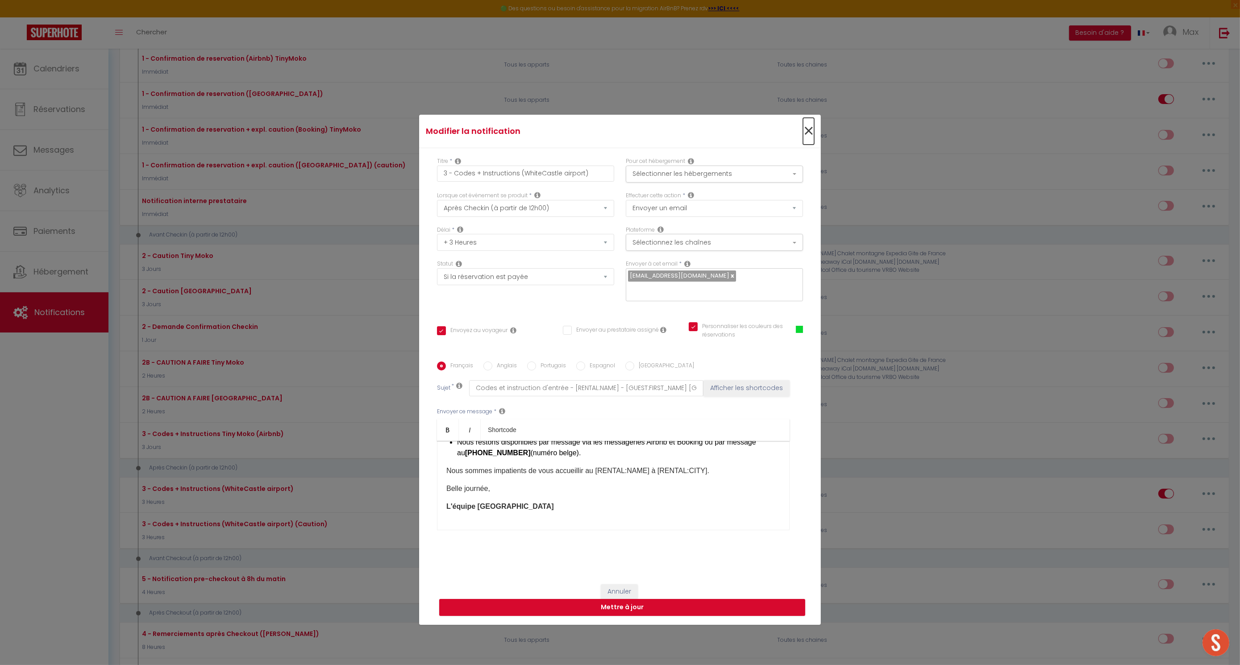
click at [671, 134] on span "×" at bounding box center [808, 131] width 11 height 27
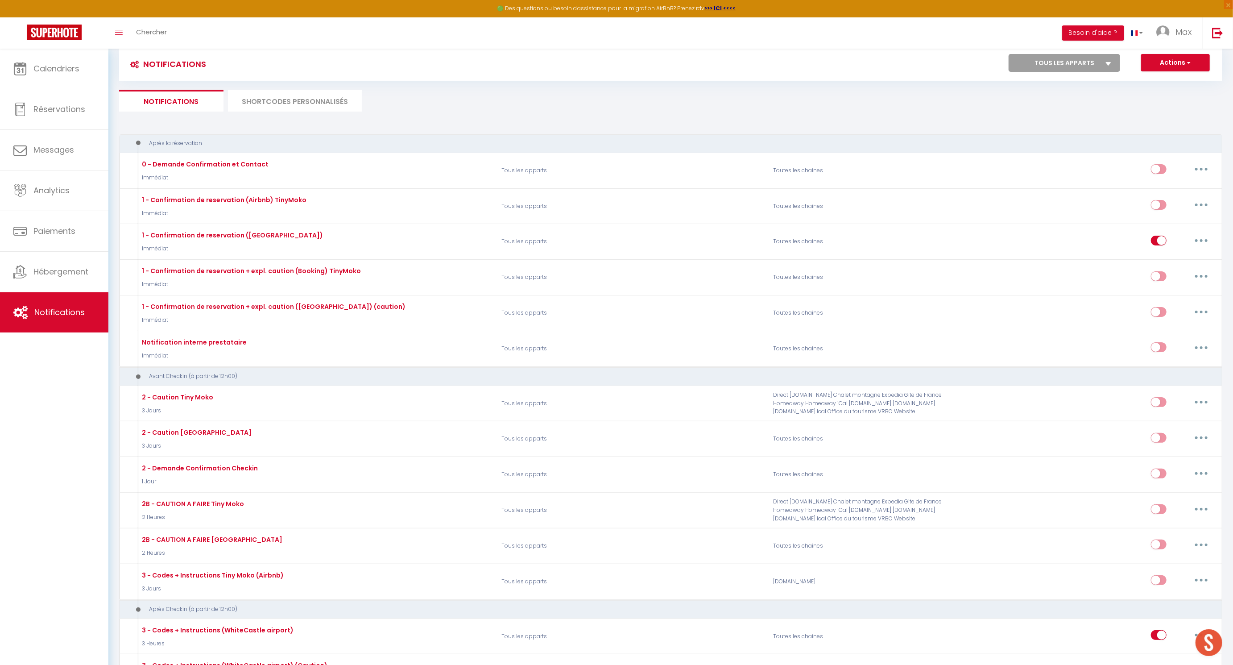
scroll to position [0, 0]
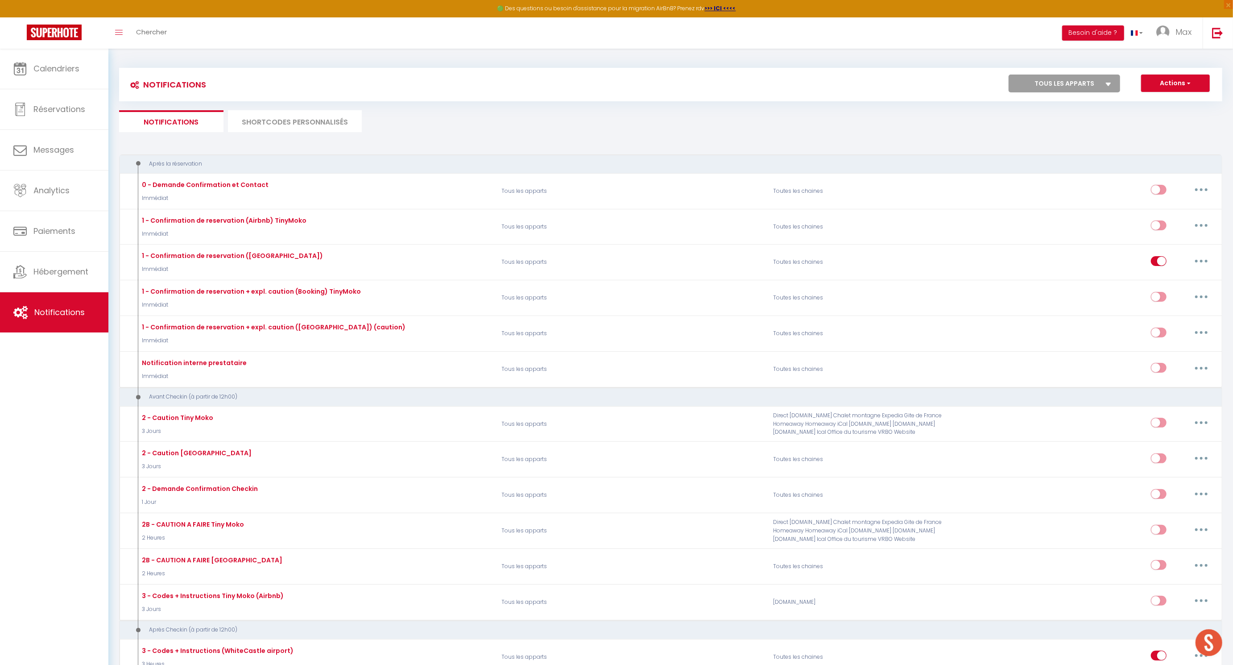
click at [671, 256] on button "button" at bounding box center [1201, 261] width 25 height 14
click at [671, 280] on link "Editer" at bounding box center [1179, 281] width 66 height 15
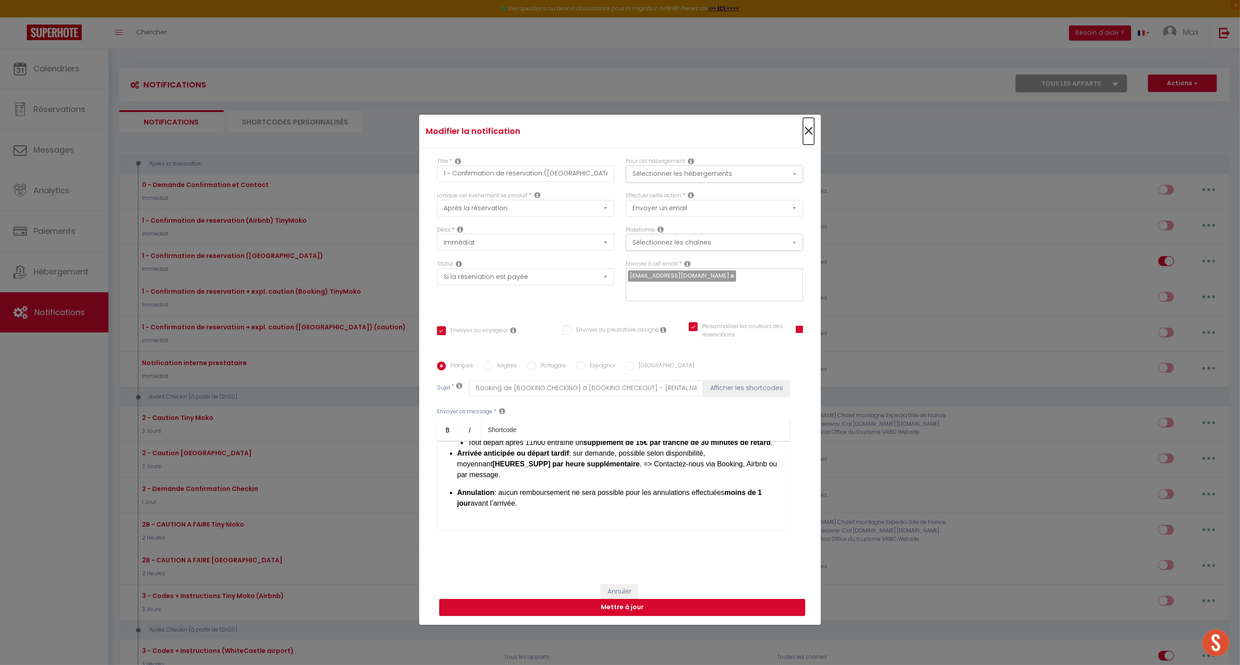
click at [671, 139] on span "×" at bounding box center [808, 131] width 11 height 27
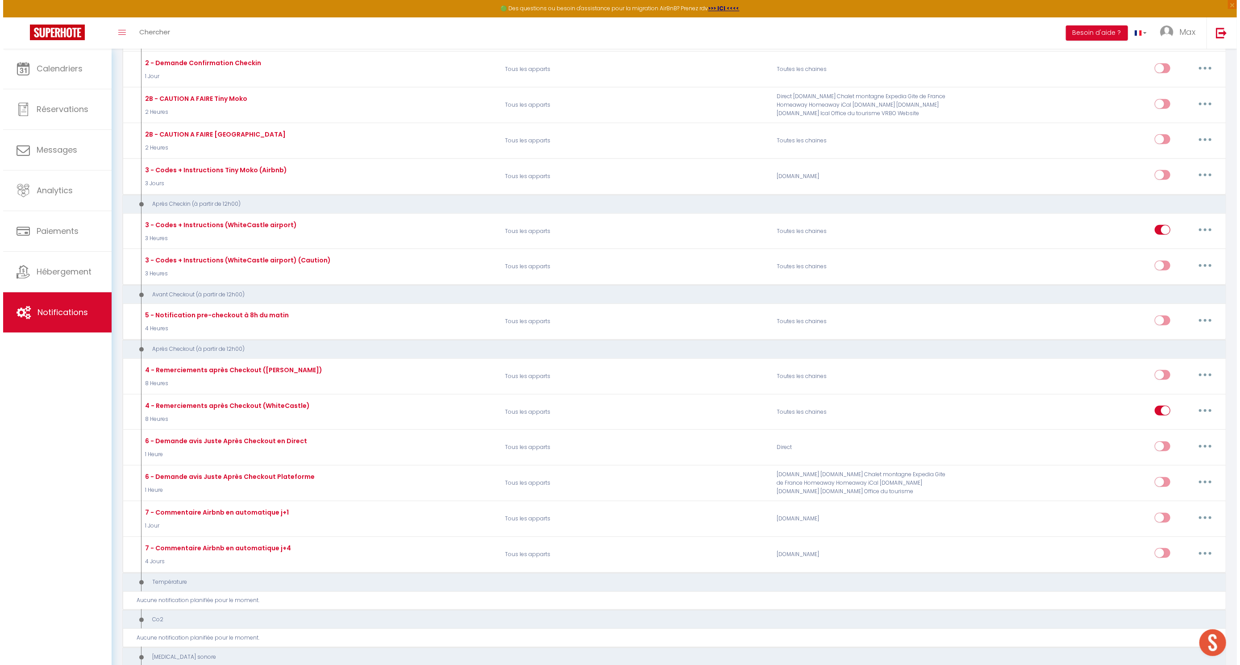
scroll to position [446, 0]
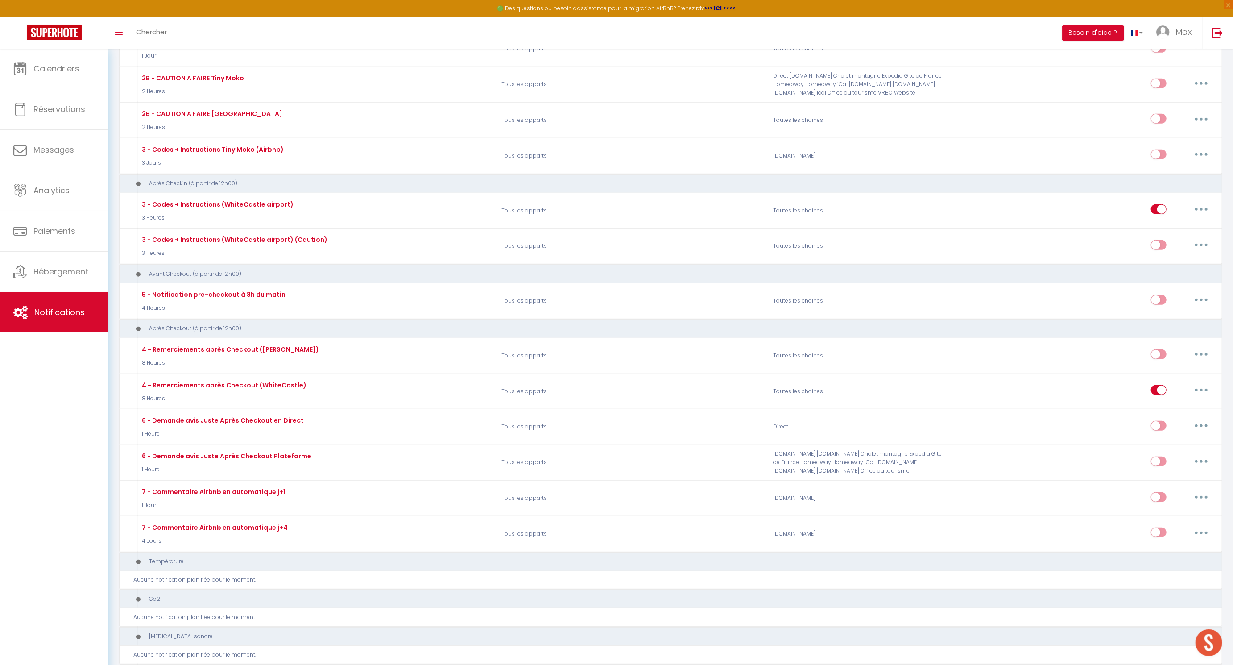
click at [671, 386] on button "button" at bounding box center [1201, 390] width 25 height 14
click at [671, 403] on link "Editer" at bounding box center [1179, 410] width 66 height 15
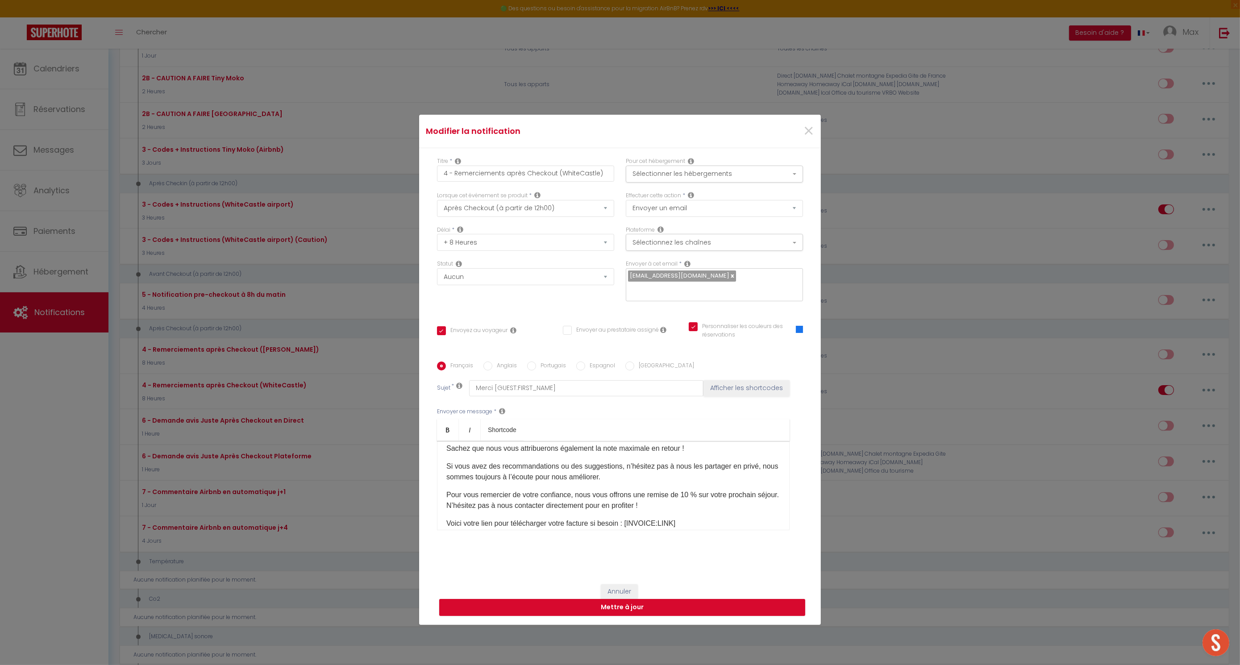
scroll to position [81, 0]
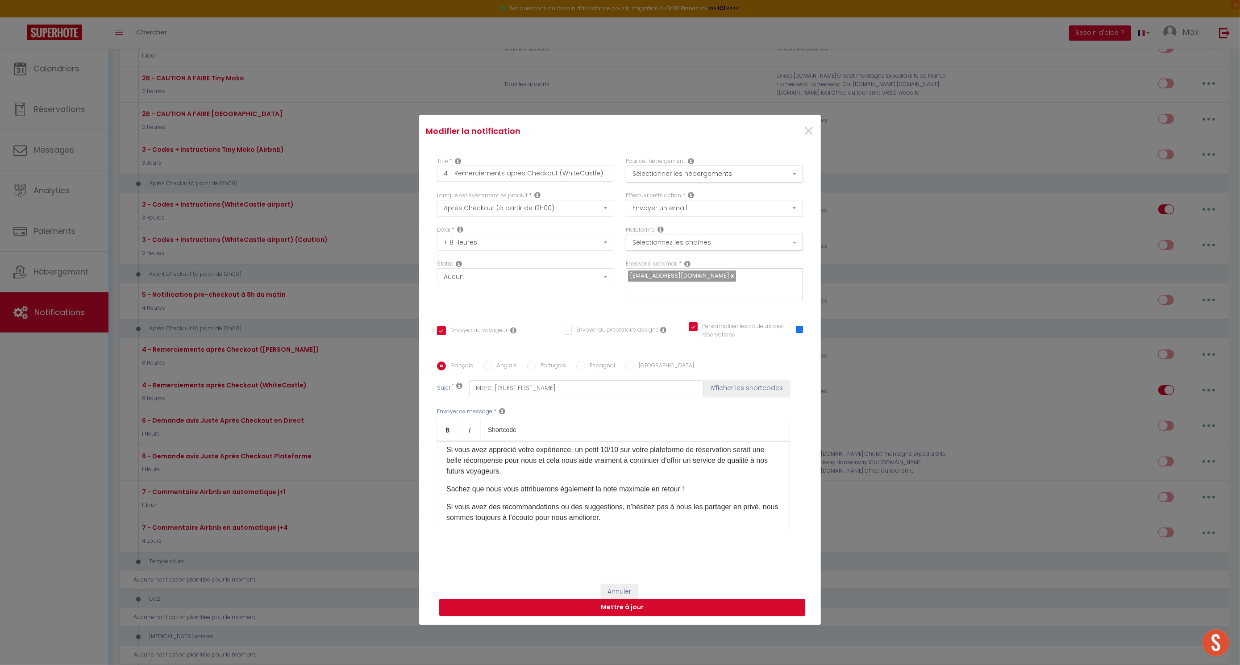
click at [577, 484] on p "Sachez que nous vous attribuerons également la note maximale en retour !" at bounding box center [613, 489] width 334 height 11
click at [464, 484] on p "Sachez que nous vous attribuerons également la note maximale en retour !" at bounding box center [613, 489] width 334 height 11
click at [595, 484] on p "Sachez que nous vous attribuerons également la note maximale en retour !" at bounding box center [613, 489] width 334 height 11
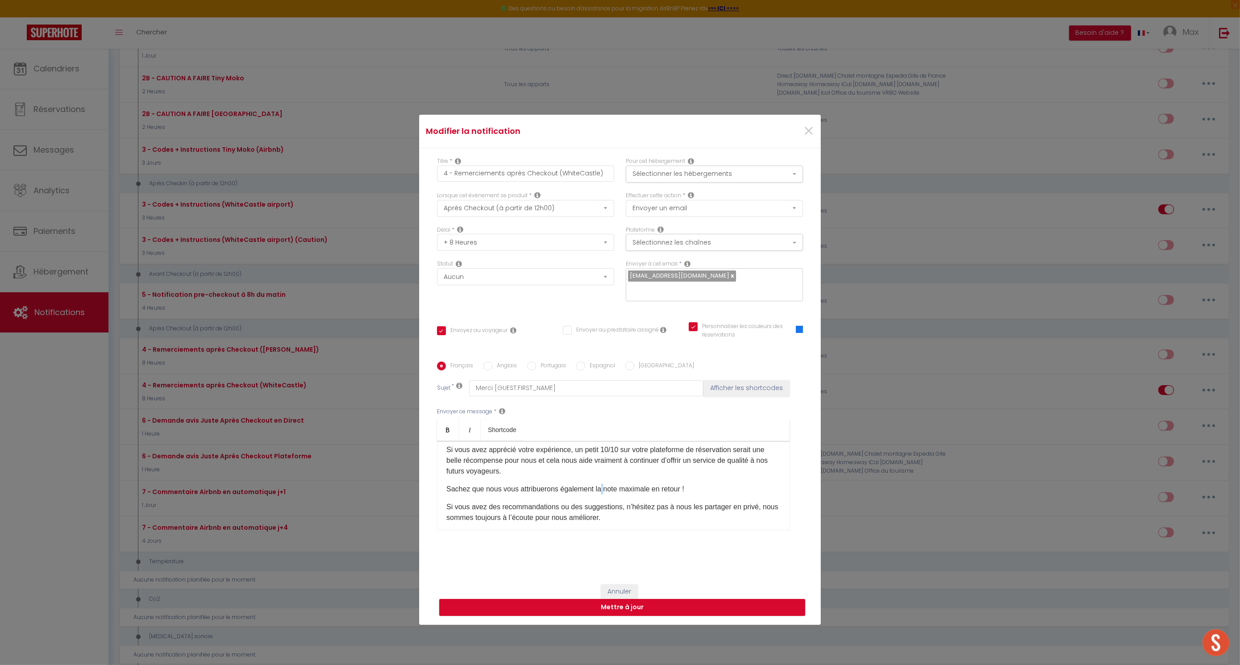
click at [595, 484] on p "Sachez que nous vous attribuerons également la note maximale en retour !" at bounding box center [613, 489] width 334 height 11
click at [671, 251] on button "Sélectionnez les chaînes" at bounding box center [714, 242] width 177 height 17
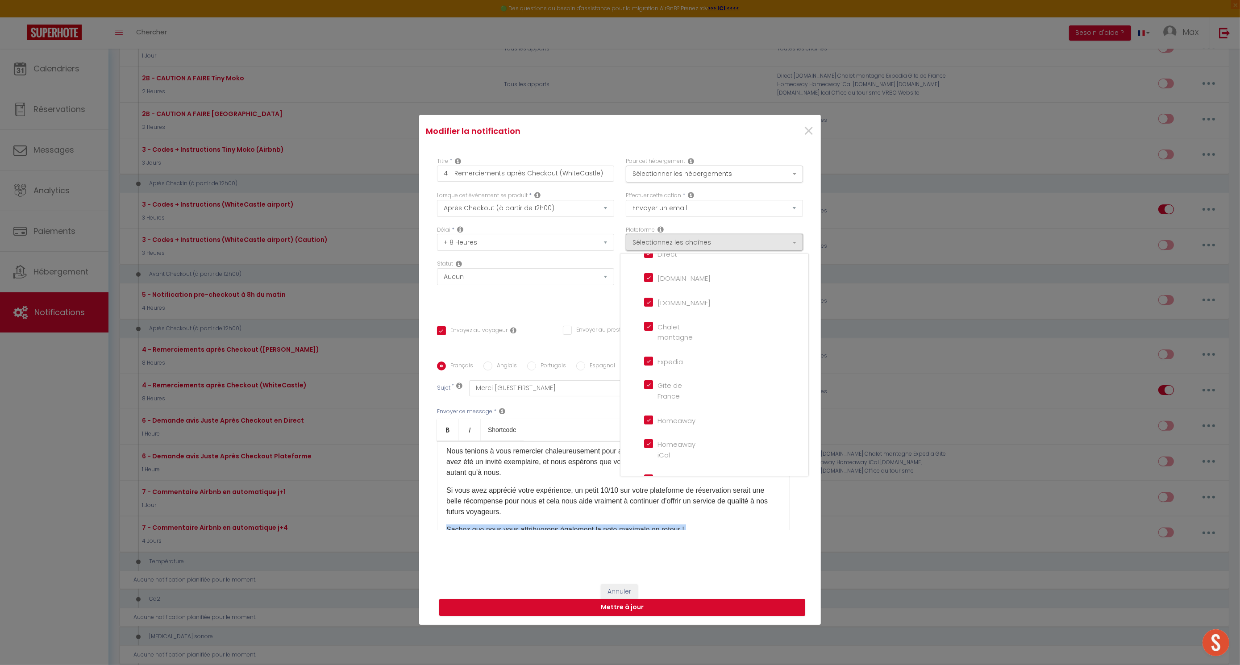
scroll to position [0, 0]
click at [671, 291] on div "Titre * 4 - Remerciements après Checkout (WhiteCastle) Pour cet hébergement Sél…" at bounding box center [620, 361] width 402 height 427
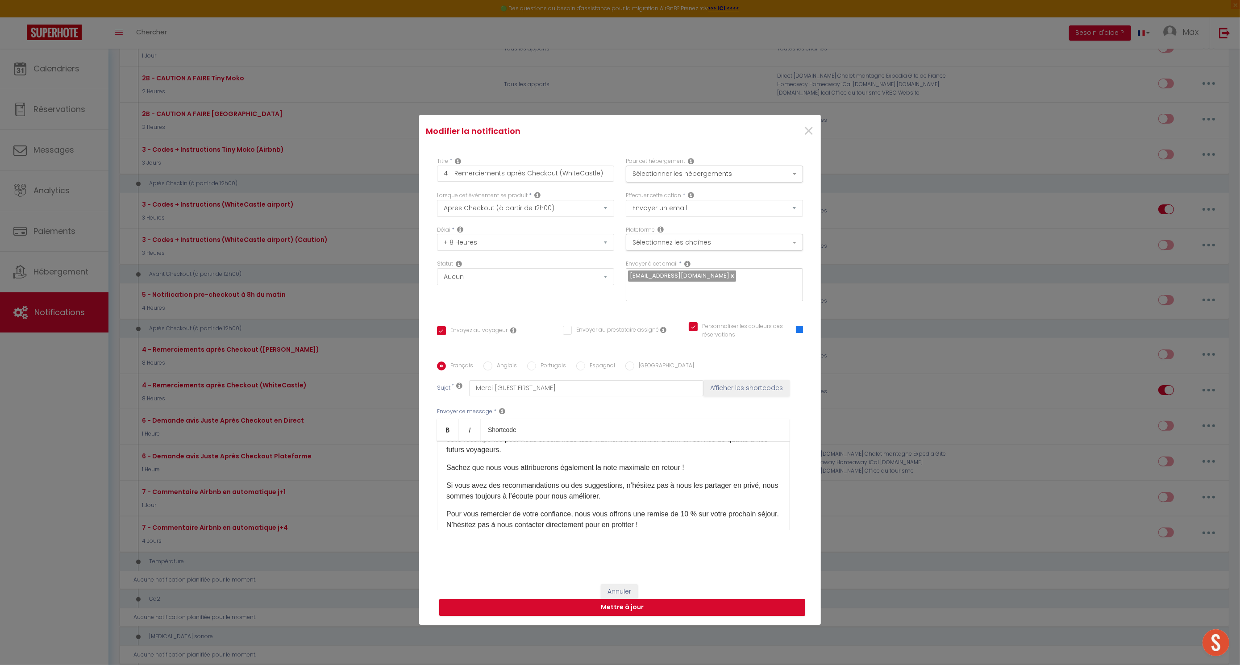
scroll to position [121, 0]
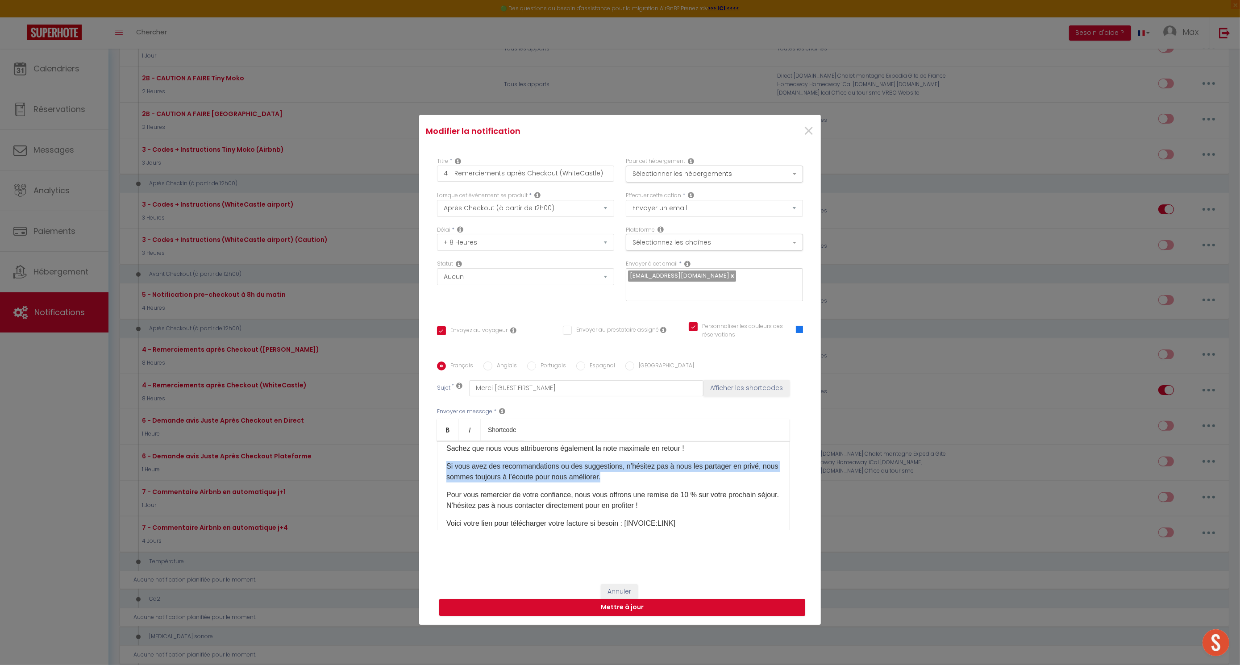
drag, startPoint x: 621, startPoint y: 471, endPoint x: 431, endPoint y: 461, distance: 190.8
click at [431, 461] on div "Titre * 4 - Remerciements après Checkout (WhiteCastle) Pour cet hébergement Sél…" at bounding box center [620, 361] width 402 height 427
click at [539, 496] on p "Pour vous remercier de votre confiance, nous vous offrons une remise de 10 % su…" at bounding box center [613, 500] width 334 height 21
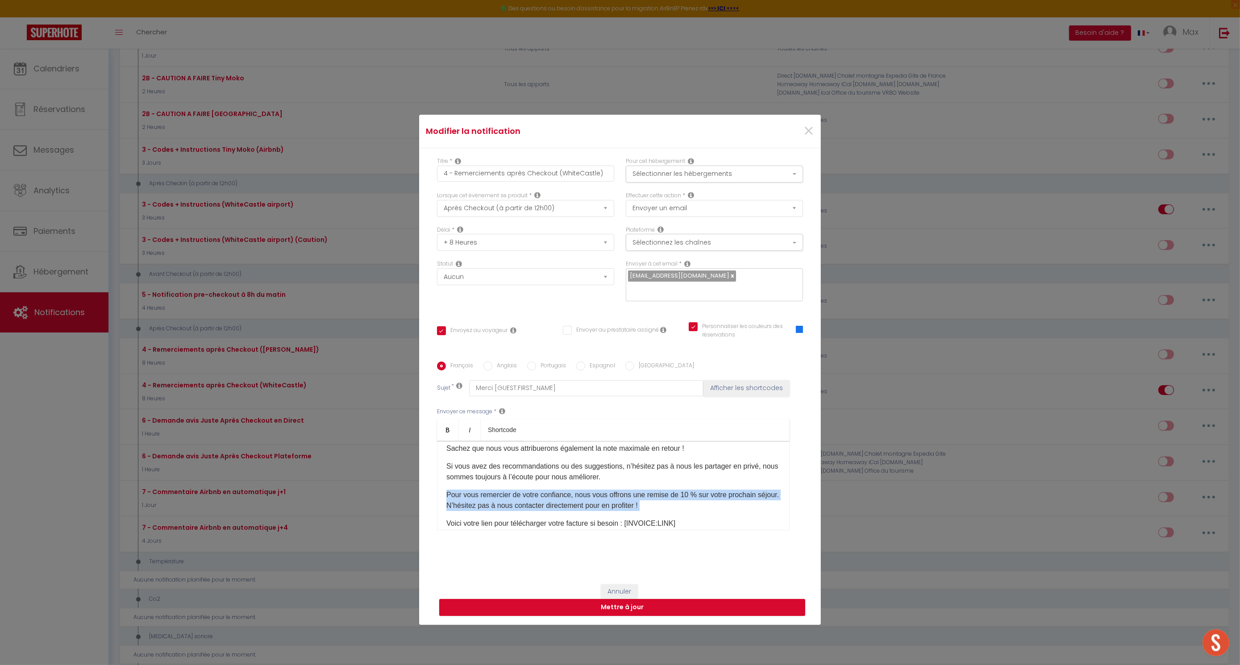
click at [539, 496] on p "Pour vous remercier de votre confiance, nous vous offrons une remise de 10 % su…" at bounding box center [613, 500] width 334 height 21
click at [662, 493] on p "Pour vous remercier de votre confiance, nous vous offrons une remise de 10 % su…" at bounding box center [613, 500] width 334 height 21
click at [671, 490] on p "Pour vous remercier de votre confiance, nous vous offrons une remise de 10 % su…" at bounding box center [613, 500] width 334 height 21
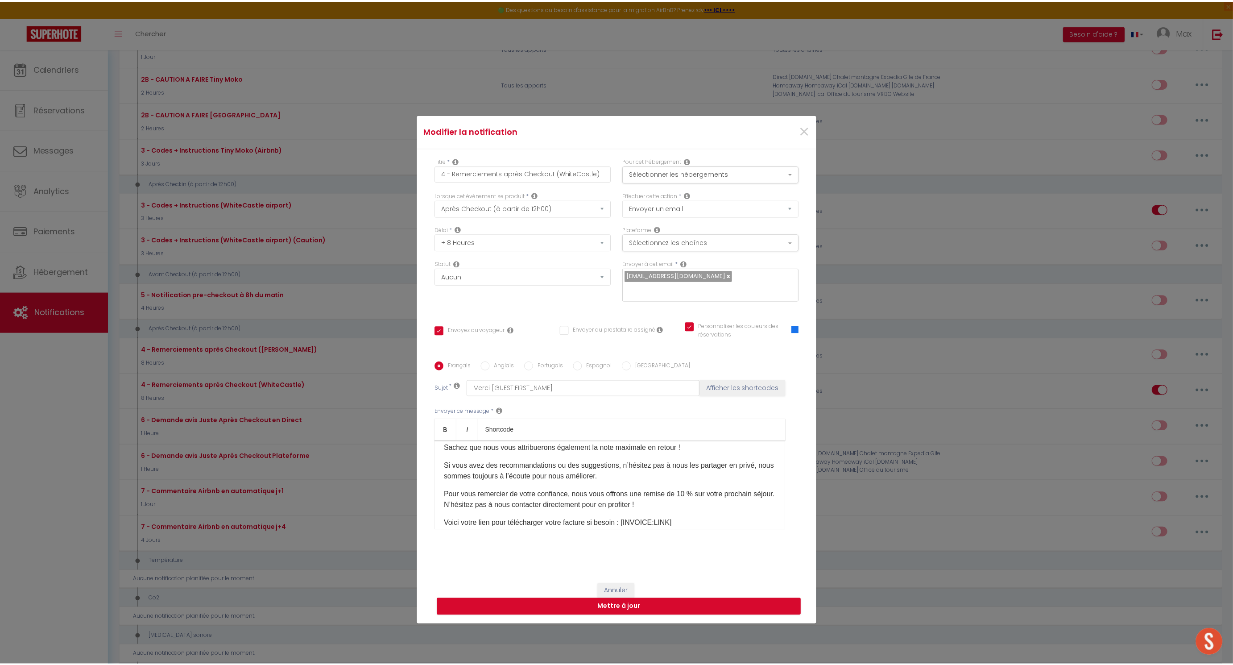
scroll to position [162, 0]
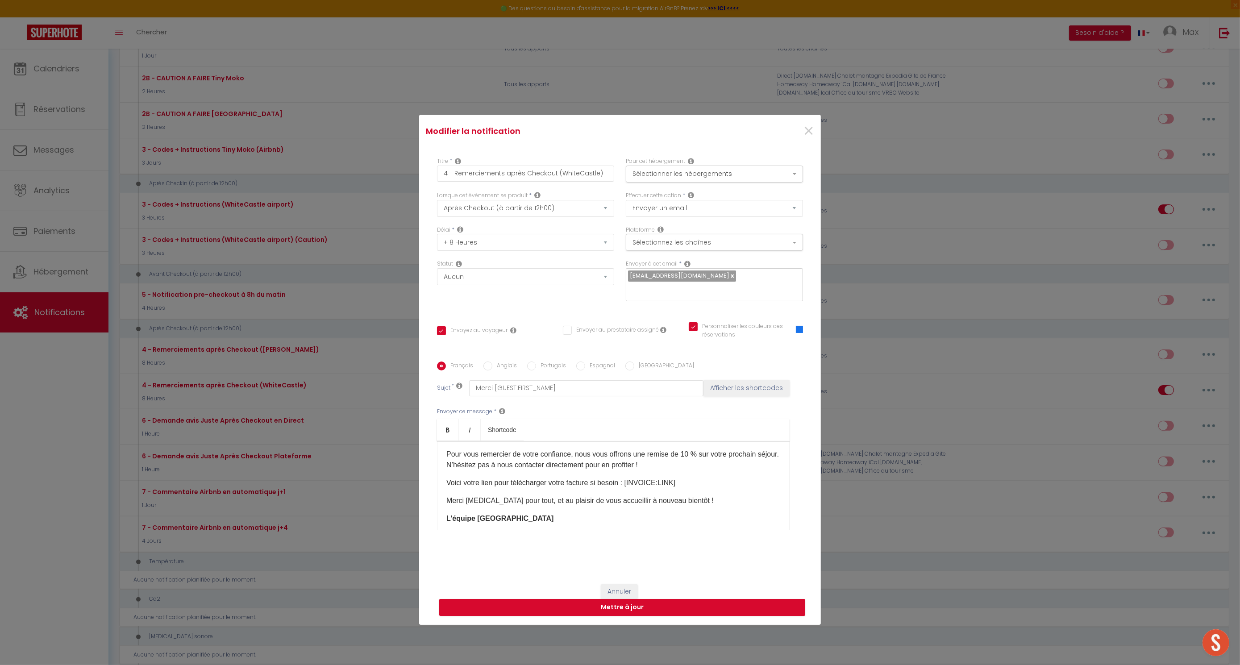
click at [473, 477] on p "Voici votre lien pour télécharger votre facture si besoin : [INVOICE:LINK]" at bounding box center [613, 482] width 334 height 11
click at [671, 135] on span "×" at bounding box center [808, 131] width 11 height 27
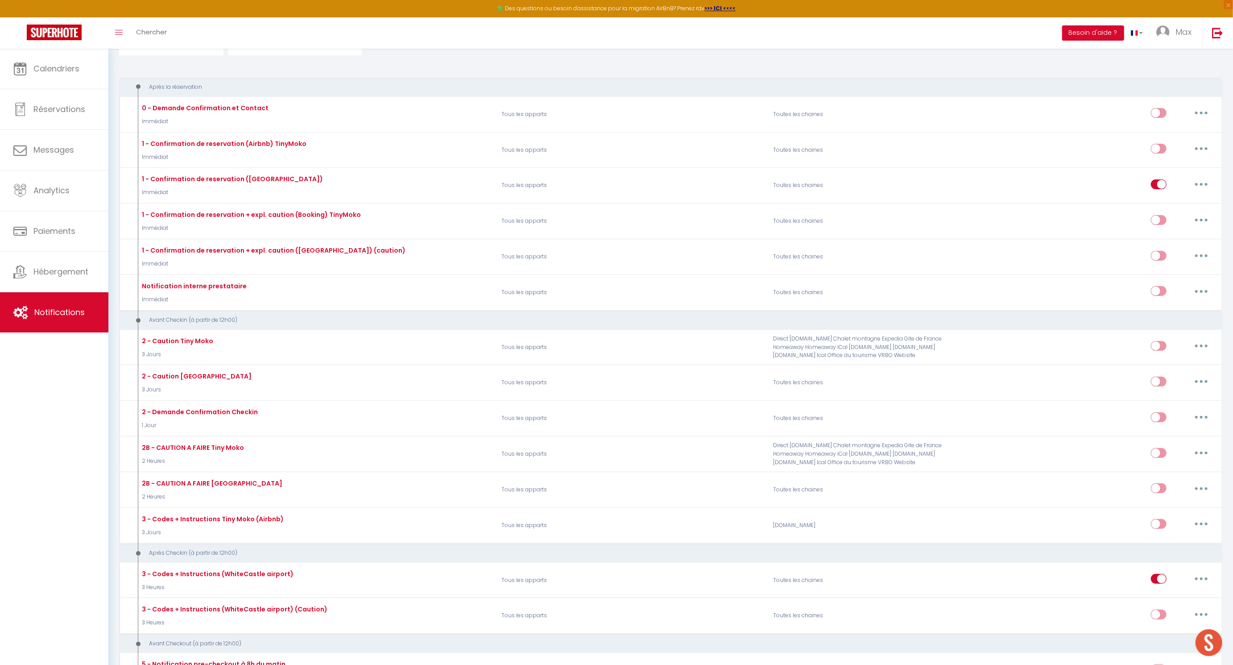
scroll to position [0, 0]
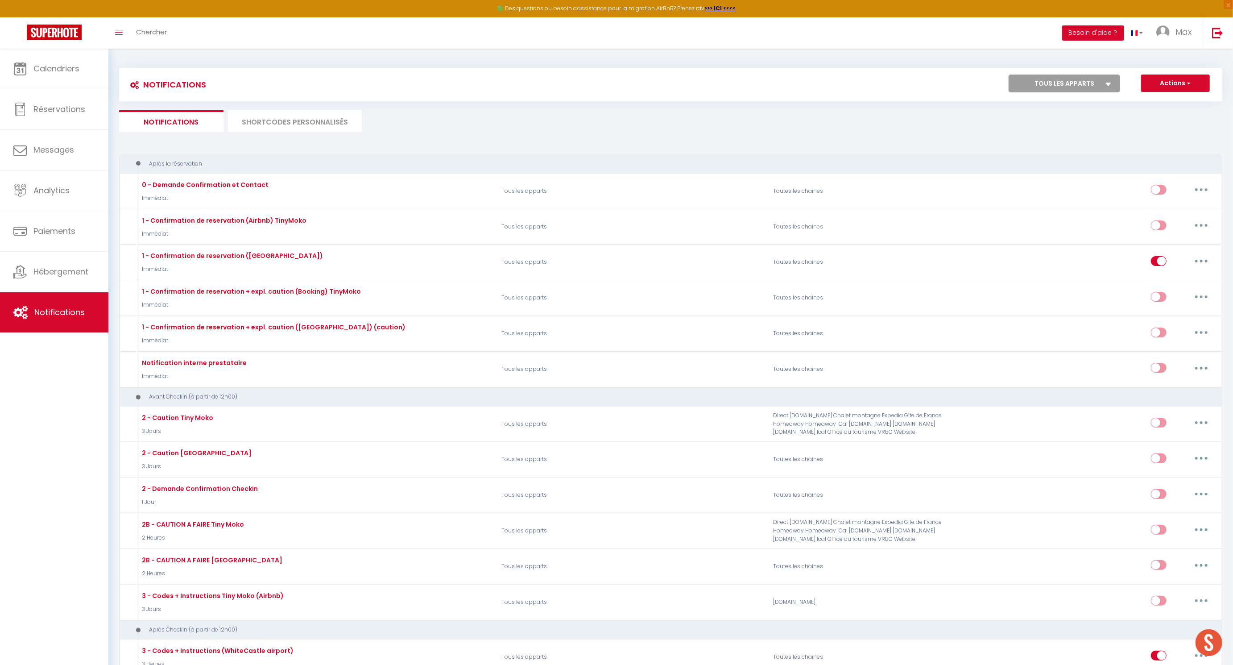
click at [294, 121] on li "SHORTCODES PERSONNALISÉS" at bounding box center [295, 121] width 134 height 22
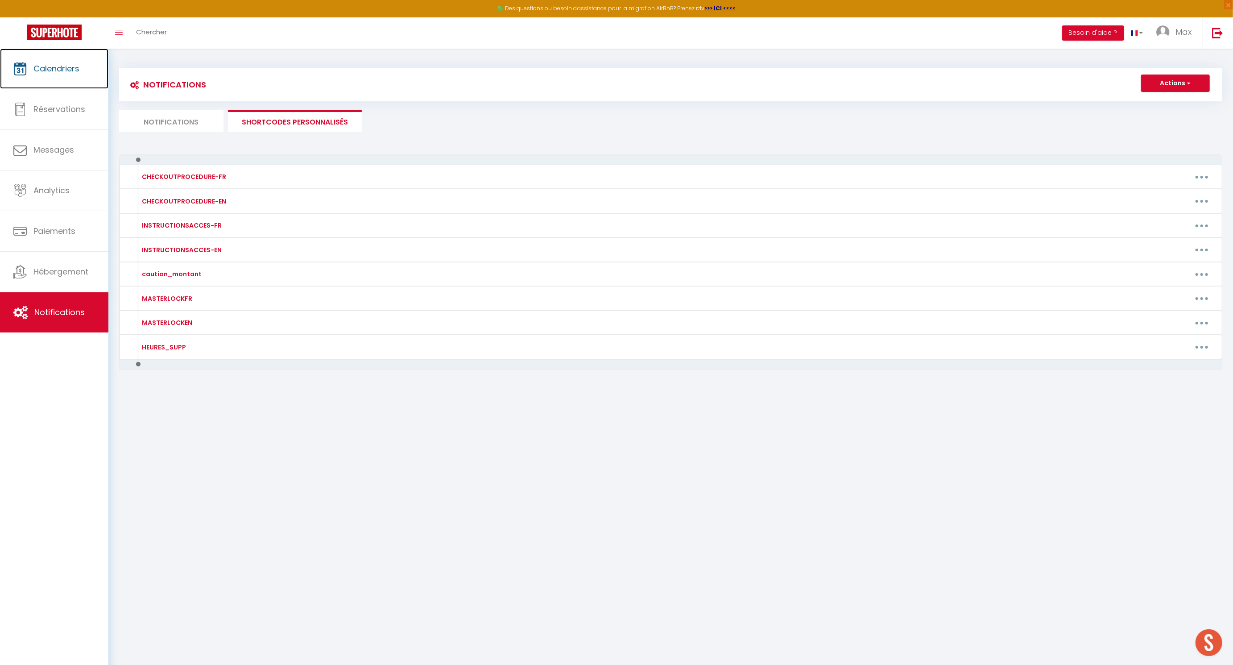
click at [74, 75] on link "Calendriers" at bounding box center [54, 69] width 108 height 40
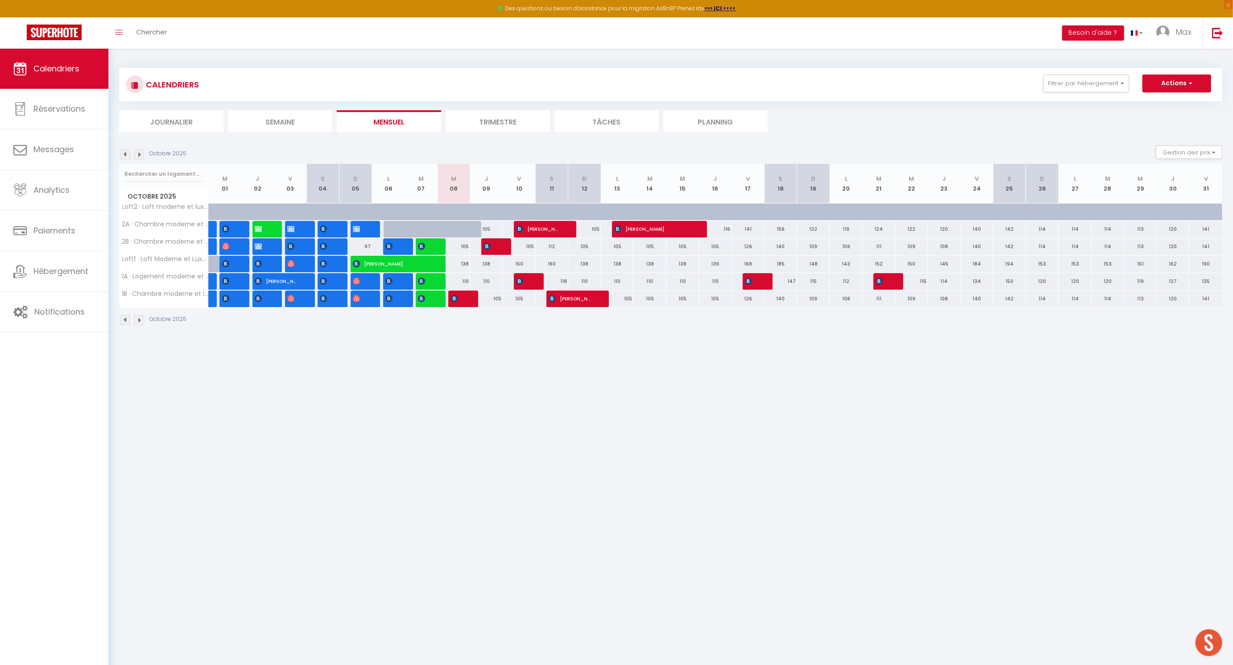
click at [124, 151] on img at bounding box center [125, 154] width 10 height 10
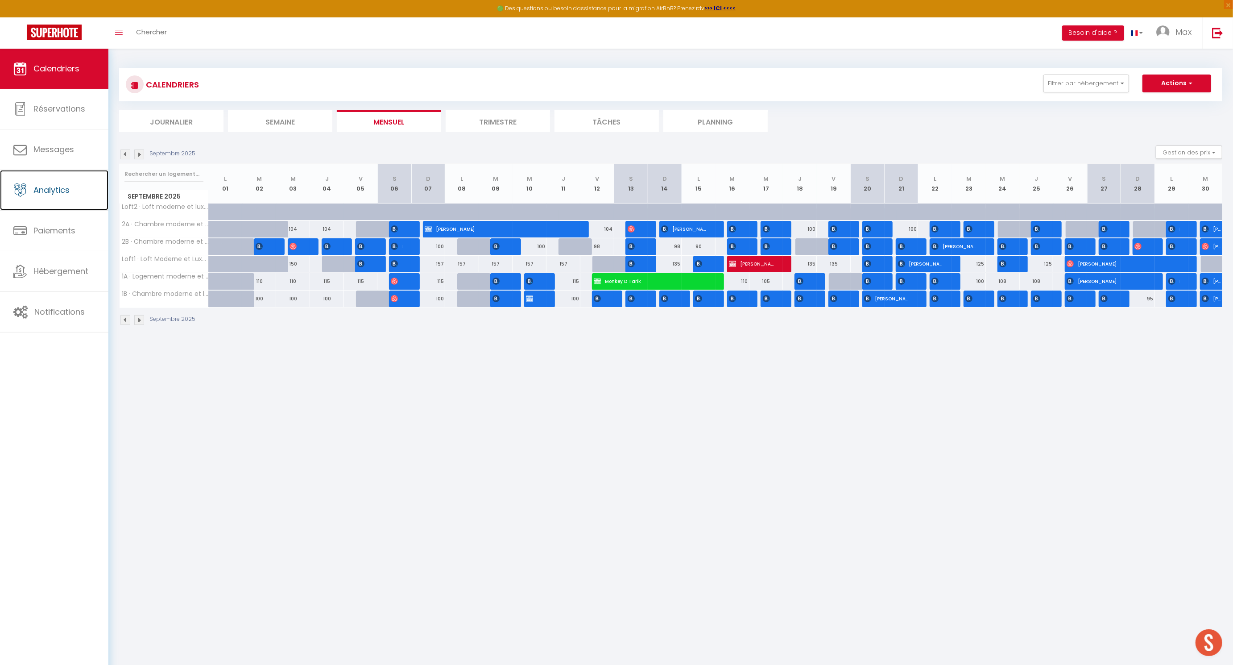
click at [33, 181] on link "Analytics" at bounding box center [54, 190] width 108 height 40
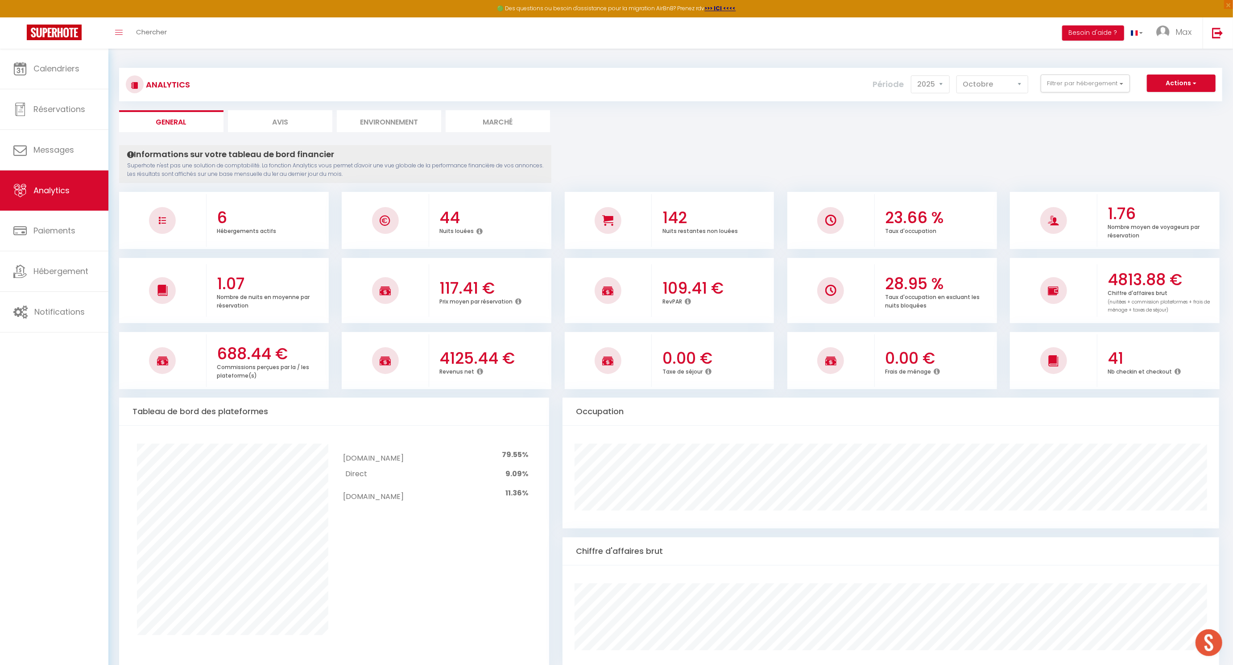
click at [671, 299] on p "Taux d'occupation en excluant les nuits bloquées" at bounding box center [932, 300] width 95 height 18
click at [66, 64] on span "Calendriers" at bounding box center [56, 68] width 46 height 11
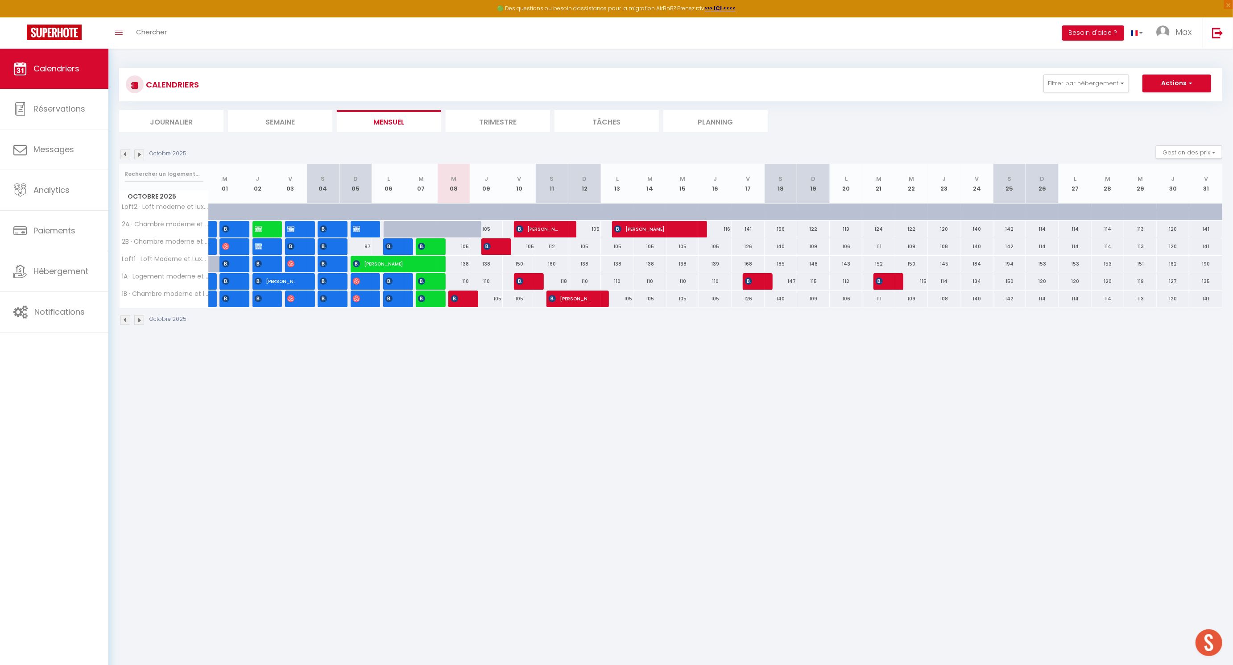
click at [125, 156] on img at bounding box center [125, 154] width 10 height 10
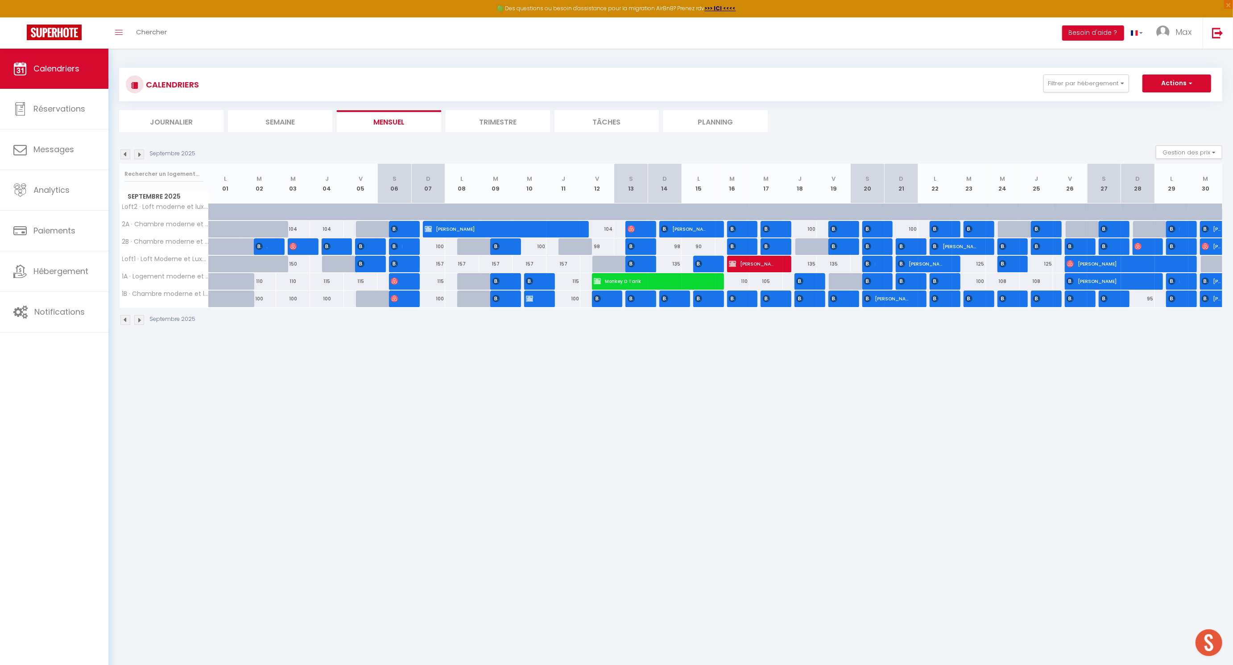
click at [141, 154] on img at bounding box center [139, 154] width 10 height 10
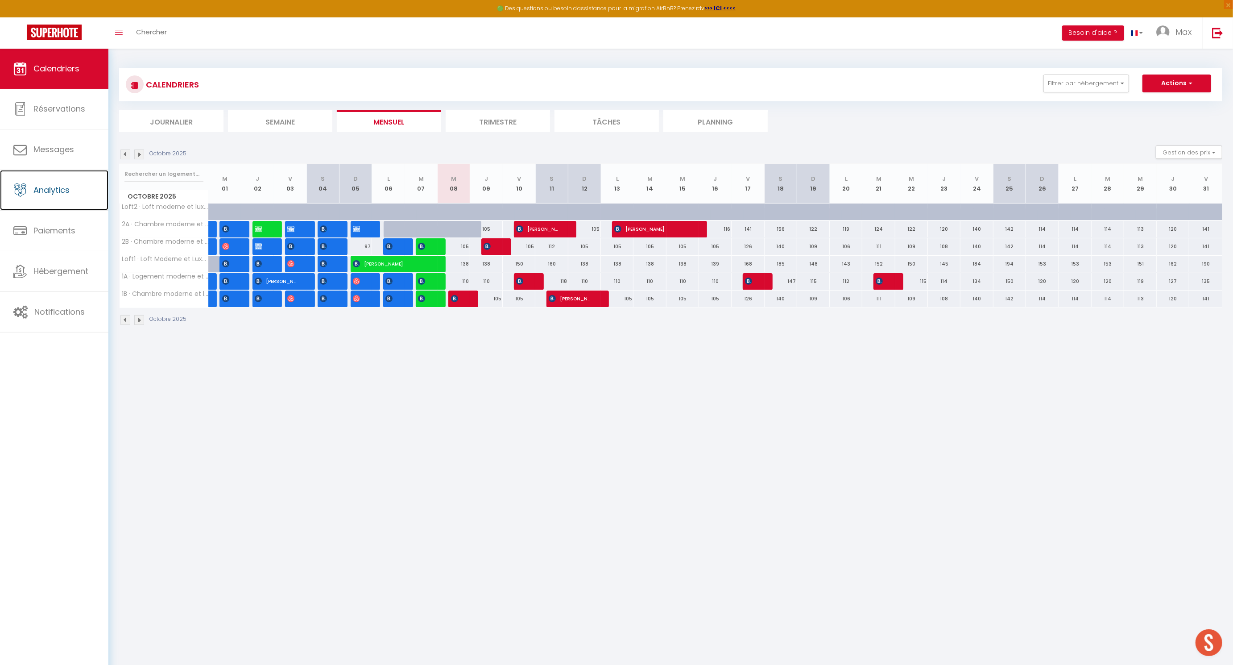
click at [85, 187] on link "Analytics" at bounding box center [54, 190] width 108 height 40
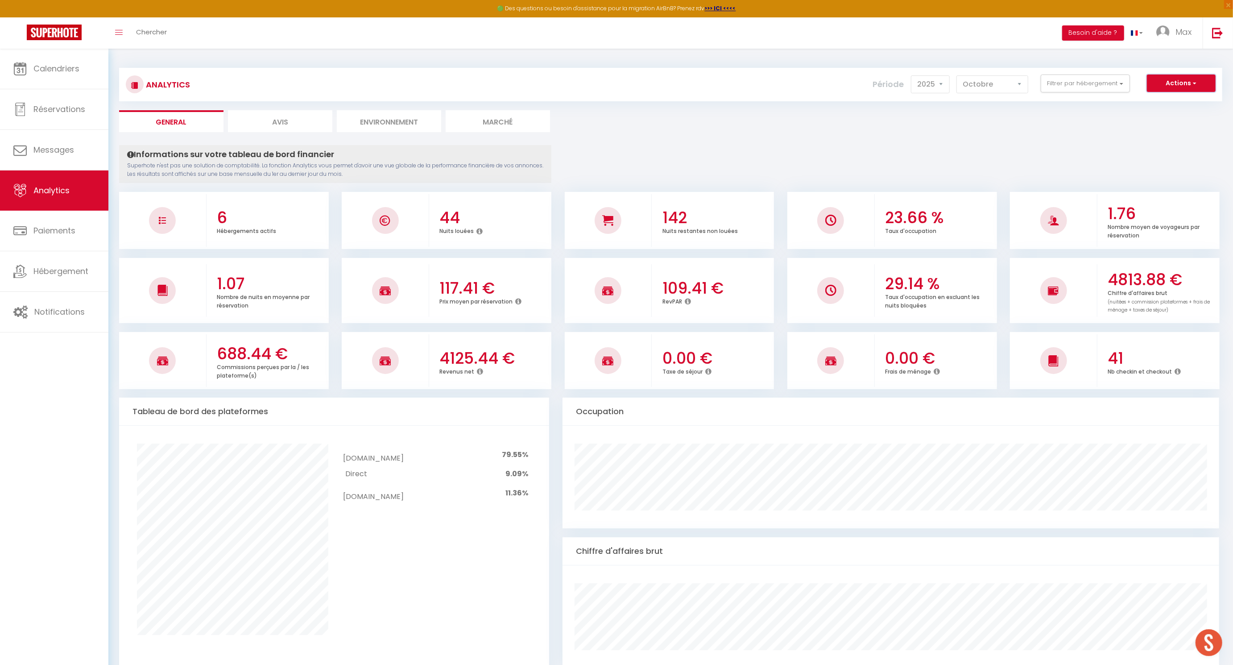
click at [671, 86] on button "Actions" at bounding box center [1181, 84] width 69 height 18
